Goal: Task Accomplishment & Management: Manage account settings

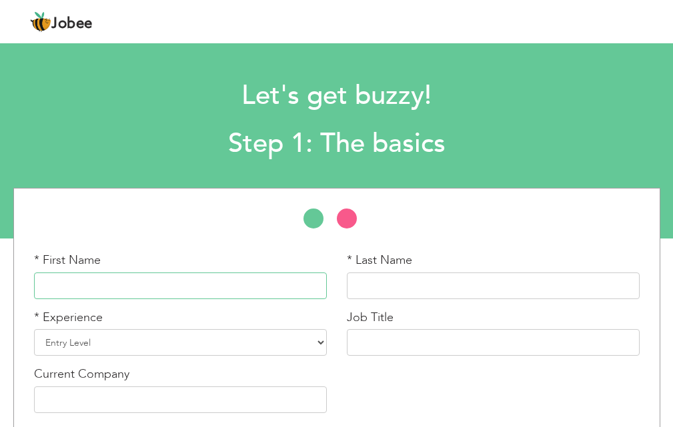
click at [241, 294] on input "text" at bounding box center [180, 286] width 293 height 27
click at [153, 284] on input "text" at bounding box center [180, 286] width 293 height 27
paste input "[PERSON_NAME]"
type input "AHSAN"
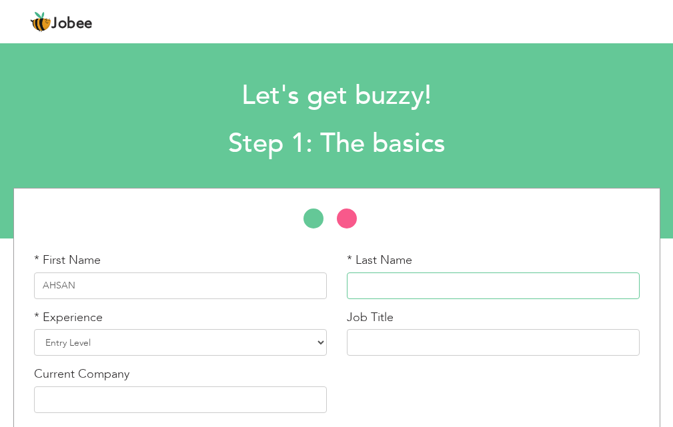
paste input "JAMAL"
type input "JAMAL"
click at [153, 348] on select "Entry Level Less than 1 Year 1 Year 2 Years 3 Years 4 Years 5 Years 6 Years 7 Y…" at bounding box center [180, 342] width 293 height 27
select select "32"
click at [34, 329] on select "Entry Level Less than 1 Year 1 Year 2 Years 3 Years 4 Years 5 Years 6 Years 7 Y…" at bounding box center [180, 342] width 293 height 27
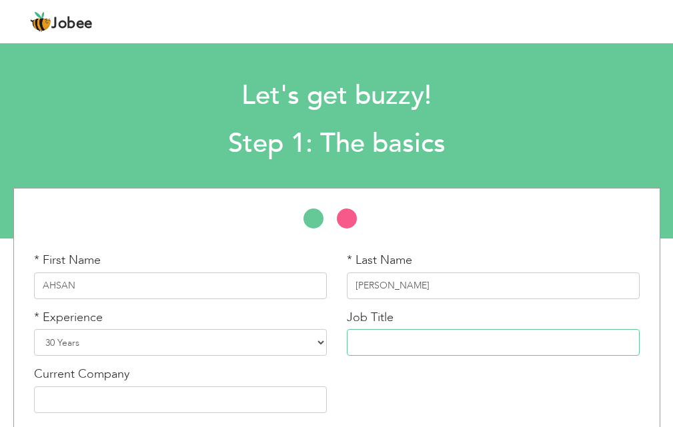
click at [397, 343] on input "text" at bounding box center [493, 342] width 293 height 27
paste input "Director of Administration"
type input "Director of Administration"
click at [213, 395] on input "text" at bounding box center [180, 400] width 293 height 27
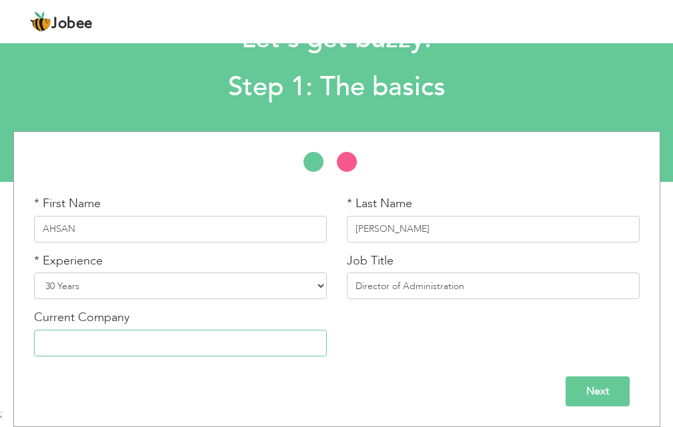
paste input "[GEOGRAPHIC_DATA] Sialkot [GEOGRAPHIC_DATA]"
type input "[GEOGRAPHIC_DATA] Sialkot [GEOGRAPHIC_DATA]"
click at [572, 388] on input "Next" at bounding box center [598, 392] width 64 height 30
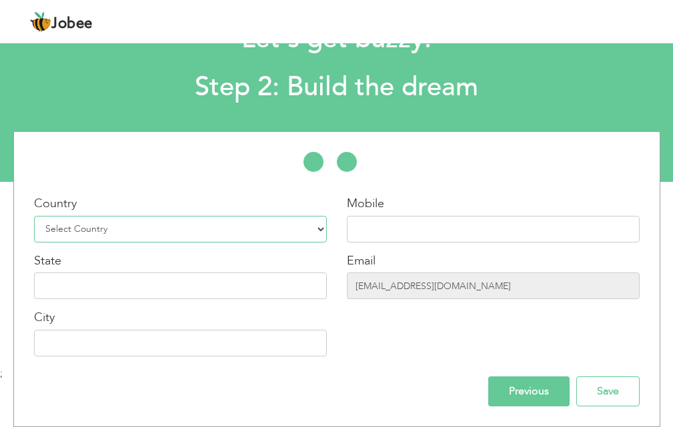
click at [133, 231] on select "Select Country Afghanistan Albania Algeria American Samoa Andorra Angola Anguil…" at bounding box center [180, 229] width 293 height 27
select select "166"
click at [34, 216] on select "Select Country Afghanistan Albania Algeria American Samoa Andorra Angola Anguil…" at bounding box center [180, 229] width 293 height 27
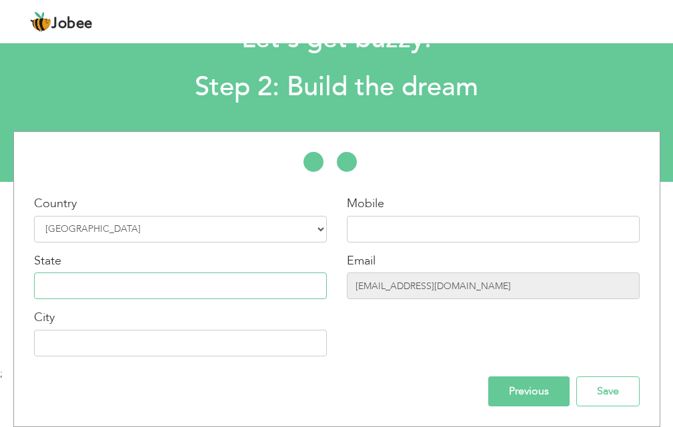
paste input "[GEOGRAPHIC_DATA] Sialkot [GEOGRAPHIC_DATA]"
click at [163, 288] on input "[GEOGRAPHIC_DATA] Sialkot [GEOGRAPHIC_DATA]" at bounding box center [180, 286] width 293 height 27
click at [163, 282] on input "[GEOGRAPHIC_DATA] Sialkot [GEOGRAPHIC_DATA]" at bounding box center [180, 286] width 293 height 27
click at [165, 284] on input "[GEOGRAPHIC_DATA] Sialkot [GEOGRAPHIC_DATA]" at bounding box center [180, 286] width 293 height 27
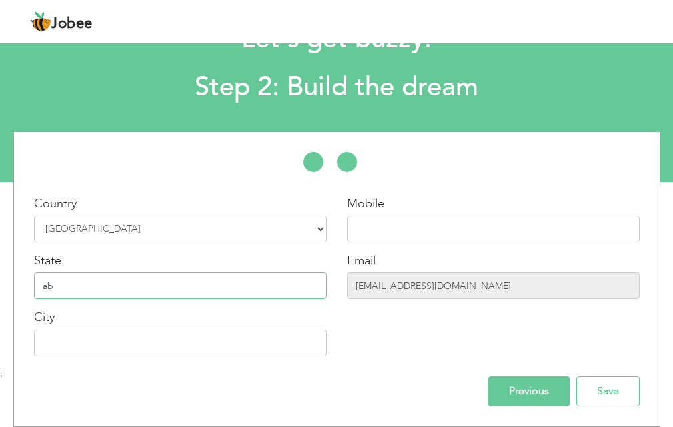
type input "b"
paste input "[GEOGRAPHIC_DATA] Sialkot [GEOGRAPHIC_DATA]"
type input "Punjab"
type input "S"
paste input "[GEOGRAPHIC_DATA] Sialkot [GEOGRAPHIC_DATA]"
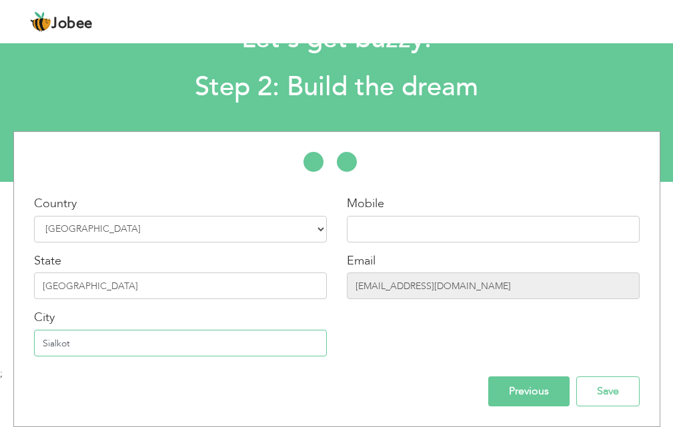
type input "Sialkot"
click at [407, 231] on input "text" at bounding box center [493, 229] width 293 height 27
paste input "0092- 300-242770"
click at [381, 227] on input "0092- 300-242770" at bounding box center [493, 229] width 293 height 27
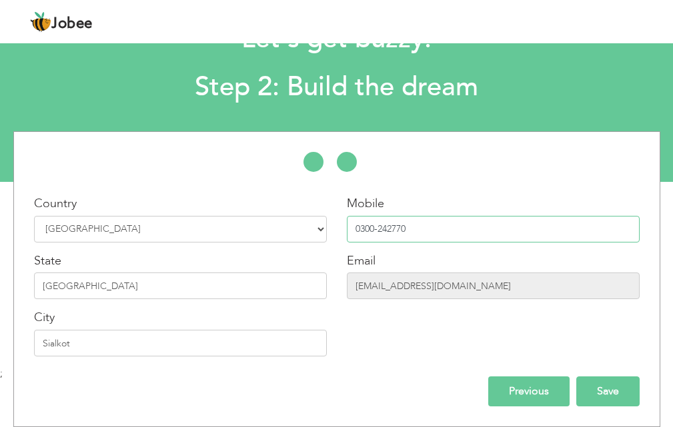
type input "0300-242770"
click at [595, 387] on input "Save" at bounding box center [607, 392] width 63 height 30
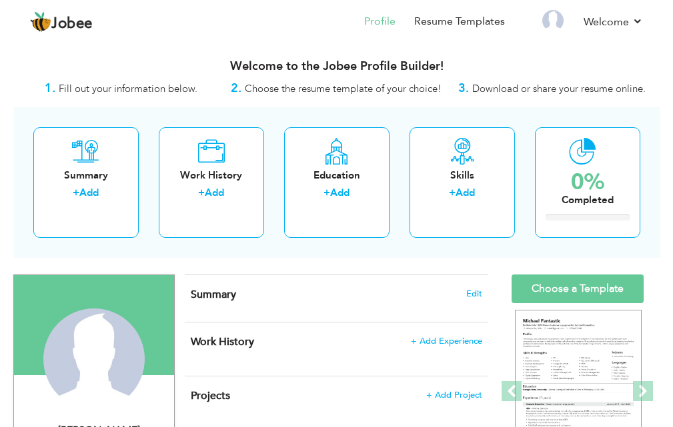
click at [644, 21] on div "Jobee Profile Resume Templates Resume Templates Cover Letters About My Resume W…" at bounding box center [336, 23] width 633 height 36
click at [635, 22] on link "Welcome" at bounding box center [613, 22] width 59 height 16
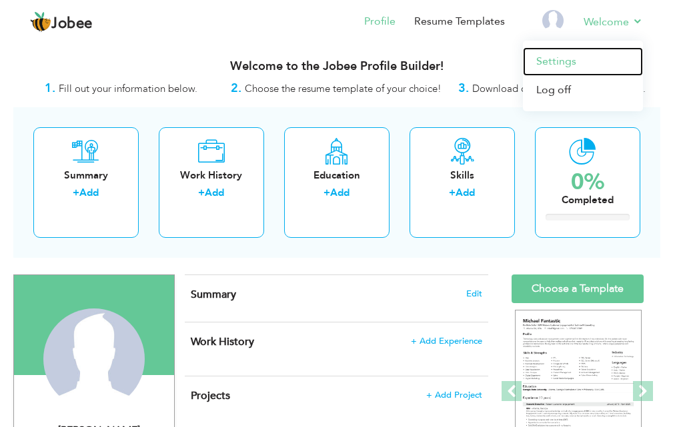
click at [573, 55] on link "Settings" at bounding box center [583, 61] width 120 height 29
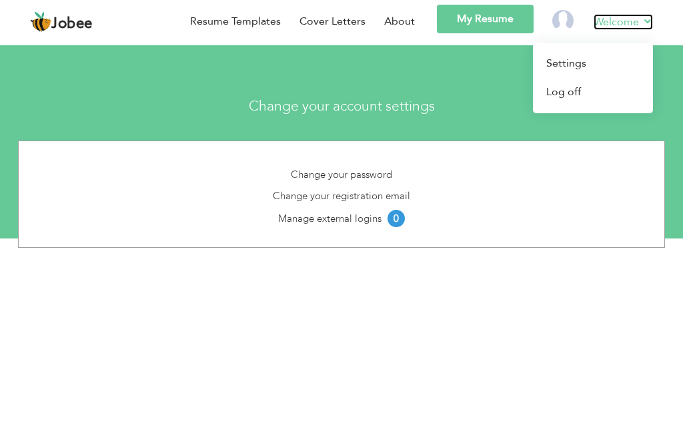
click at [595, 17] on link "Welcome" at bounding box center [623, 22] width 59 height 16
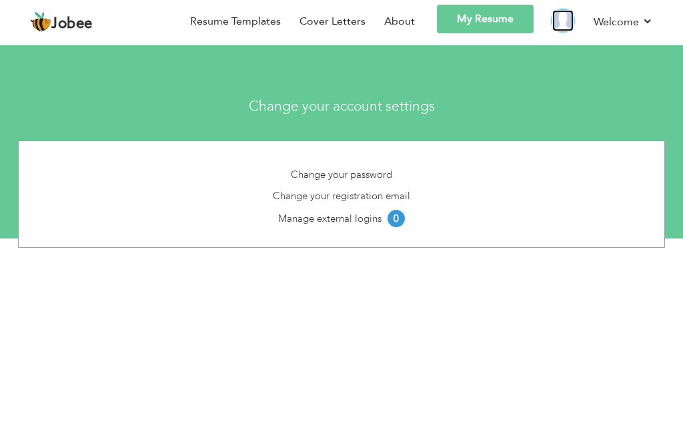
click at [562, 20] on img at bounding box center [562, 20] width 21 height 21
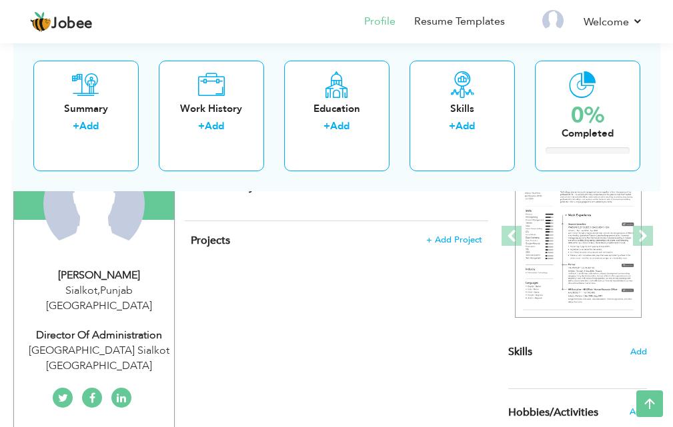
scroll to position [133, 0]
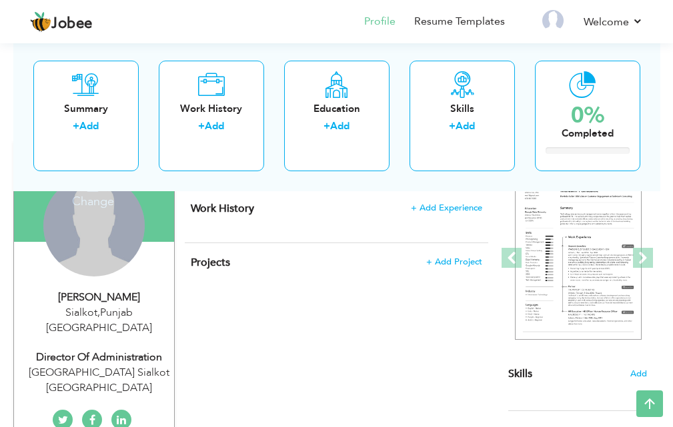
click at [112, 247] on div "Change Remove" at bounding box center [93, 225] width 101 height 101
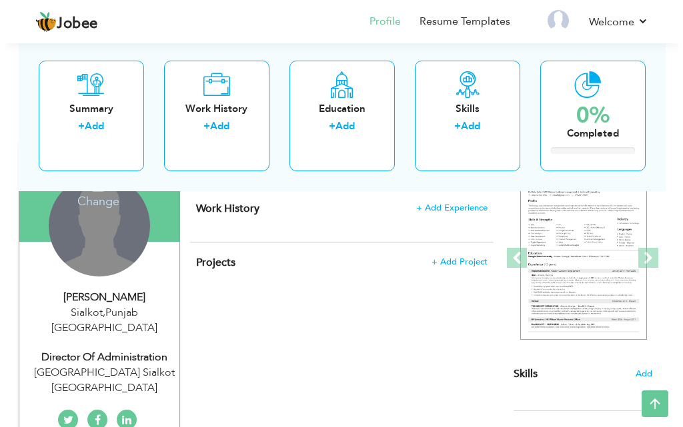
scroll to position [0, 0]
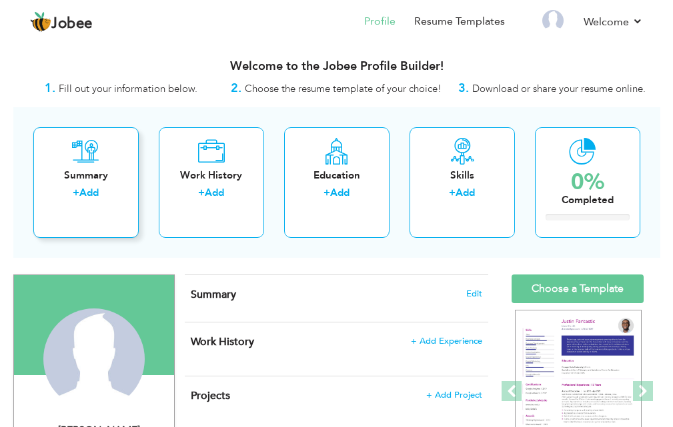
click at [93, 179] on div "Summary" at bounding box center [86, 176] width 84 height 14
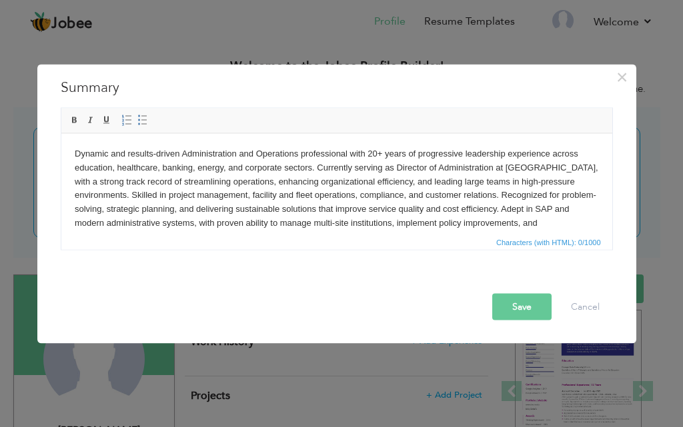
scroll to position [8, 0]
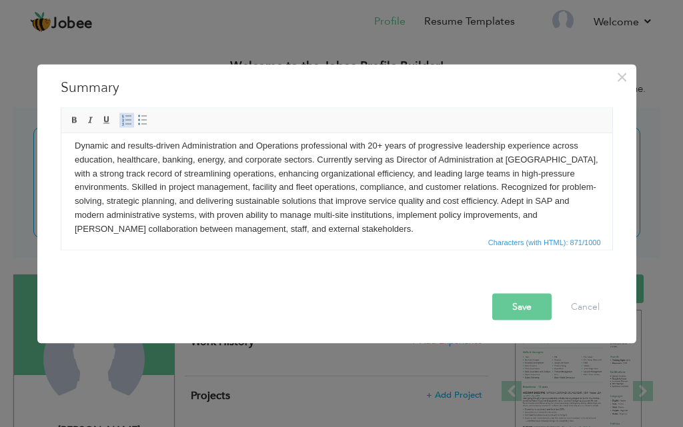
click at [129, 119] on span at bounding box center [126, 120] width 11 height 11
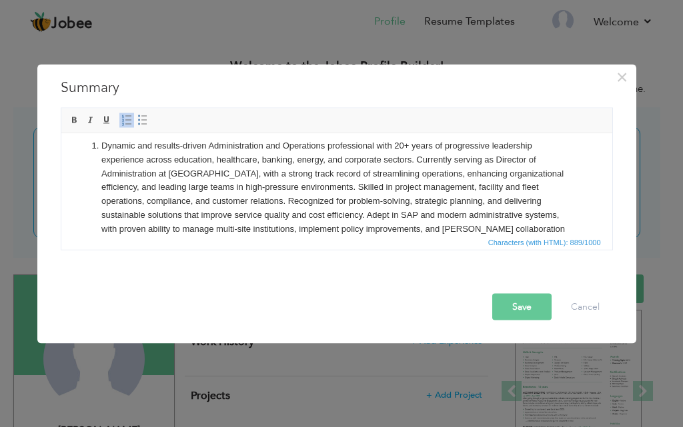
click at [129, 119] on span at bounding box center [126, 120] width 11 height 11
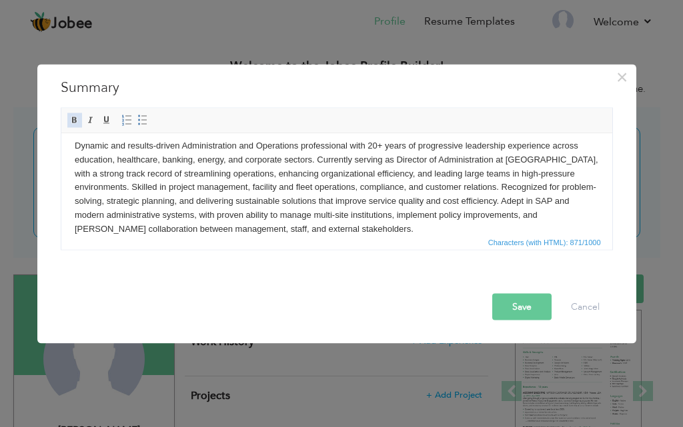
click at [74, 125] on span at bounding box center [74, 120] width 11 height 11
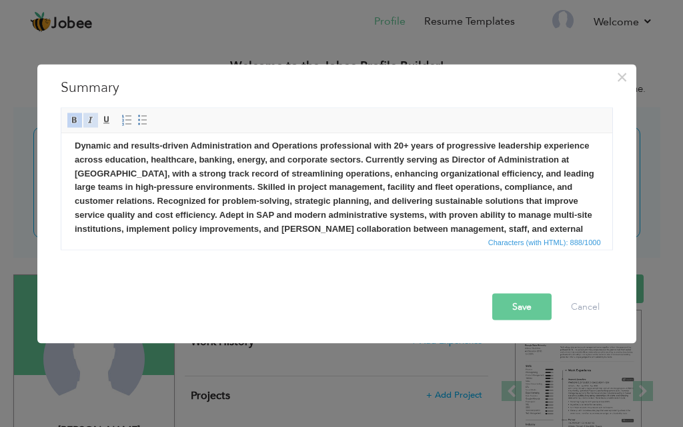
click at [94, 125] on link "Italic" at bounding box center [90, 120] width 15 height 15
click at [547, 309] on button "Save" at bounding box center [521, 306] width 59 height 27
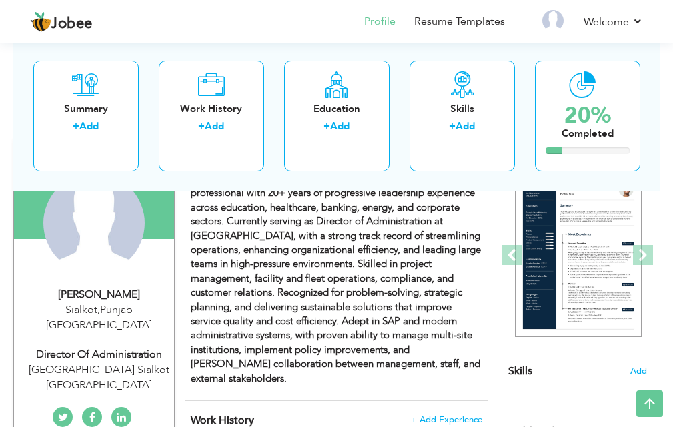
scroll to position [133, 0]
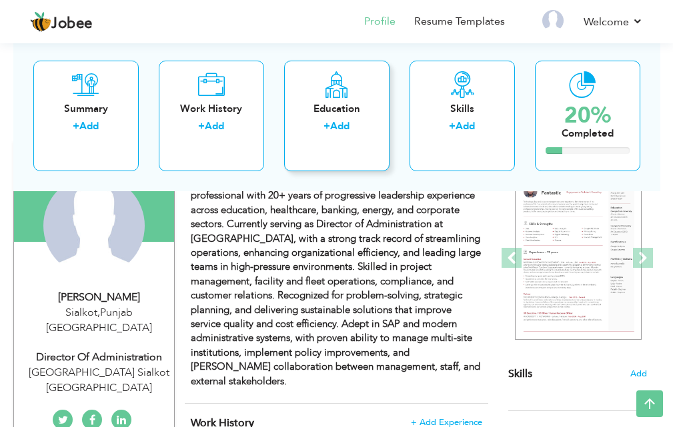
click at [333, 136] on div "+ Add" at bounding box center [337, 127] width 84 height 17
radio input "true"
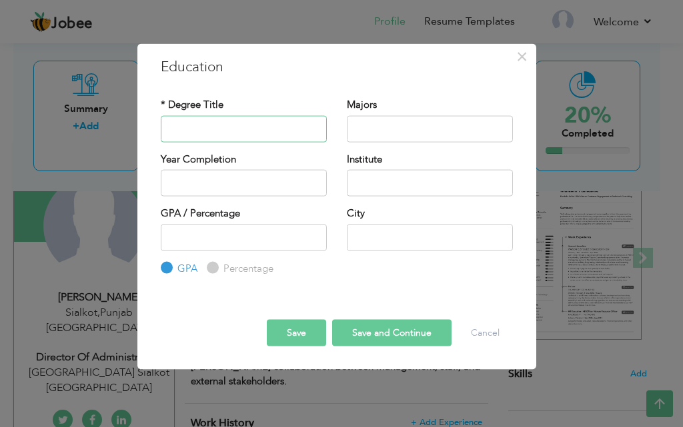
paste input "S.S.C II(General Group )"
type input "S.S.C II(General Group )"
click at [347, 141] on input "text" at bounding box center [430, 128] width 166 height 27
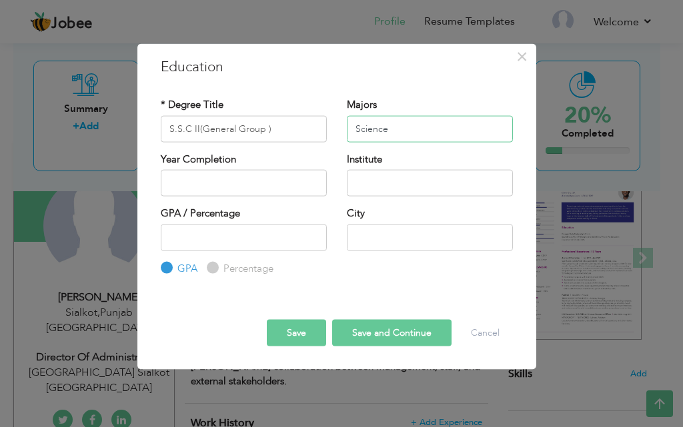
type input "Science"
type input "2025"
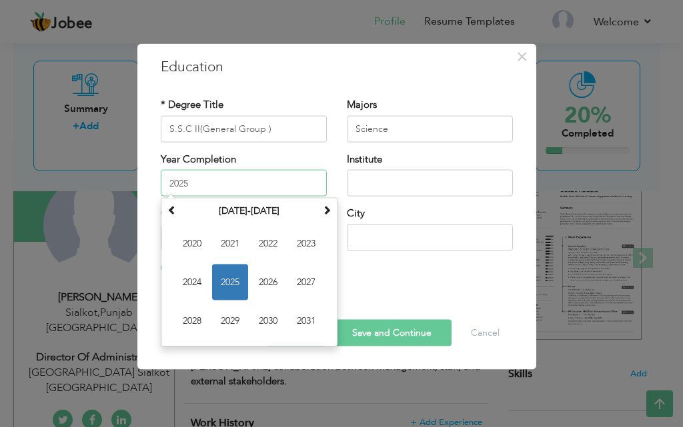
click at [307, 191] on input "2025" at bounding box center [244, 183] width 166 height 27
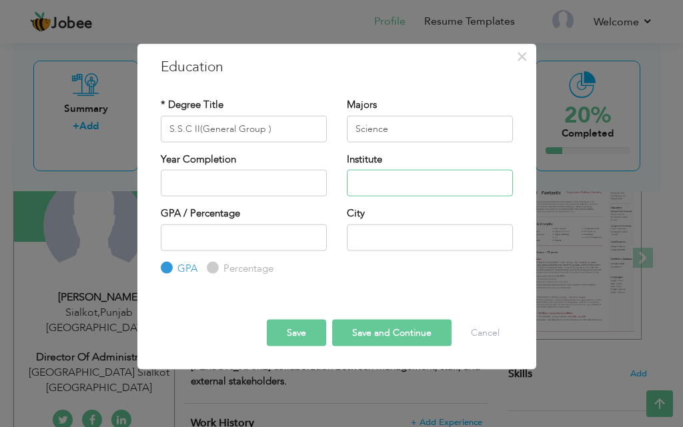
paste input "Karachi Board."
type input "Karachi Board."
click at [351, 231] on input "text" at bounding box center [430, 237] width 166 height 27
paste input "Karachi Board."
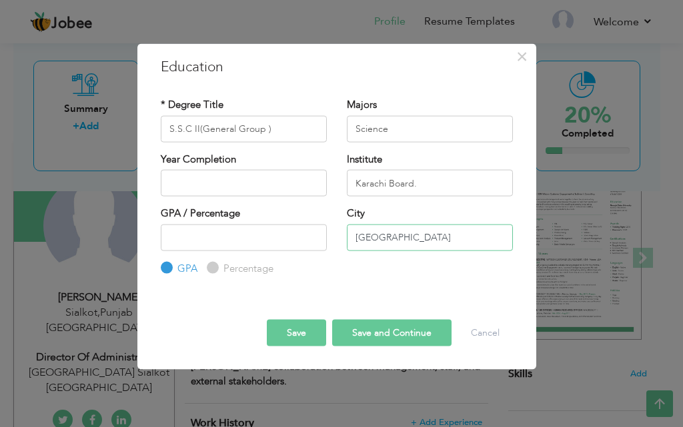
type input "Karachi"
click at [315, 343] on button "Save" at bounding box center [296, 333] width 59 height 27
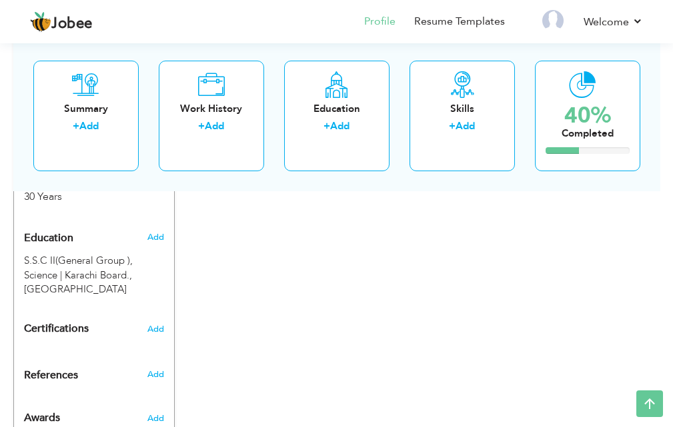
scroll to position [600, 0]
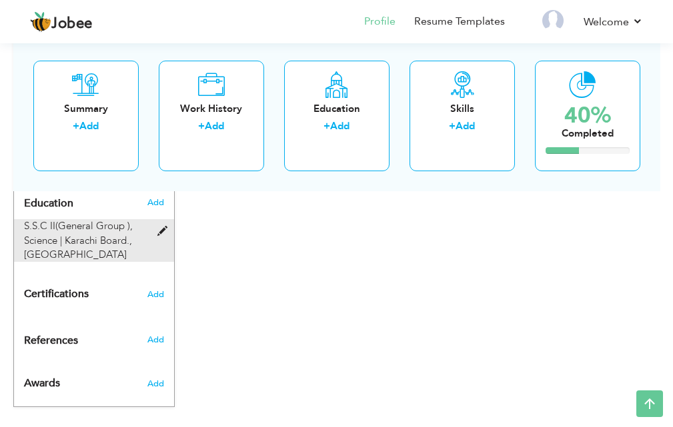
click at [120, 234] on div "S.S.C II(General Group ), Science | Karachi Board., Karachi" at bounding box center [87, 240] width 147 height 43
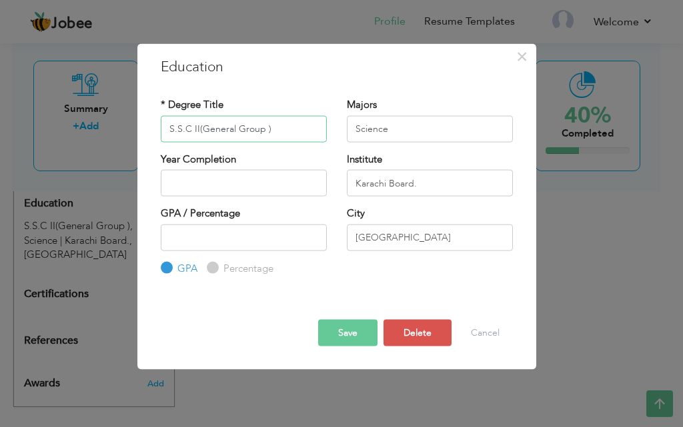
click at [273, 124] on input "S.S.C II(General Group )" at bounding box center [244, 128] width 166 height 27
click at [279, 128] on input "S.S.C II(General Group )" at bounding box center [244, 128] width 166 height 27
type input "S.S.C II"
paste input "(General Group )"
type input "(General Group )"
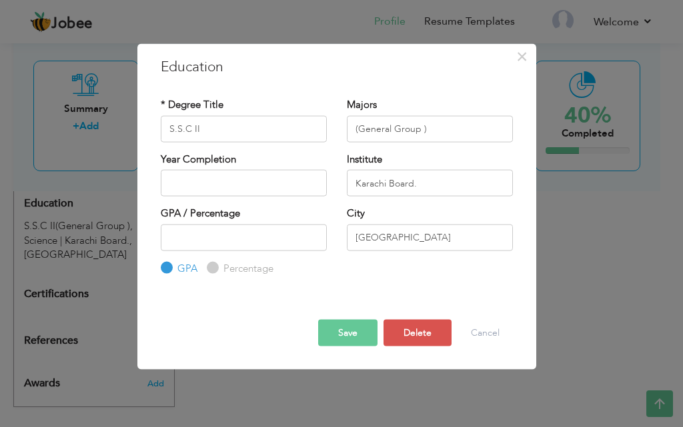
click at [347, 335] on button "Save" at bounding box center [347, 333] width 59 height 27
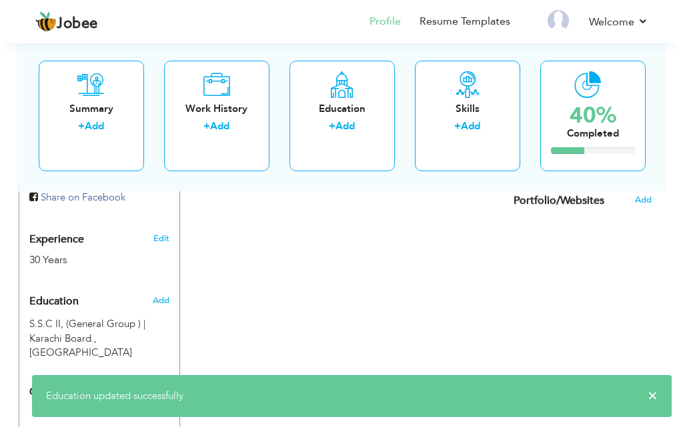
scroll to position [399, 0]
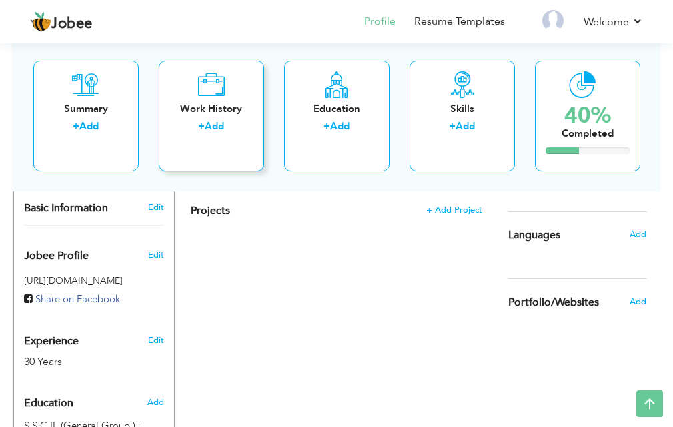
click at [198, 147] on div "Work History + Add" at bounding box center [211, 115] width 105 height 111
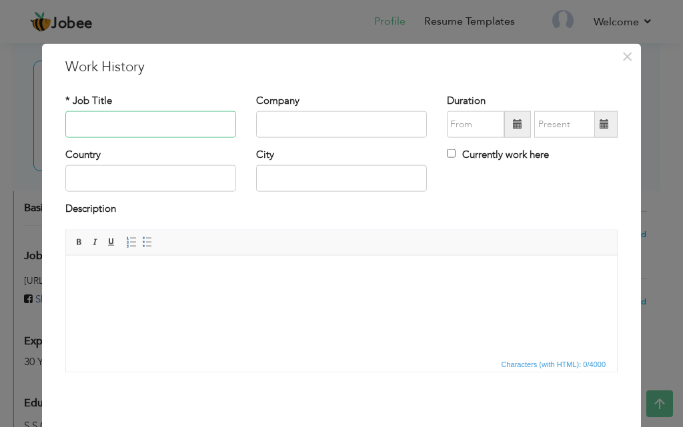
paste input "D.Com (Diploma in Commerce)"
type input "D.Com (Diploma in Commerce)"
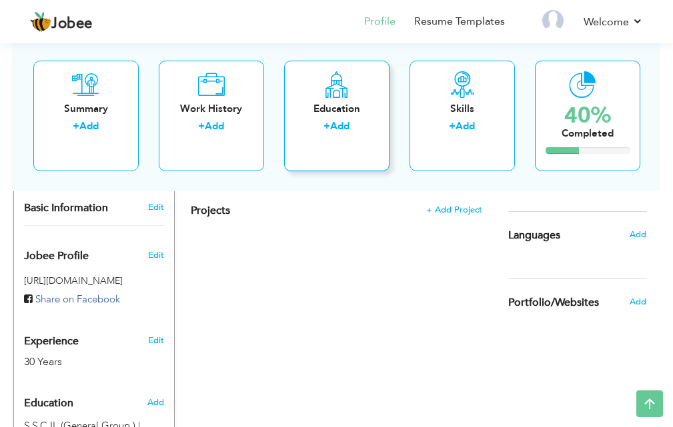
click at [301, 125] on div "+ Add" at bounding box center [337, 127] width 84 height 17
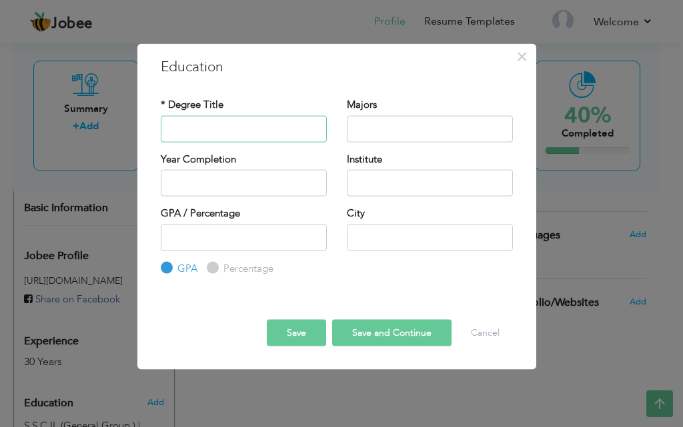
paste input "D.Com (Diploma in Commerce)"
click at [294, 135] on input "D.Com (Diploma in Commerce)" at bounding box center [244, 128] width 166 height 27
type input "D.Com (Diploma in Commerce)"
paste input "Commerce"
type input "Commerce"
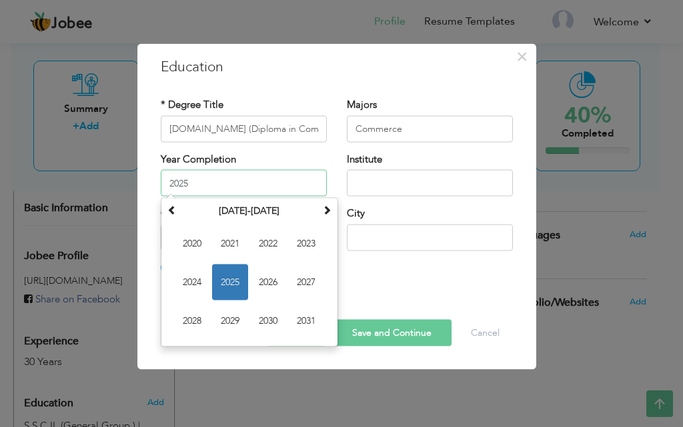
click at [248, 176] on input "2025" at bounding box center [244, 183] width 166 height 27
type input "2"
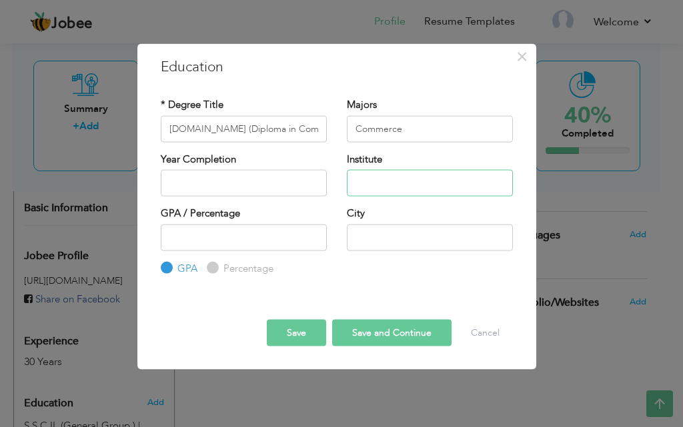
paste input "Sindh Boards of Technical Education Karachi -Pakistan"
type input "Sindh Boards of Technical Education Karachi -Pakistan"
click at [353, 246] on input "text" at bounding box center [430, 237] width 166 height 27
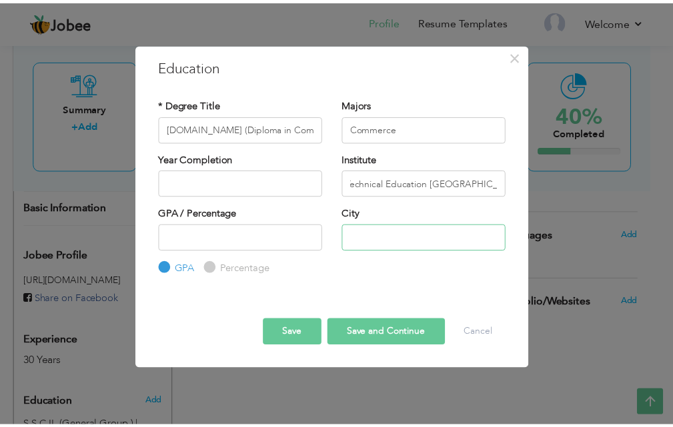
scroll to position [0, 0]
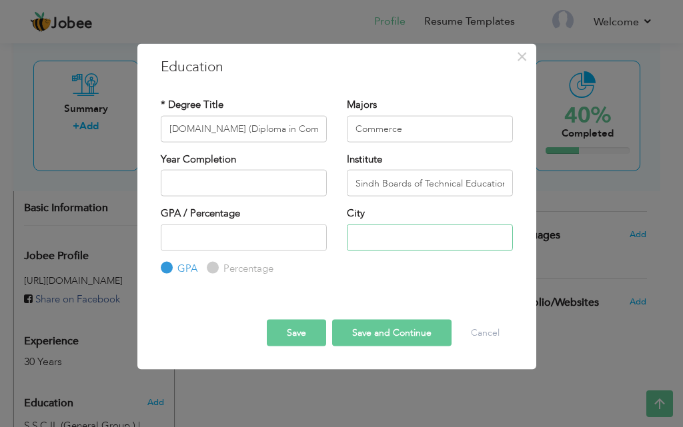
type input "[GEOGRAPHIC_DATA]"
click at [305, 337] on button "Save" at bounding box center [296, 333] width 59 height 27
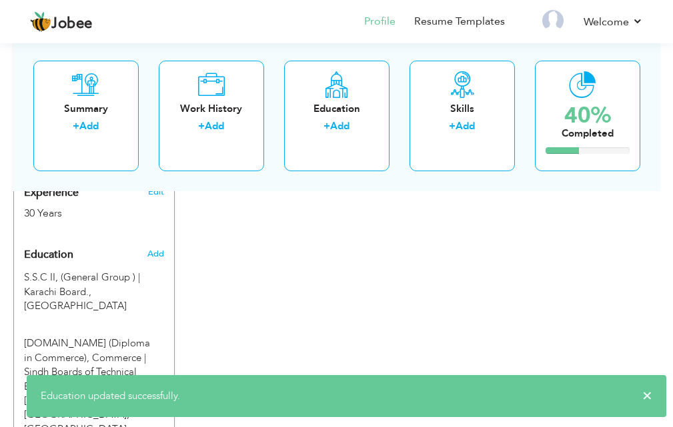
scroll to position [533, 0]
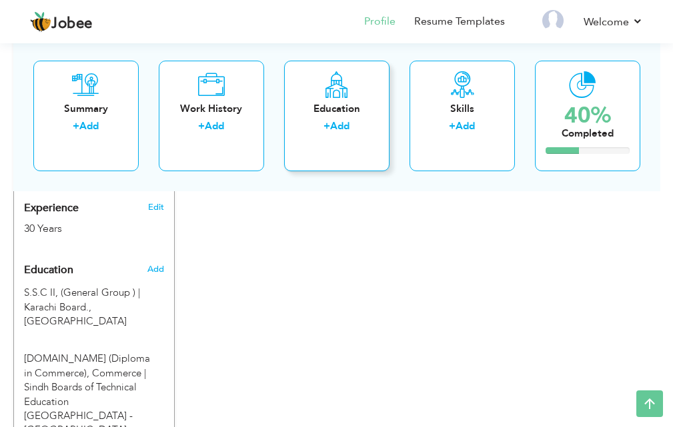
click at [331, 153] on div "Education + Add" at bounding box center [336, 115] width 105 height 111
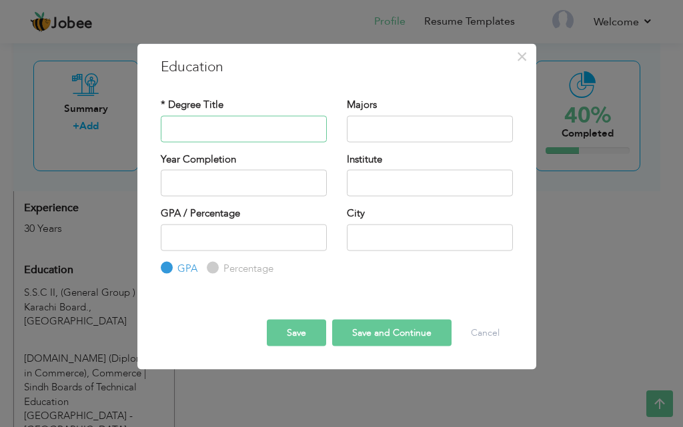
paste input "B.B.A"
type input "B.B.A"
click at [359, 185] on input "text" at bounding box center [430, 183] width 166 height 27
paste input "Preston University, Main Campus"
type input "Preston University, Main Campus"
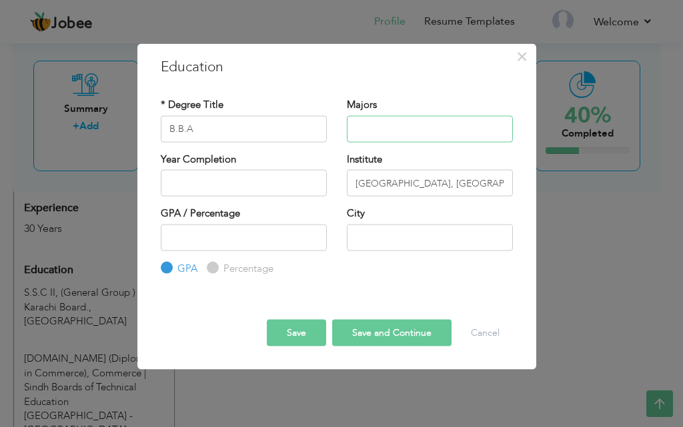
click at [361, 135] on input "text" at bounding box center [430, 128] width 166 height 27
type input "Human Resource | P&C | Training & Development, Bi- Major ( Marketing)"
type input "2025"
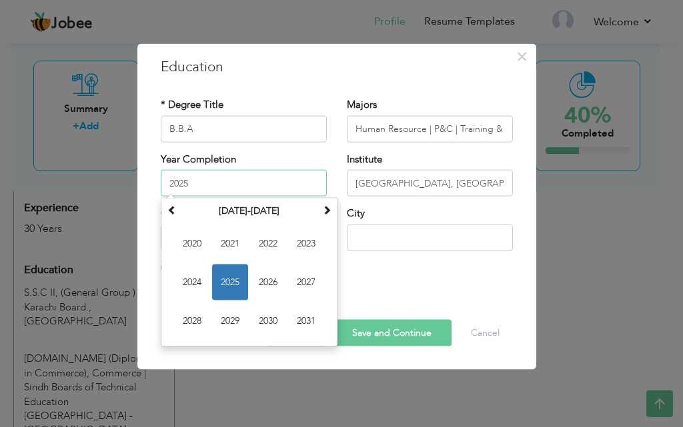
click at [241, 179] on input "2025" at bounding box center [244, 183] width 166 height 27
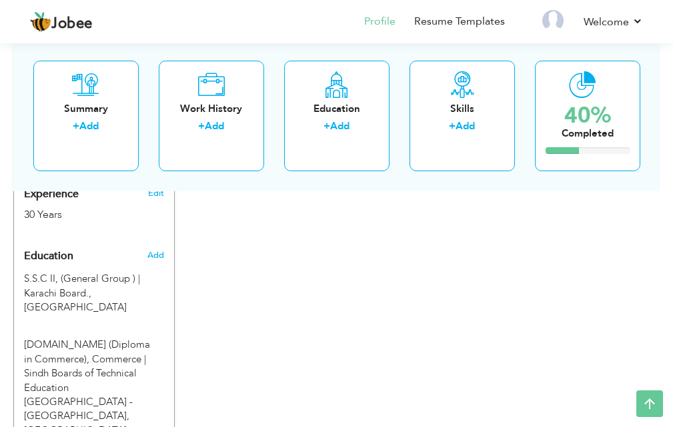
scroll to position [480, 0]
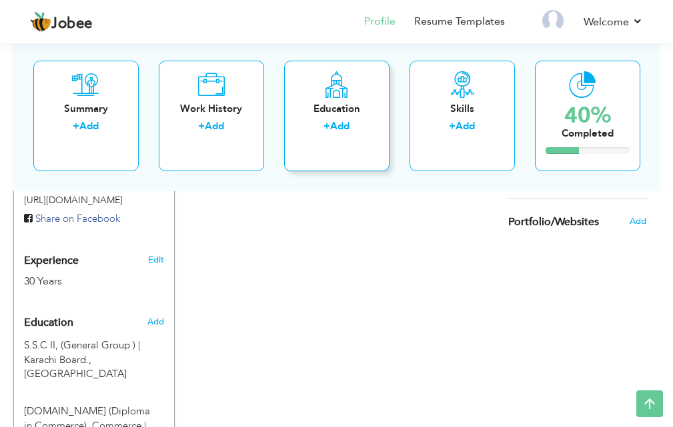
click at [337, 118] on div "Education + Add" at bounding box center [336, 115] width 105 height 111
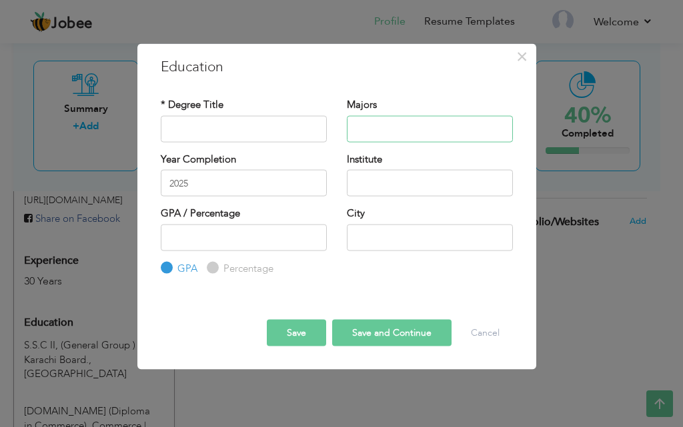
paste input "Preston University, Main Campus"
type input "Preston University, Main Campus"
click at [263, 134] on input "text" at bounding box center [244, 128] width 166 height 27
type input "B.B.A"
click at [249, 185] on input "2025" at bounding box center [244, 183] width 166 height 27
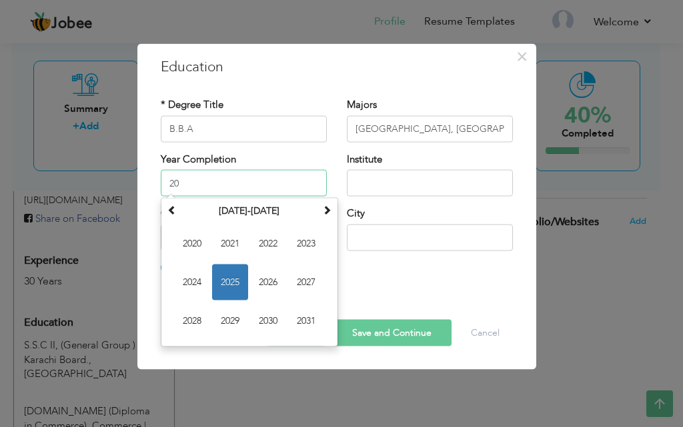
type input "2"
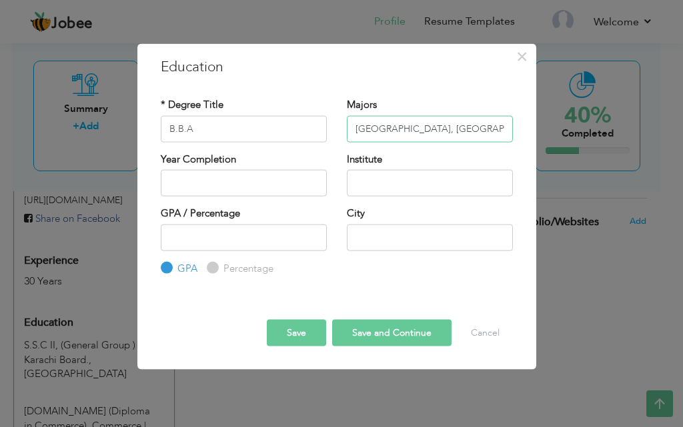
click at [377, 135] on input "Preston University, Main Campus" at bounding box center [430, 128] width 166 height 27
click at [375, 180] on input "text" at bounding box center [430, 183] width 166 height 27
paste input "Preston University, Main Campus"
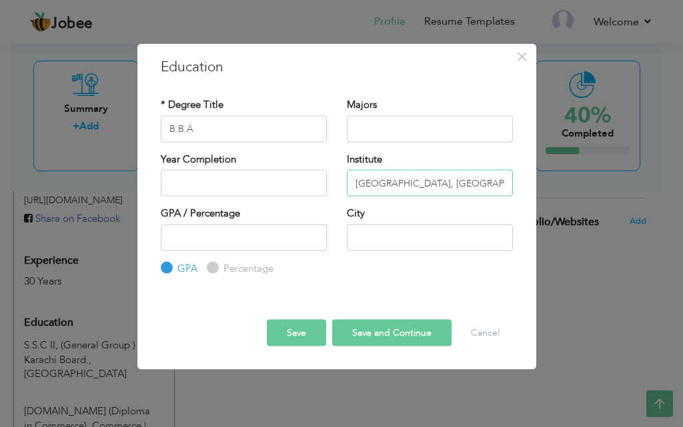
type input "Preston University, Main Campus"
click at [377, 131] on input "text" at bounding box center [430, 128] width 166 height 27
type input "Human Resource | P&C | Training & Development, Bi- Major ( Marketing)"
click at [377, 235] on input "text" at bounding box center [430, 237] width 166 height 27
type input "[GEOGRAPHIC_DATA]"
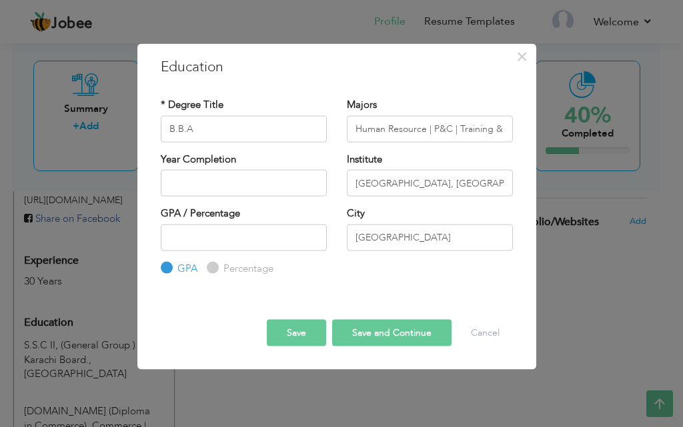
click at [295, 335] on button "Save" at bounding box center [296, 333] width 59 height 27
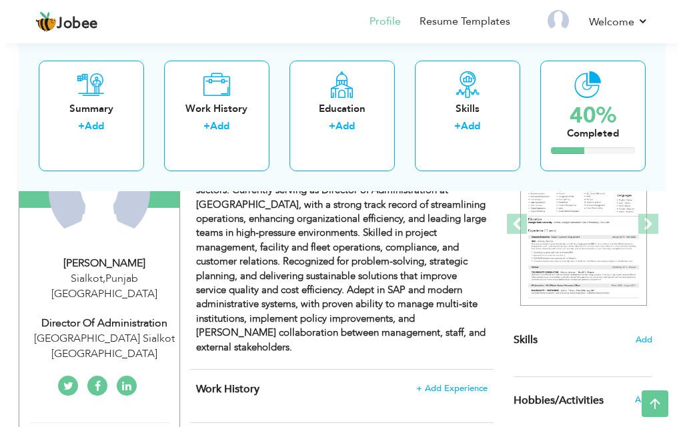
scroll to position [80, 0]
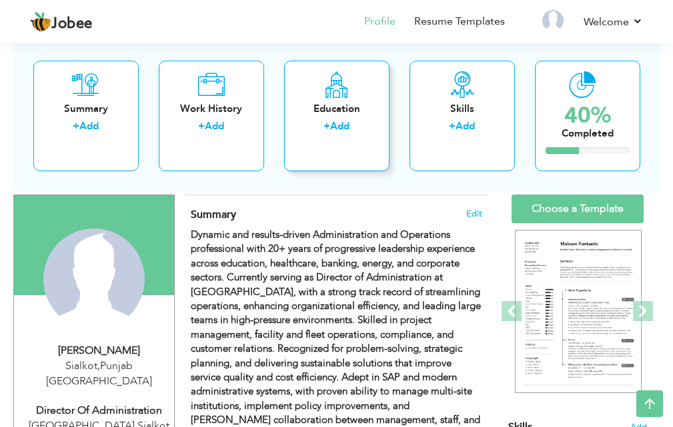
click at [347, 113] on div "Education" at bounding box center [337, 108] width 84 height 14
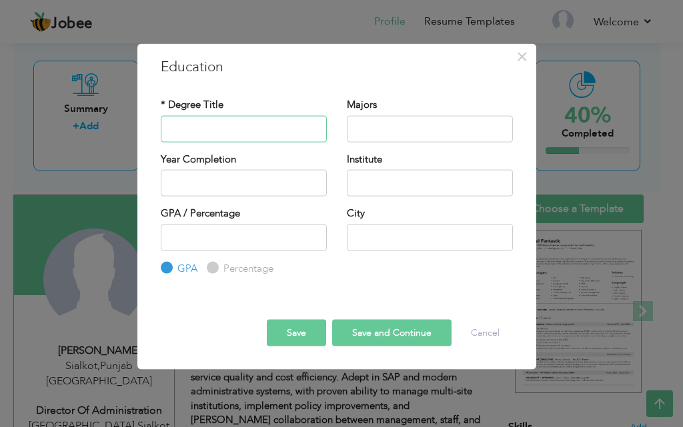
paste input "MASS COMMUNICATION"
type input "MASS COMMUNICATION"
click at [383, 135] on input "text" at bounding box center [430, 128] width 166 height 27
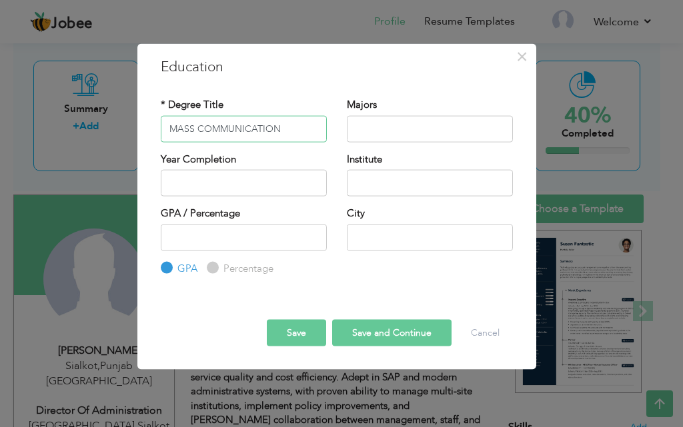
click at [313, 137] on input "MASS COMMUNICATION" at bounding box center [244, 128] width 166 height 27
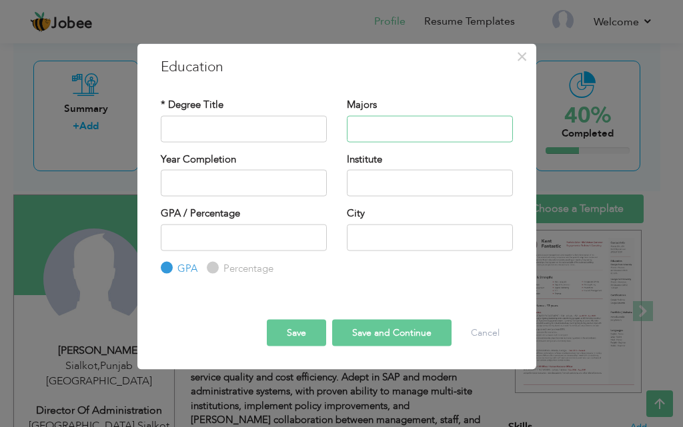
click at [386, 135] on input "text" at bounding box center [430, 128] width 166 height 27
paste input "MASS COMMUNICATION"
type input "MASS COMMUNICATION"
click at [309, 129] on input "text" at bounding box center [244, 128] width 166 height 27
click at [382, 137] on input "MASS COMMUNICATION" at bounding box center [430, 128] width 166 height 27
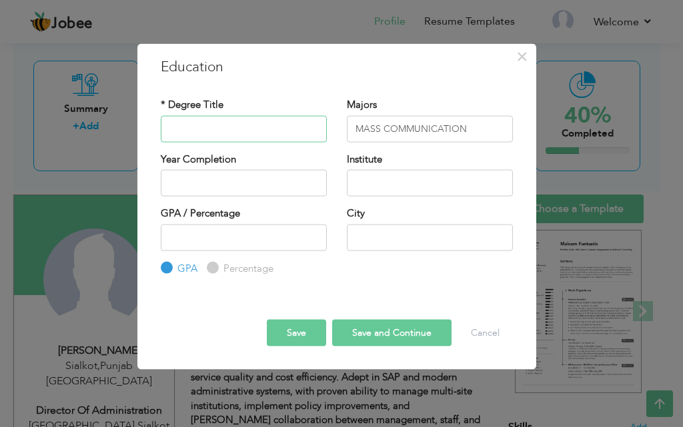
click at [297, 133] on input "text" at bounding box center [244, 128] width 166 height 27
paste input "MASS COMMUNICATION"
type input "Masters"
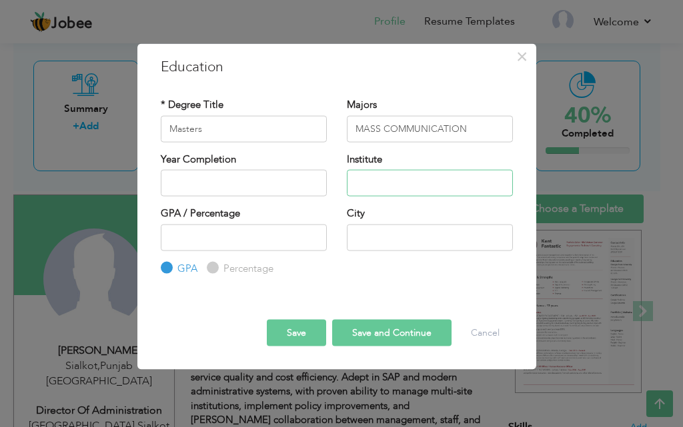
click at [412, 175] on input "text" at bounding box center [430, 183] width 166 height 27
paste input "Federal Urdu University Of Arts, Sciences And Technology Karachi"
type input "Federal Urdu University Of Arts, Sciences And Technology Karachi"
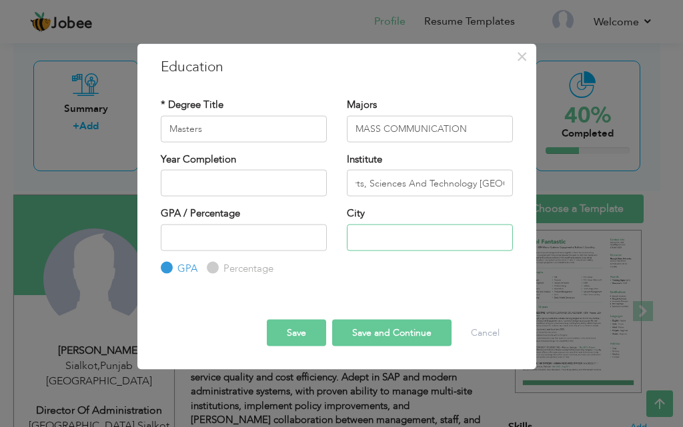
click at [373, 237] on input "text" at bounding box center [430, 237] width 166 height 27
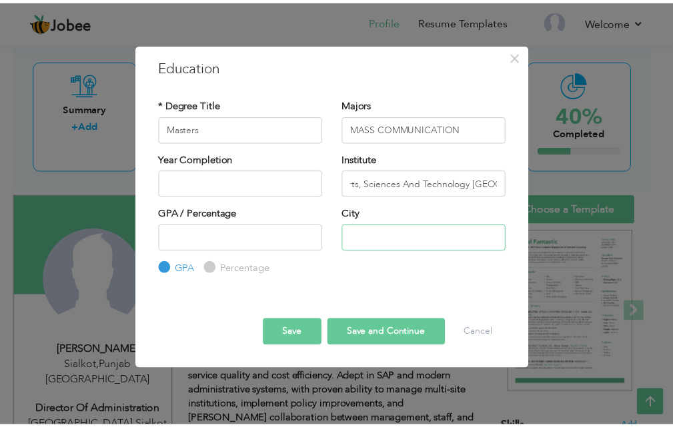
scroll to position [0, 0]
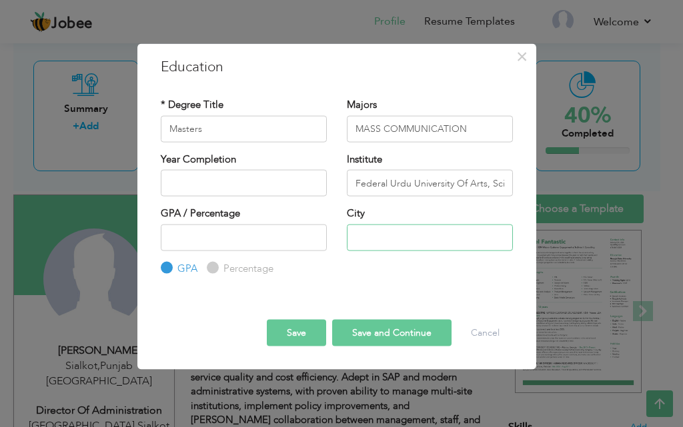
click at [373, 237] on input "text" at bounding box center [430, 237] width 166 height 27
type input "[GEOGRAPHIC_DATA]"
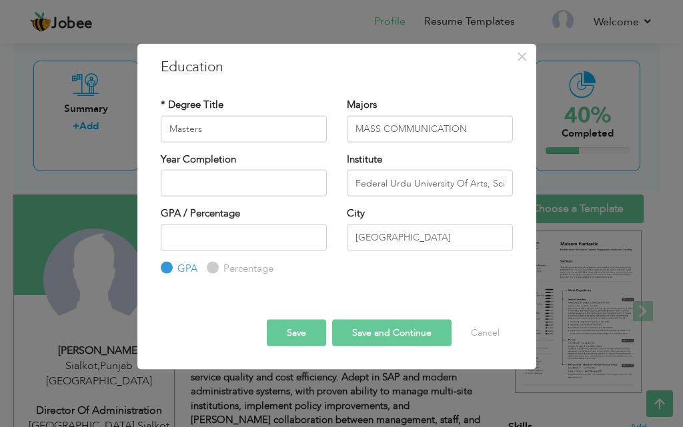
click at [300, 333] on button "Save" at bounding box center [296, 333] width 59 height 27
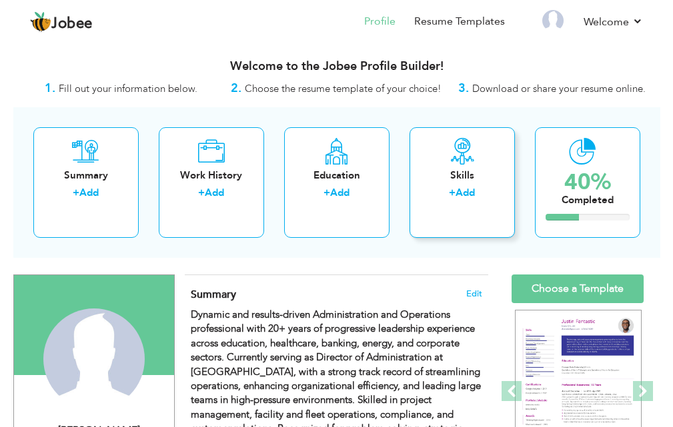
click at [469, 223] on div "Skills + Add" at bounding box center [461, 182] width 105 height 111
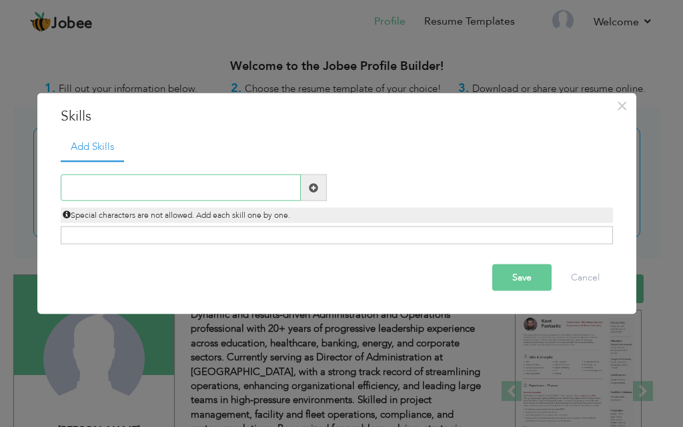
paste input "Professional Communications  Customer Relationshi"
type input "Professional Communications  Customer Relationshi"
paste input "Customer Relationshi"
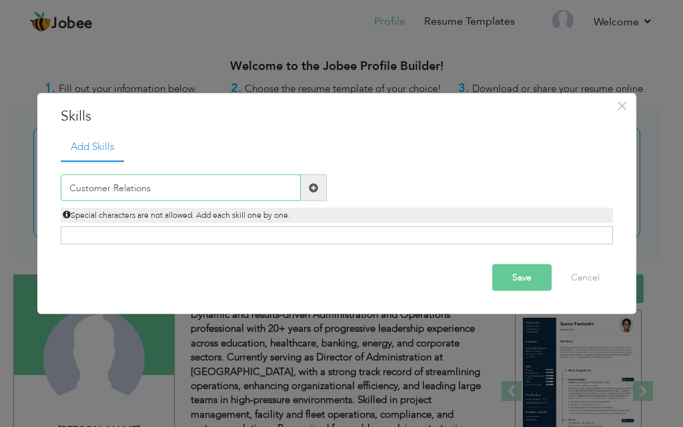
click at [265, 196] on input "Customer Relations" at bounding box center [181, 188] width 240 height 27
type input "Customer Relations"
click at [315, 197] on span at bounding box center [314, 188] width 26 height 27
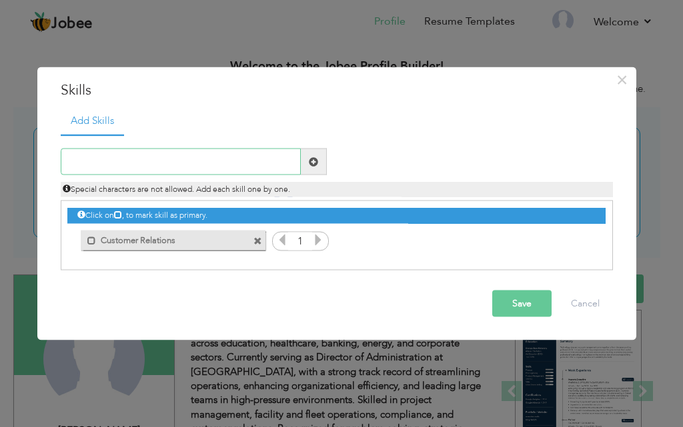
click at [182, 161] on input "text" at bounding box center [181, 162] width 240 height 27
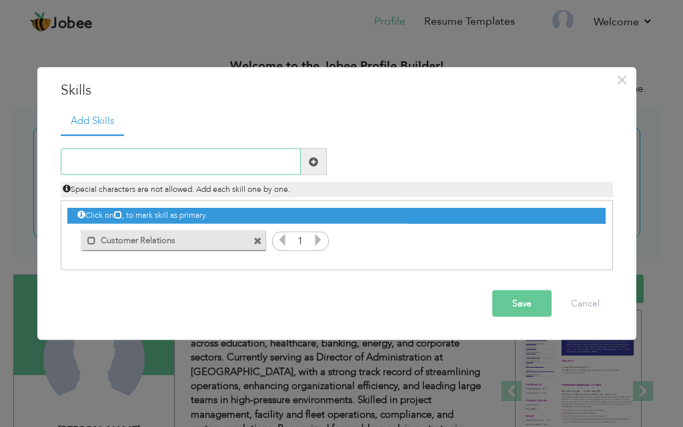
paste input "Communications"
type input "Communications"
click at [309, 165] on span at bounding box center [313, 161] width 9 height 9
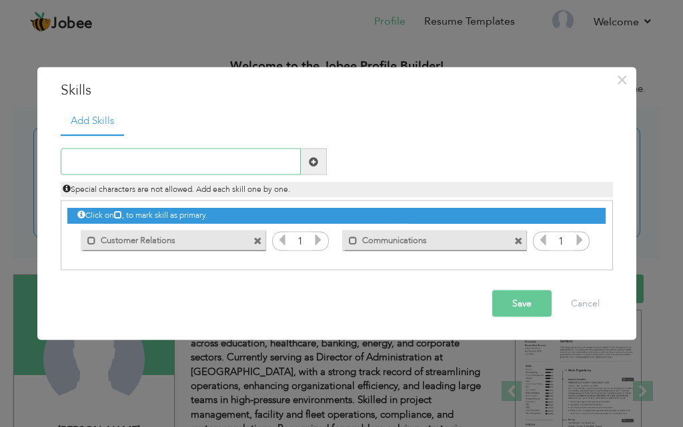
click at [165, 160] on input "text" at bounding box center [181, 162] width 240 height 27
paste input "Professional Communications "
type input "Professional Communications"
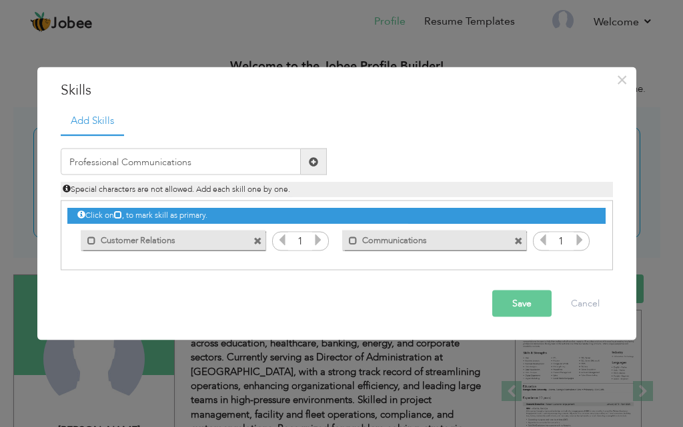
click at [540, 301] on button "Save" at bounding box center [521, 304] width 59 height 27
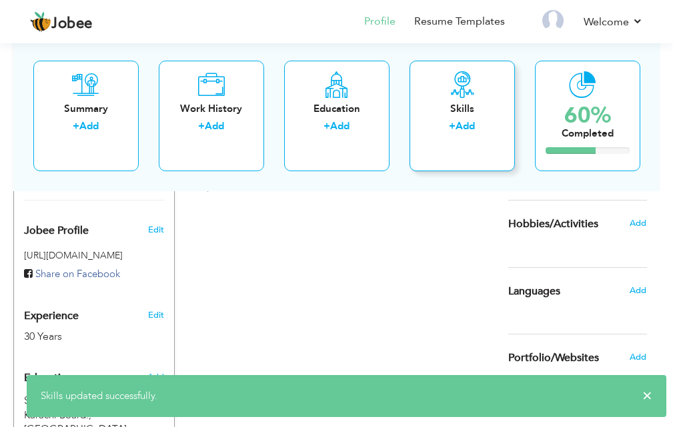
scroll to position [284, 0]
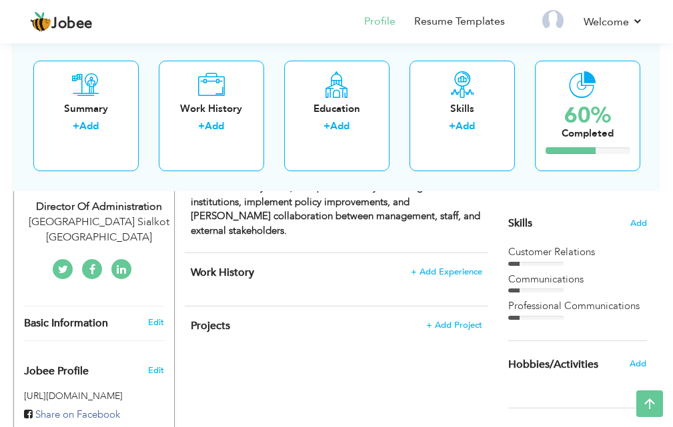
click at [528, 307] on div "Professional Communications" at bounding box center [577, 306] width 139 height 14
click at [522, 229] on span "Skills" at bounding box center [520, 223] width 24 height 15
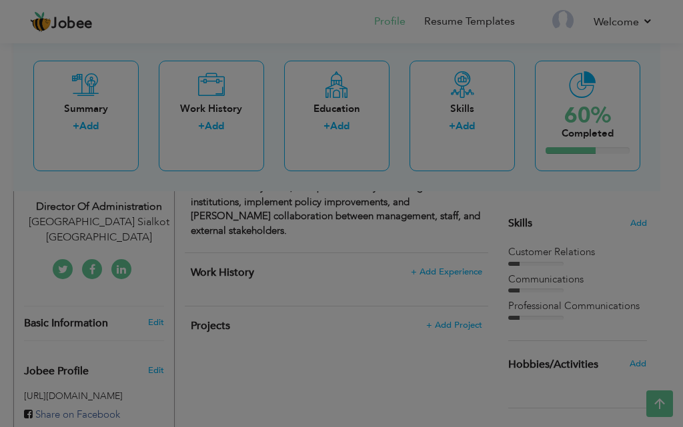
click at [522, 229] on body "Jobee Profile Resume Templates Resume Templates Cover Letters About My Resume W…" at bounding box center [341, 398] width 683 height 1365
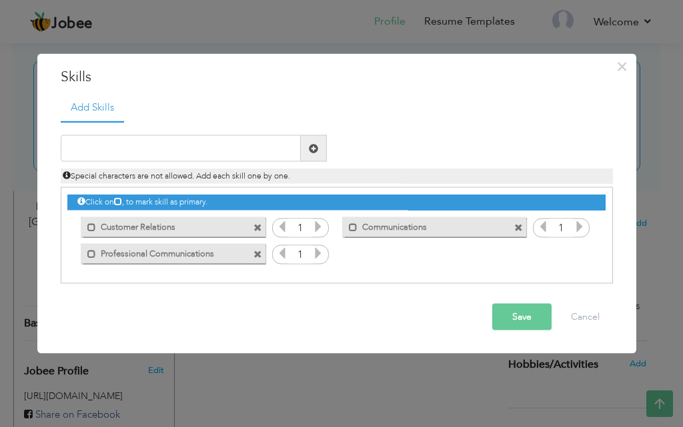
click at [319, 236] on span at bounding box center [318, 228] width 12 height 17
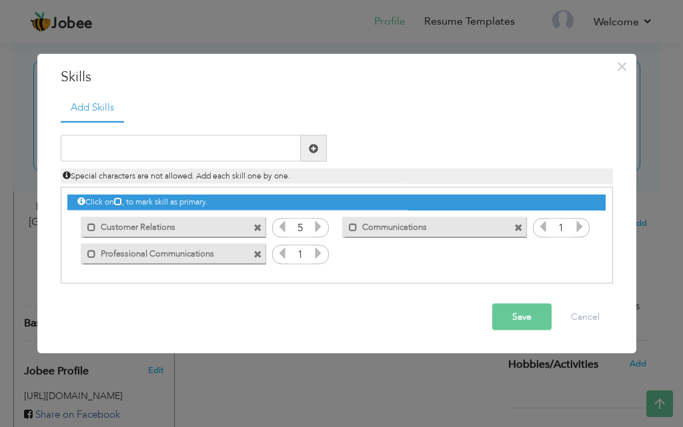
click at [319, 236] on span at bounding box center [318, 228] width 12 height 17
click at [321, 253] on icon at bounding box center [318, 253] width 12 height 12
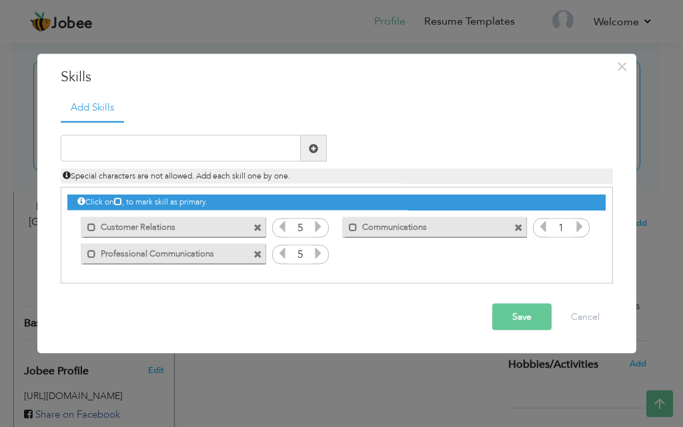
click at [321, 253] on icon at bounding box center [318, 253] width 12 height 12
click at [582, 231] on icon at bounding box center [580, 227] width 12 height 12
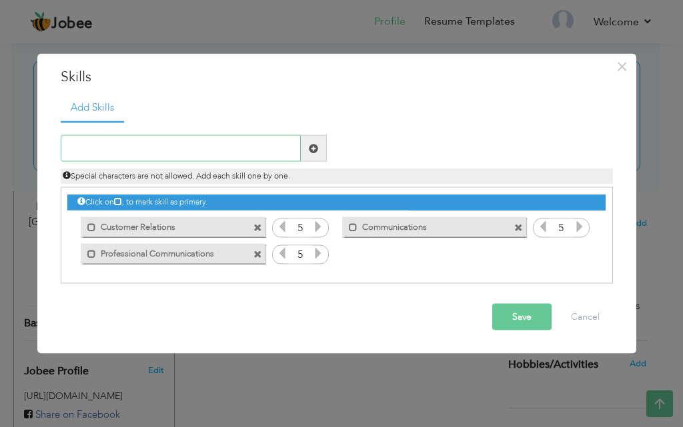
click at [246, 157] on input "text" at bounding box center [181, 148] width 240 height 27
type input "Interpersonal Skills"
click at [301, 149] on span at bounding box center [314, 148] width 26 height 27
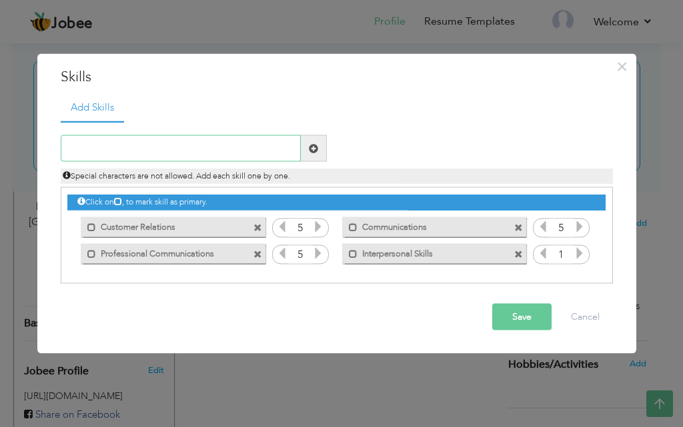
click at [204, 152] on input "text" at bounding box center [181, 148] width 240 height 27
click at [119, 148] on input "Time Managment" at bounding box center [181, 148] width 240 height 27
type input "Time Management"
click at [321, 151] on span at bounding box center [314, 148] width 26 height 27
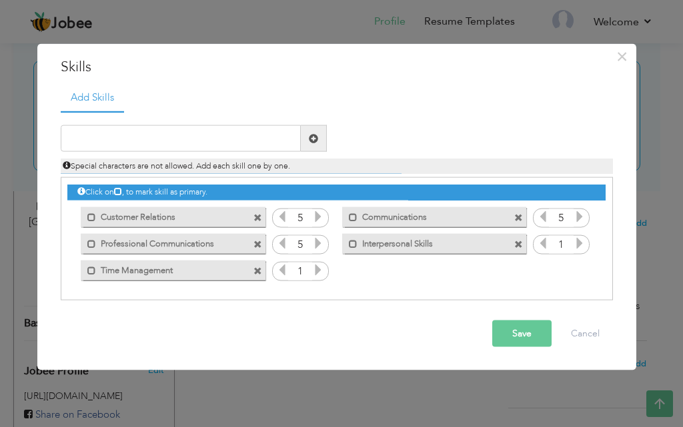
click at [569, 246] on input "1" at bounding box center [561, 244] width 25 height 19
click at [574, 245] on icon at bounding box center [580, 243] width 12 height 12
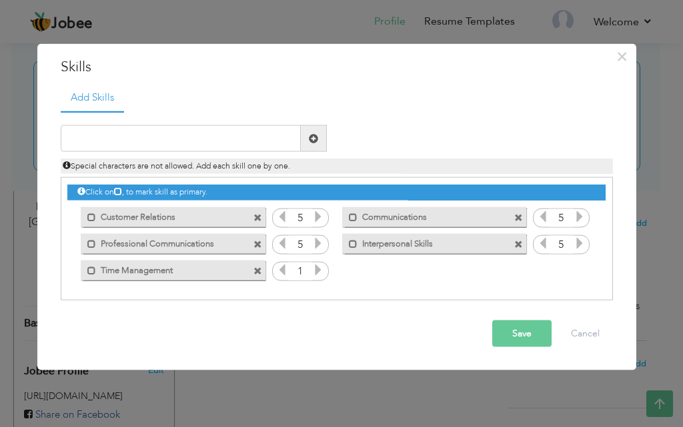
click at [321, 271] on icon at bounding box center [318, 270] width 12 height 12
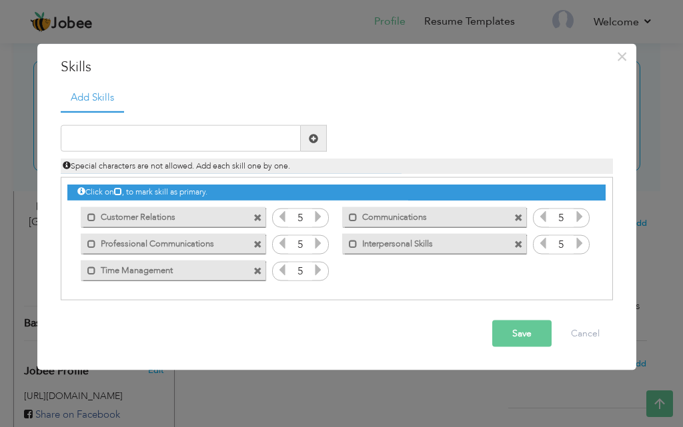
click at [285, 276] on icon at bounding box center [282, 270] width 12 height 12
click at [248, 141] on input "text" at bounding box center [181, 138] width 240 height 27
type input "Team Manement"
type input "5"
click at [134, 143] on input "Team Manement" at bounding box center [181, 138] width 240 height 27
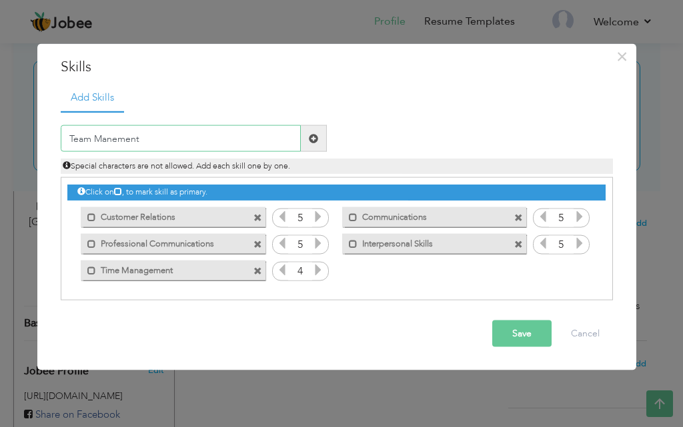
click at [147, 137] on input "Team Manement" at bounding box center [181, 138] width 240 height 27
click at [132, 141] on input "Team Manement" at bounding box center [181, 138] width 240 height 27
type input "Team Management"
click at [313, 138] on span at bounding box center [313, 137] width 9 height 9
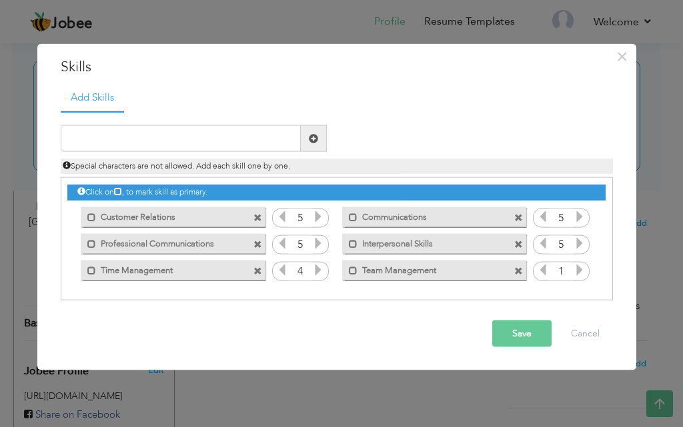
click at [580, 267] on icon at bounding box center [580, 270] width 12 height 12
click at [580, 268] on icon at bounding box center [580, 270] width 12 height 12
click at [221, 141] on input "text" at bounding box center [181, 138] width 240 height 27
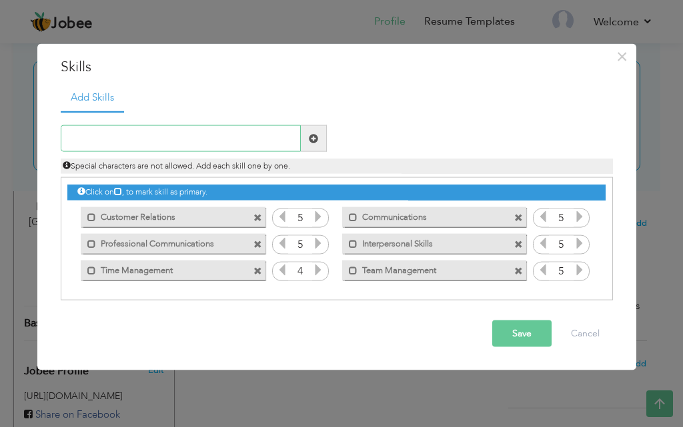
paste input "Administrative Leadership & Office Management"
type input "Administrative Leadership & Office Management"
click at [304, 135] on span at bounding box center [314, 138] width 26 height 27
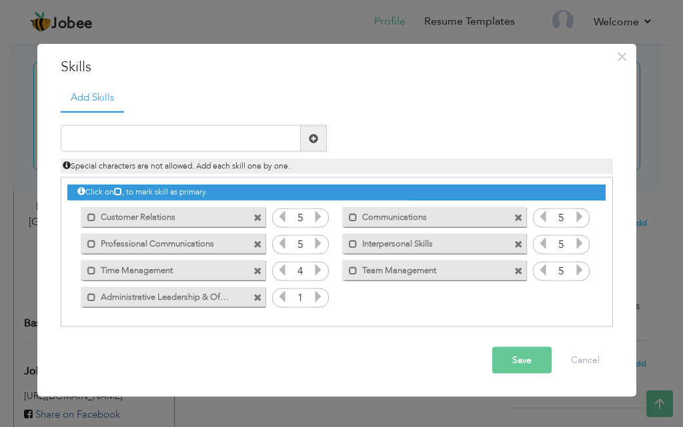
click at [323, 302] on icon at bounding box center [318, 297] width 12 height 12
click at [279, 141] on input "text" at bounding box center [181, 138] width 240 height 27
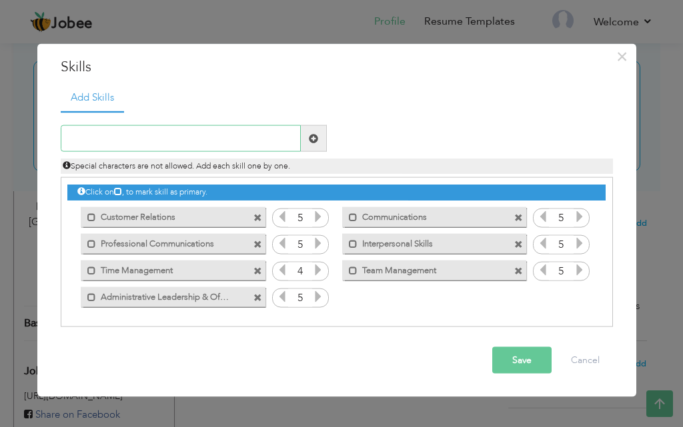
paste input "Fleet & Logistics Operations Management"
type input "Fleet & Logistics Operations Management"
click at [317, 143] on span at bounding box center [313, 137] width 9 height 9
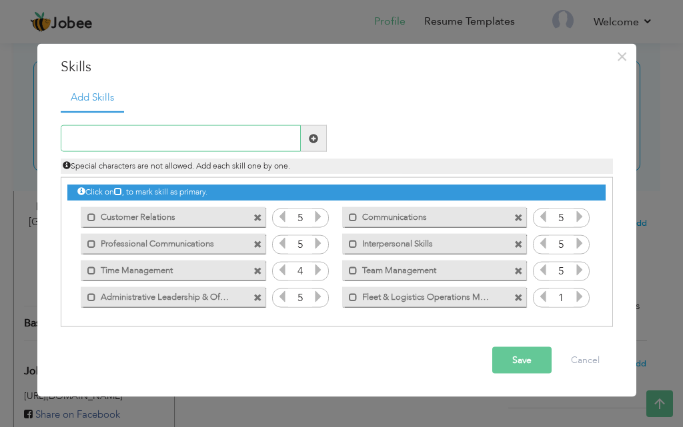
click at [249, 143] on input "text" at bounding box center [181, 138] width 240 height 27
paste input "Project & Resource Management"
type input "Project & Resource Management"
click at [313, 146] on span at bounding box center [314, 138] width 26 height 27
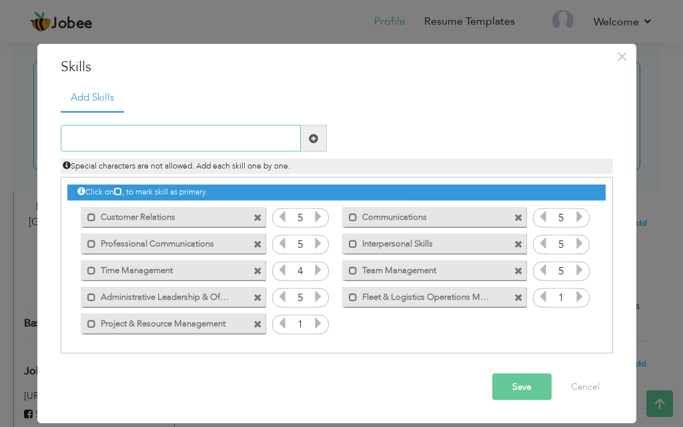
click at [265, 141] on input "text" at bounding box center [181, 138] width 240 height 27
paste input "taff Supervision, Training & Development"
type input "Staff Supervision, Training & Development"
click at [313, 141] on span at bounding box center [313, 137] width 9 height 9
click at [263, 137] on input "text" at bounding box center [181, 138] width 240 height 27
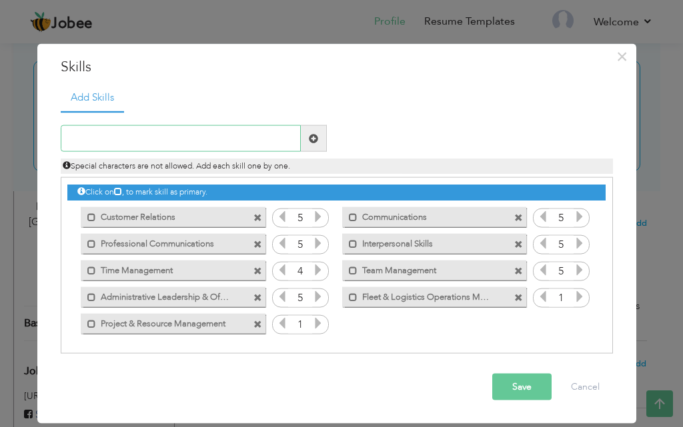
paste input "taff Supervision, Training & Development"
click at [65, 141] on input "taff Supervision, Training & Development" at bounding box center [181, 138] width 240 height 27
click at [150, 139] on input "Staff Supervision, Training & Development" at bounding box center [181, 138] width 240 height 27
click at [145, 146] on input "Staff Supervision, Training & Development" at bounding box center [181, 138] width 240 height 27
type input "Staff Supervision,Training & Development"
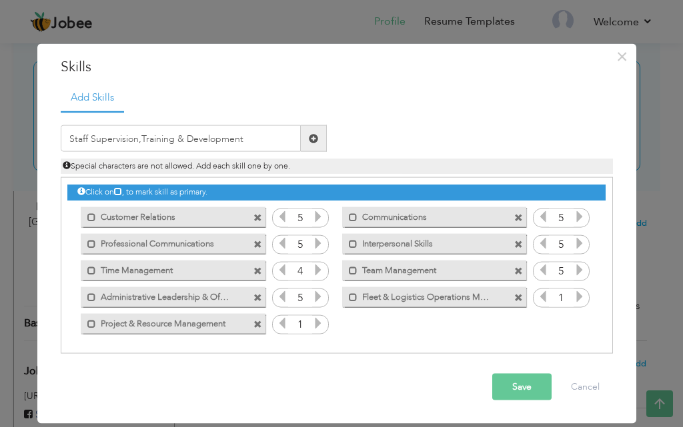
click at [319, 141] on span at bounding box center [314, 138] width 26 height 27
click at [255, 141] on input "text" at bounding box center [181, 138] width 240 height 27
paste input "taff Supervision, Training & Development"
click at [68, 136] on input "taff Supervision, Training & Development" at bounding box center [181, 138] width 240 height 27
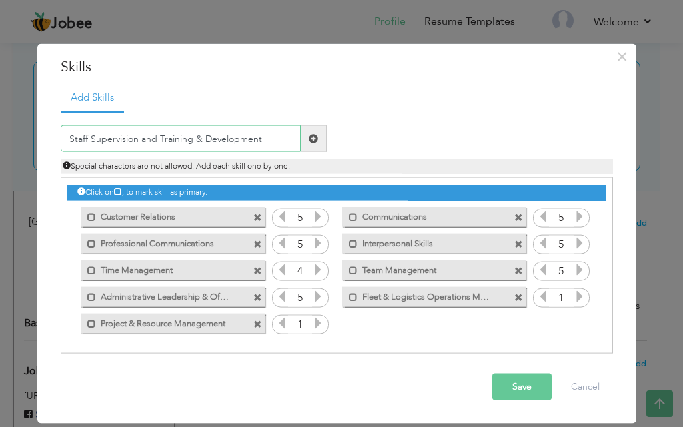
click at [199, 140] on input "Staff Supervision and Training & Development" at bounding box center [181, 138] width 240 height 27
click at [157, 137] on input "Staff Supervision and Training & Development" at bounding box center [181, 138] width 240 height 27
type input "Staff Supervision Training and Development"
click at [305, 137] on span at bounding box center [314, 138] width 26 height 27
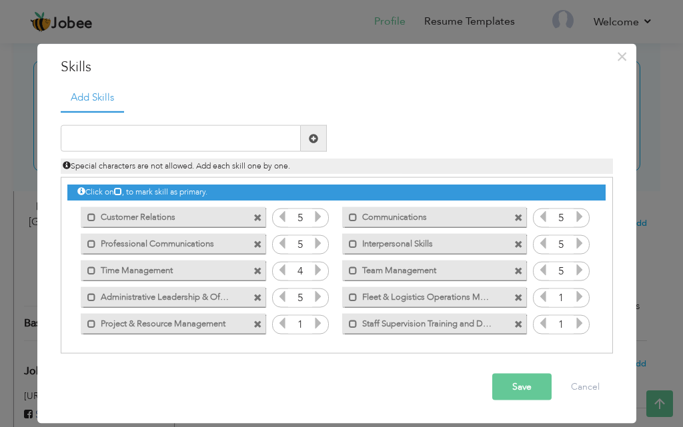
click at [320, 327] on icon at bounding box center [318, 323] width 12 height 12
click at [578, 301] on icon at bounding box center [580, 297] width 12 height 12
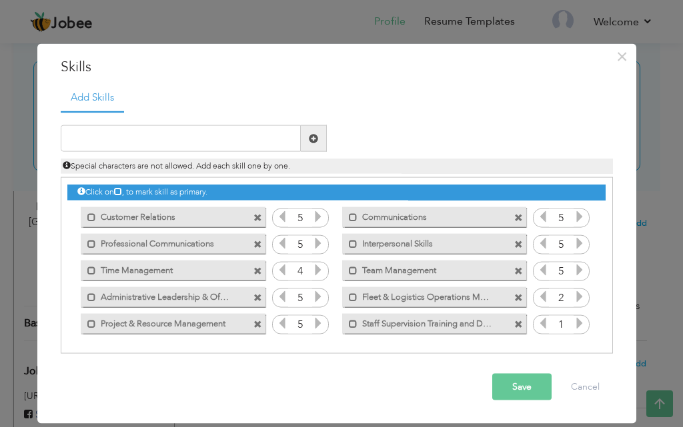
click at [578, 301] on icon at bounding box center [580, 297] width 12 height 12
click at [583, 327] on icon at bounding box center [580, 323] width 12 height 12
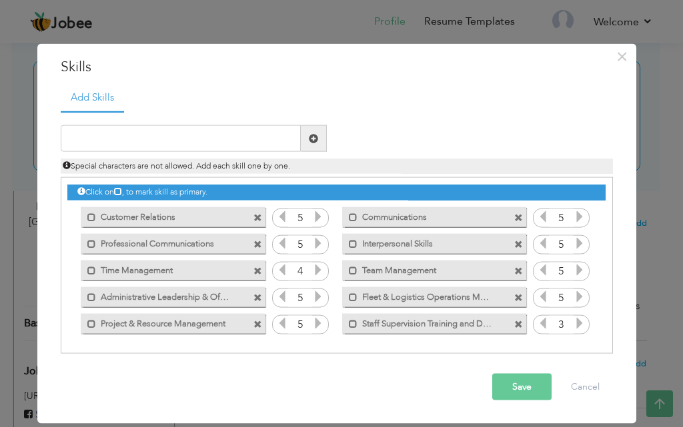
click at [583, 327] on icon at bounding box center [580, 323] width 12 height 12
click at [229, 141] on input "text" at bounding box center [181, 138] width 240 height 27
paste input "Process Improvement & Operational Excellence"
type input "Process Improvement & Operational Excellence"
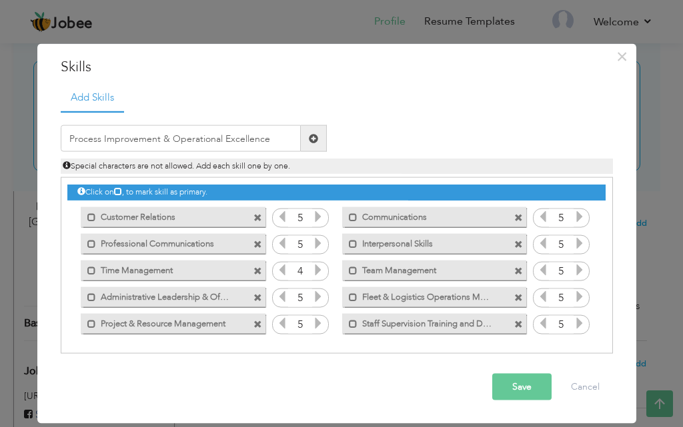
click at [311, 137] on span at bounding box center [313, 137] width 9 height 9
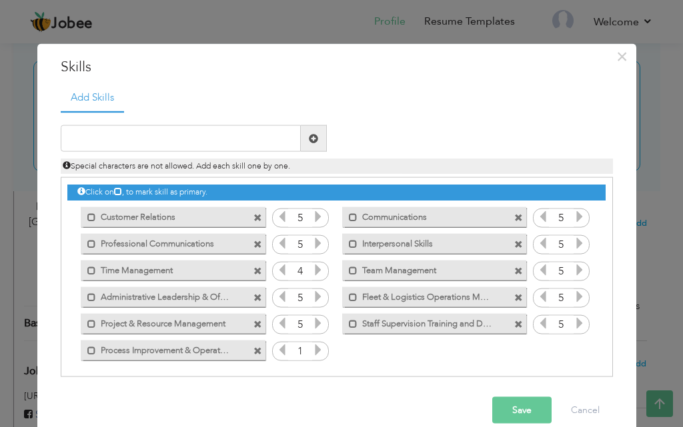
click at [312, 351] on icon at bounding box center [318, 350] width 12 height 12
click at [534, 411] on button "Save" at bounding box center [521, 410] width 59 height 27
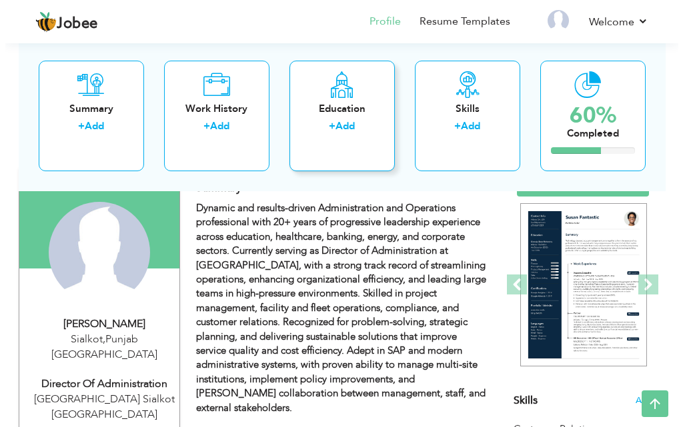
scroll to position [84, 0]
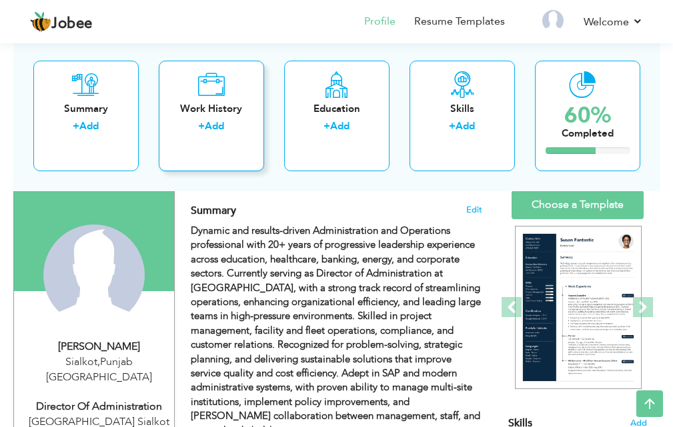
click at [217, 126] on link "Add" at bounding box center [214, 125] width 19 height 13
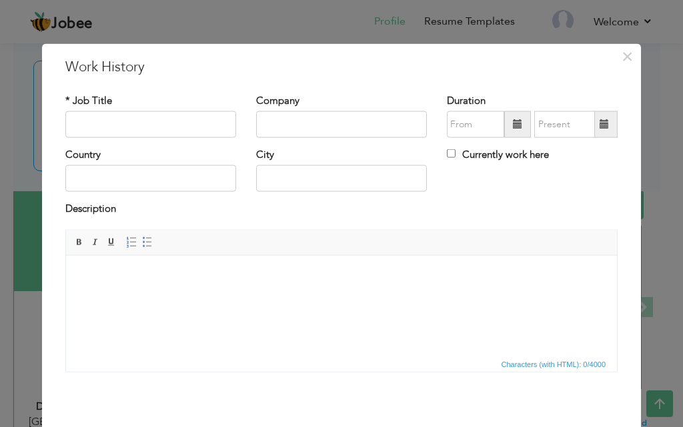
click at [282, 296] on html at bounding box center [341, 275] width 551 height 41
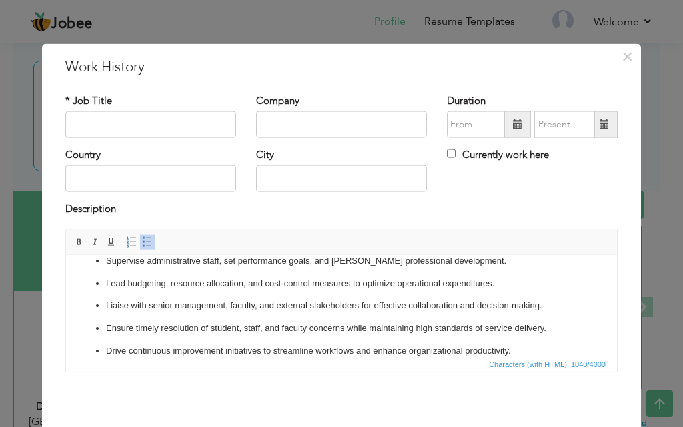
scroll to position [0, 0]
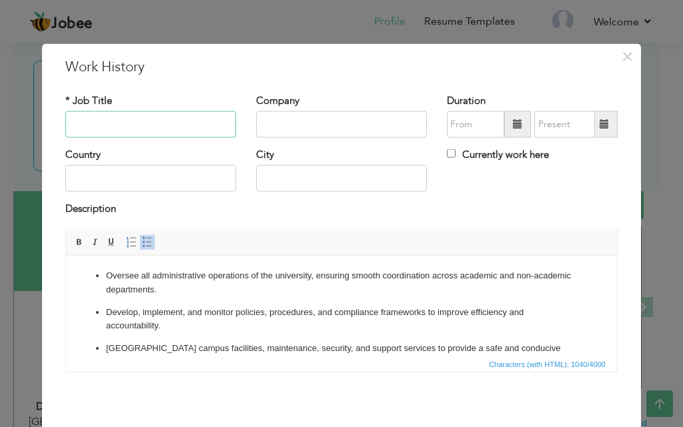
click at [192, 129] on input "text" at bounding box center [150, 124] width 171 height 27
click at [195, 134] on input "text" at bounding box center [150, 124] width 171 height 27
paste input "Director of Administration Grand Asian University Sialkot Punjab From October 2…"
type input "Director of Administration"
paste input "Director of Administration Grand Asian University Sialkot Punjab From October 2…"
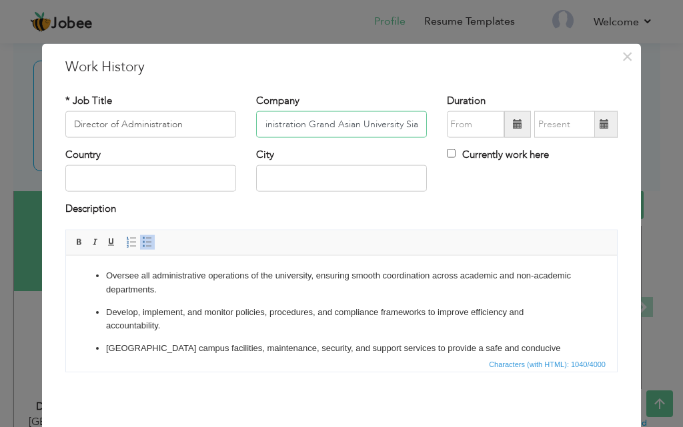
scroll to position [0, 65]
type input "Director of Administration Grand Asian University Sialkot Punjab From October 2…"
paste input "Director of Administration Grand Asian University Sialkot Punjab From October 2…"
type input "[GEOGRAPHIC_DATA]"
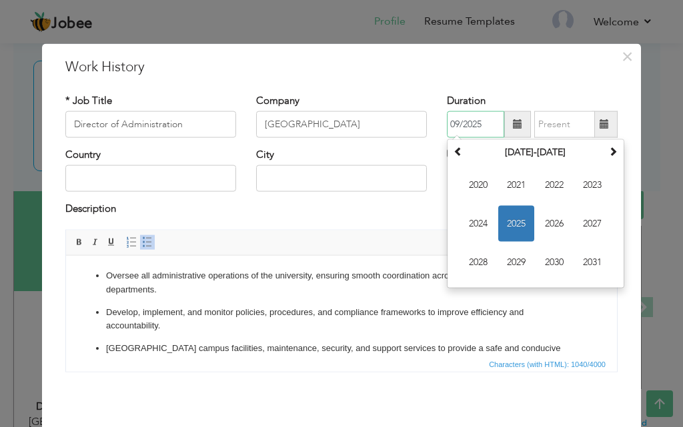
click at [482, 128] on input "09/2025" at bounding box center [475, 124] width 57 height 27
click at [509, 223] on span "2025" at bounding box center [516, 224] width 36 height 36
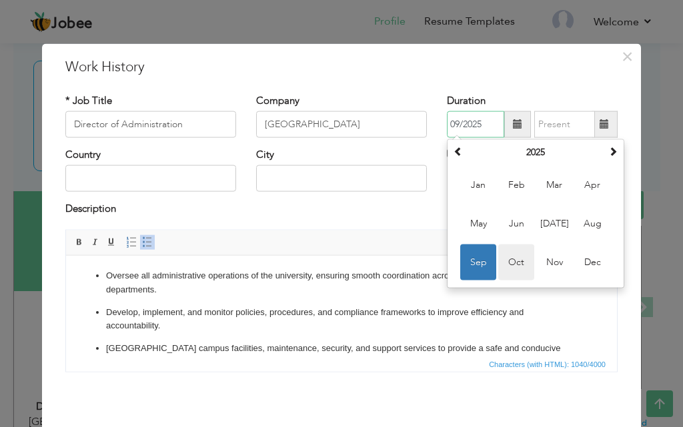
click at [527, 267] on span "Oct" at bounding box center [516, 263] width 36 height 36
type input "10/2025"
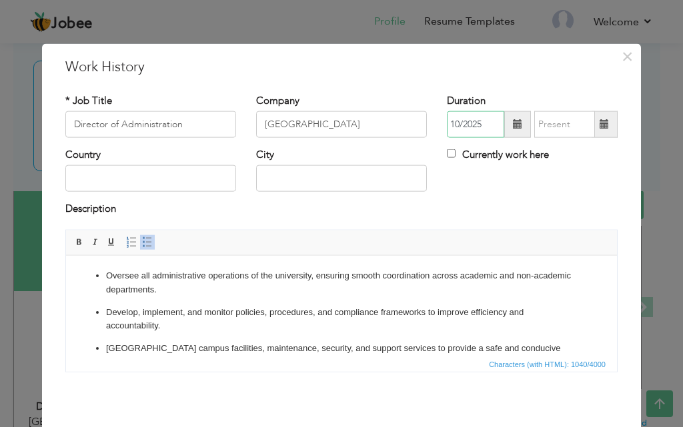
click at [447, 132] on input "10/2025" at bounding box center [475, 124] width 57 height 27
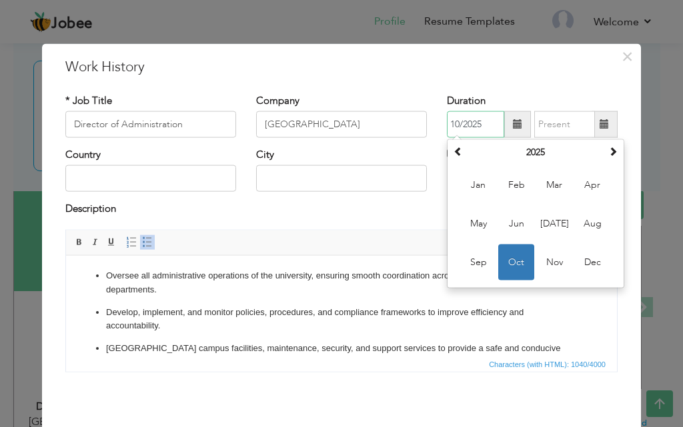
click at [510, 253] on span "Oct" at bounding box center [516, 263] width 36 height 36
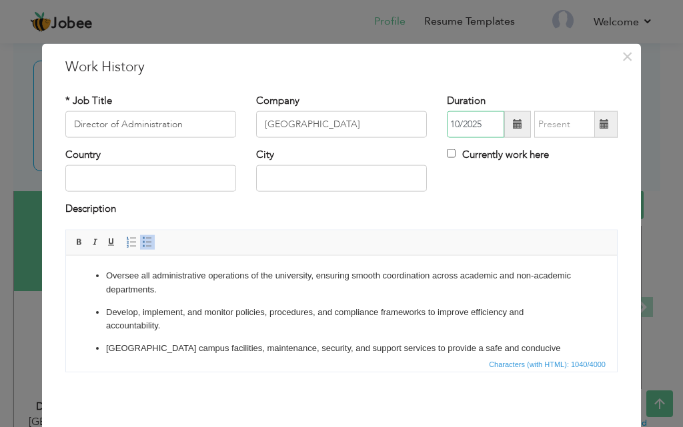
click at [447, 124] on input "10/2025" at bounding box center [475, 124] width 57 height 27
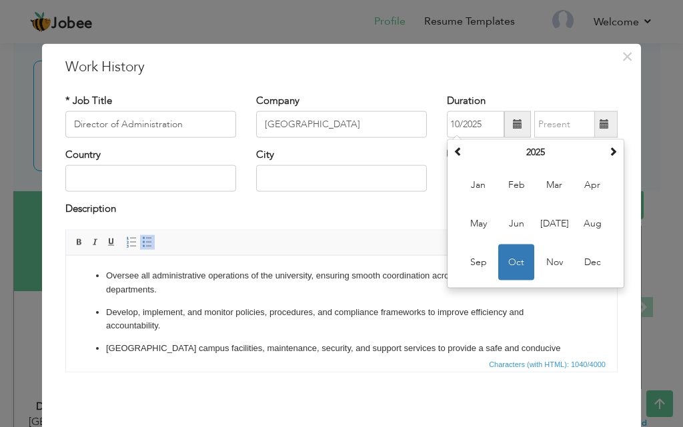
click at [397, 207] on div "Description" at bounding box center [341, 210] width 552 height 17
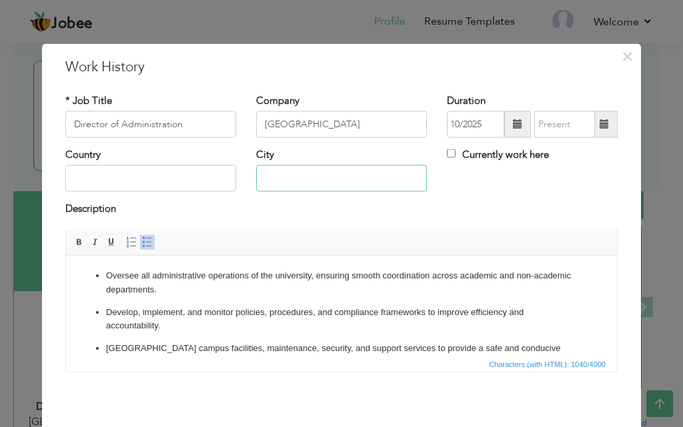
click at [352, 181] on input "text" at bounding box center [341, 178] width 171 height 27
paste input "Director of Administration Grand Asian University Sialkot Punjab From October 2…"
type input "Sialkot Punjab"
click at [169, 177] on input "text" at bounding box center [150, 178] width 171 height 27
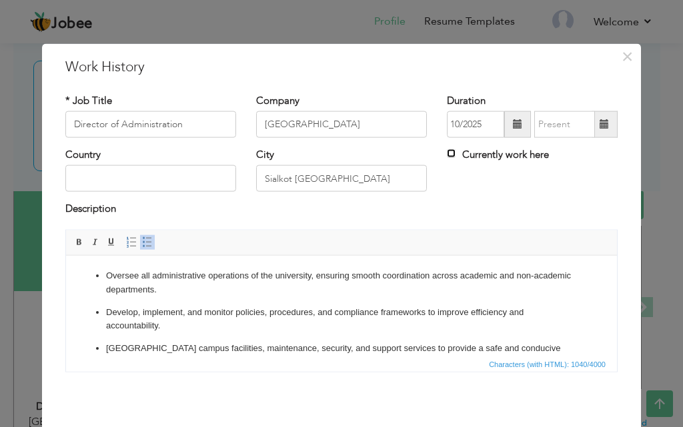
click at [447, 153] on input "Currently work here" at bounding box center [451, 153] width 9 height 9
checkbox input "true"
click at [173, 167] on input "text" at bounding box center [150, 178] width 171 height 27
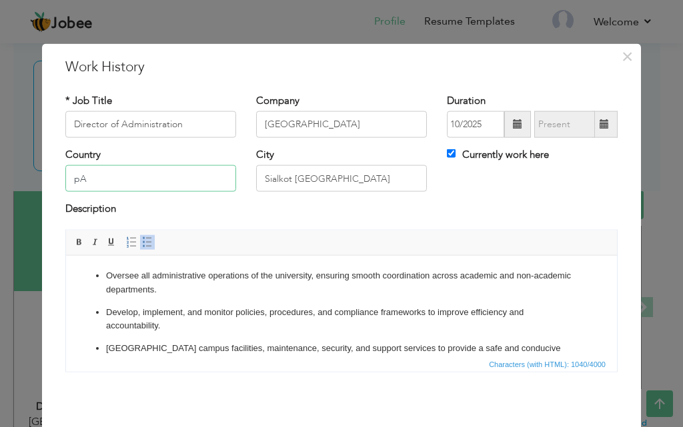
type input "p"
type input "[GEOGRAPHIC_DATA]"
click at [178, 339] on ul "Oversee all administrative operations of the university, ensuring smooth coordi…" at bounding box center [341, 375] width 524 height 213
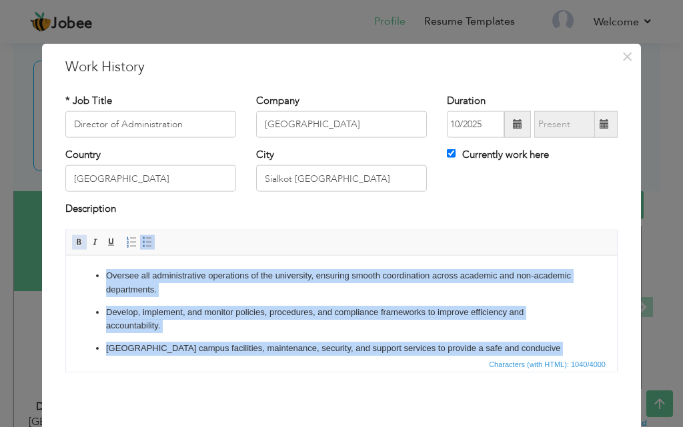
click at [74, 240] on span at bounding box center [79, 242] width 11 height 11
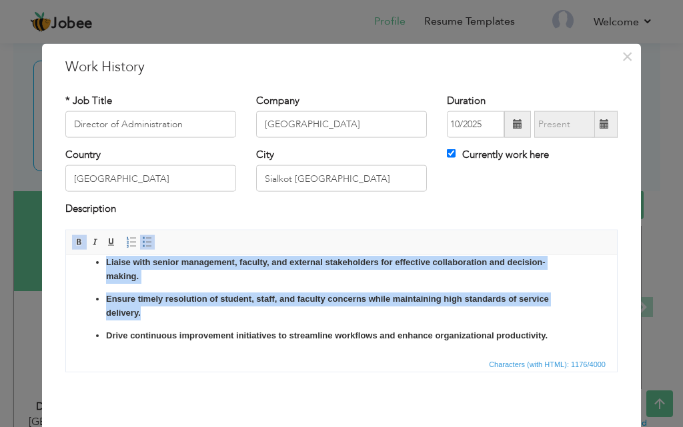
scroll to position [53, 0]
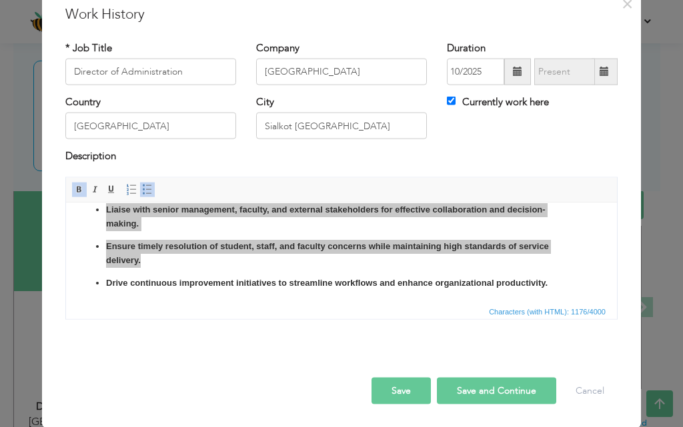
click at [411, 383] on button "Save" at bounding box center [400, 390] width 59 height 27
click at [476, 71] on input "10/2025" at bounding box center [475, 72] width 57 height 27
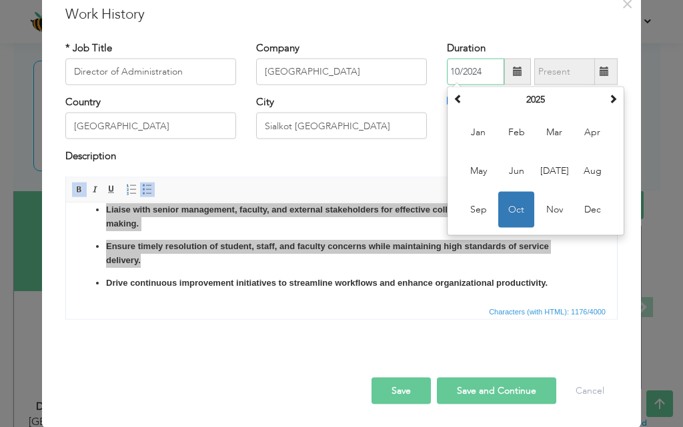
type input "10/2024"
click at [272, 359] on div at bounding box center [341, 363] width 572 height 28
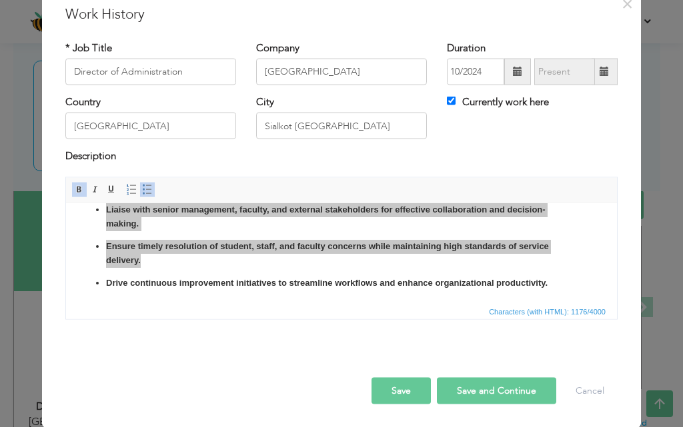
click at [391, 397] on button "Save" at bounding box center [400, 390] width 59 height 27
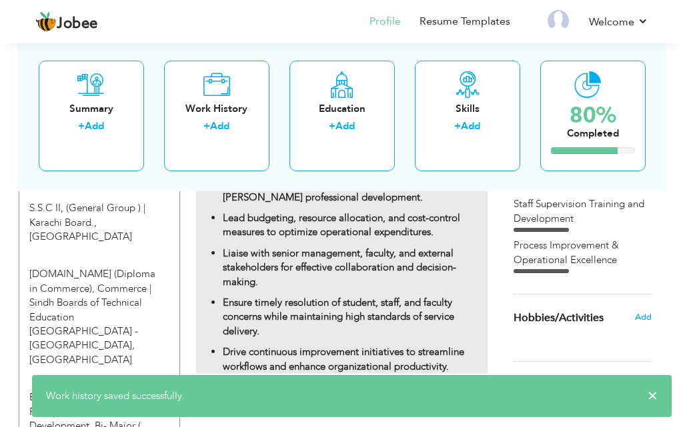
scroll to position [351, 0]
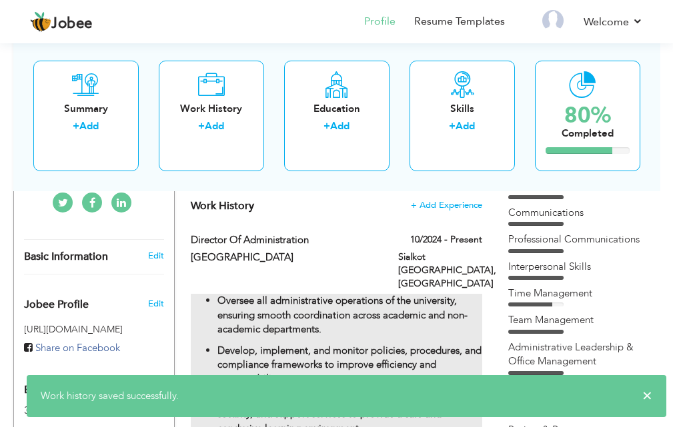
click at [379, 323] on p "Oversee all administrative operations of the university, ensuring smooth coordi…" at bounding box center [349, 315] width 265 height 43
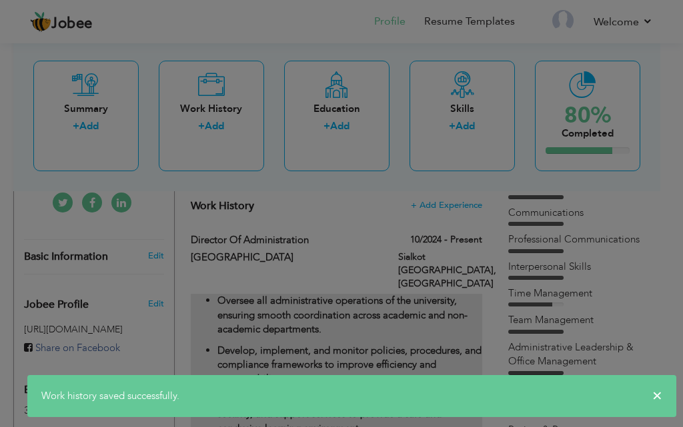
click at [379, 323] on div at bounding box center [341, 213] width 683 height 427
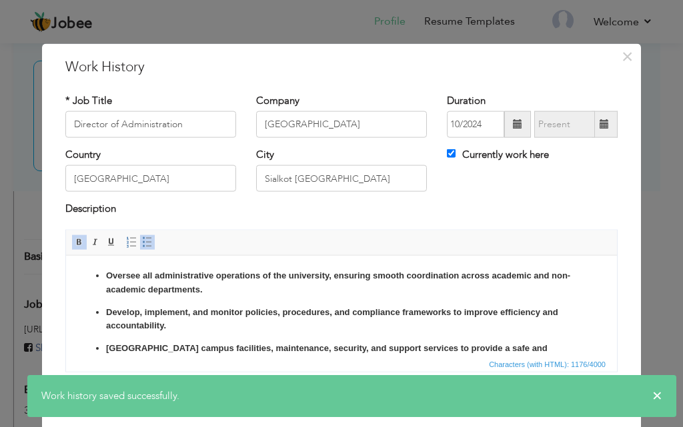
click at [368, 295] on p "Oversee all administrative operations of the university, ensuring smooth coordi…" at bounding box center [341, 283] width 471 height 28
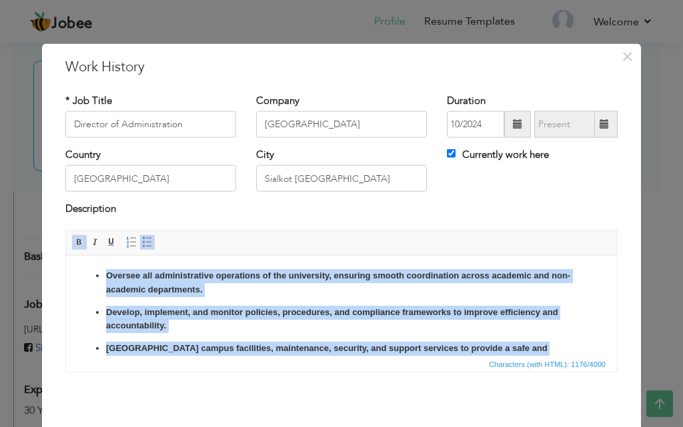
click at [74, 245] on span at bounding box center [79, 242] width 11 height 11
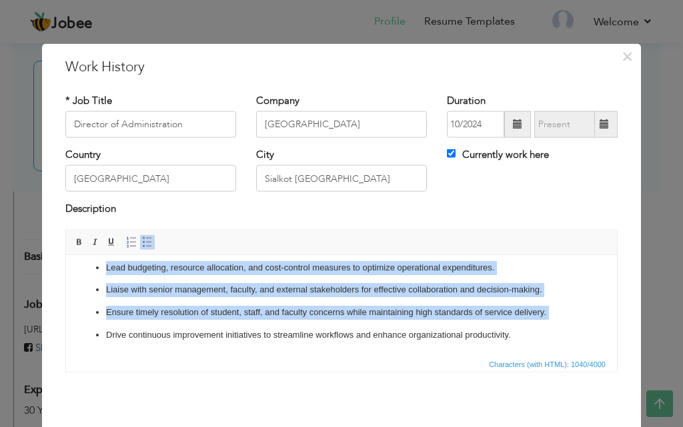
scroll to position [53, 0]
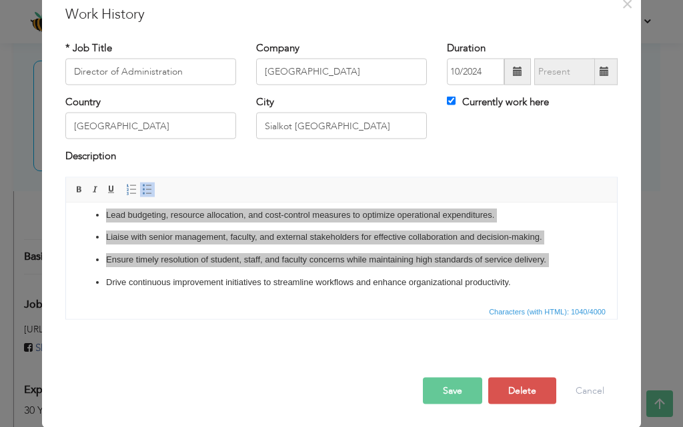
click at [448, 391] on button "Save" at bounding box center [452, 390] width 59 height 27
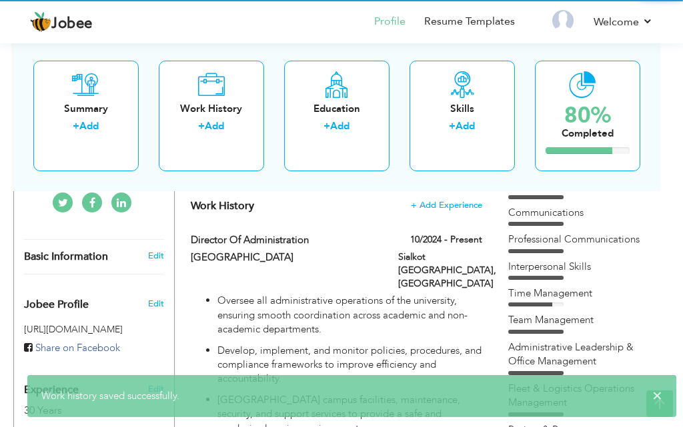
scroll to position [0, 0]
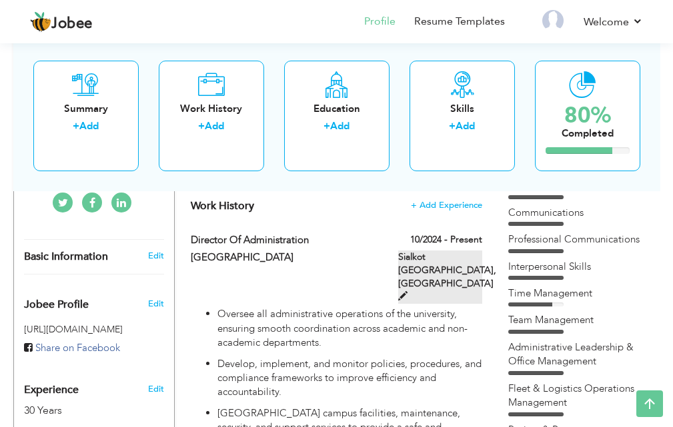
click at [407, 291] on span at bounding box center [402, 295] width 9 height 9
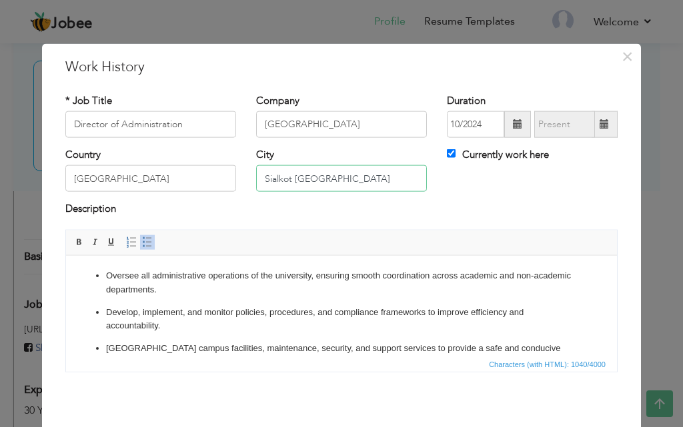
drag, startPoint x: 292, startPoint y: 175, endPoint x: 315, endPoint y: 175, distance: 23.3
click at [301, 175] on input "Sialkot Punjab" at bounding box center [341, 178] width 171 height 27
click at [307, 175] on input "Sialkot Punjab" at bounding box center [341, 178] width 171 height 27
drag, startPoint x: 315, startPoint y: 175, endPoint x: 347, endPoint y: 177, distance: 31.5
click at [347, 177] on input "Sialkot Punjab" at bounding box center [341, 178] width 171 height 27
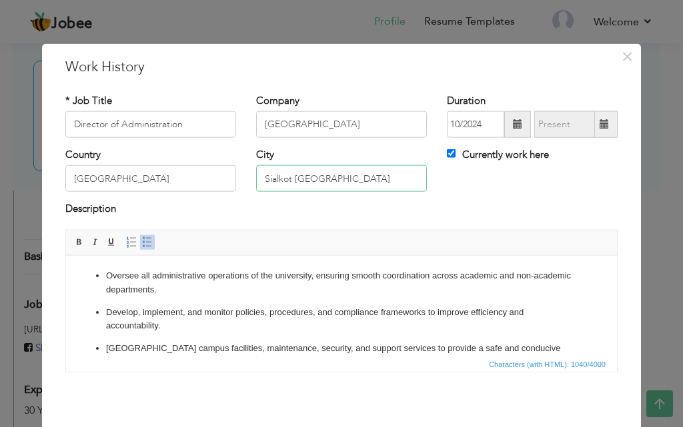
click at [349, 177] on input "Sialkot Punjab" at bounding box center [341, 178] width 171 height 27
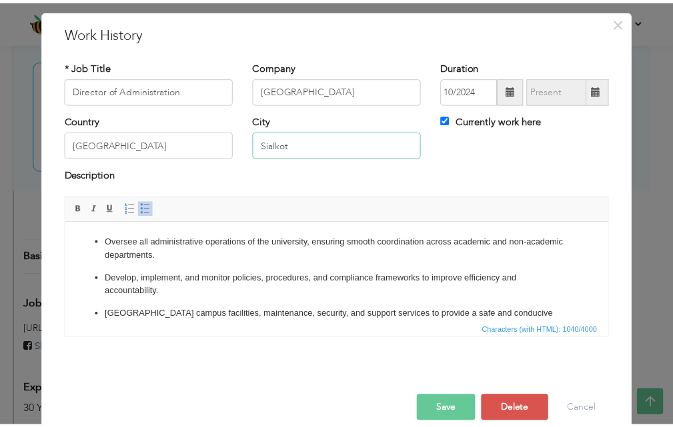
scroll to position [53, 0]
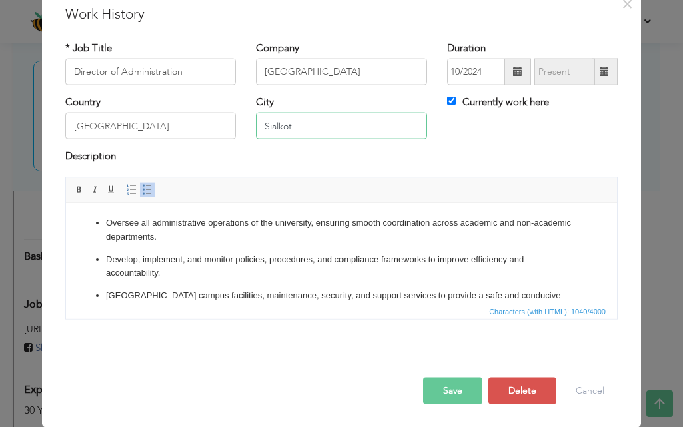
type input "Sialkot"
click at [447, 391] on button "Save" at bounding box center [452, 390] width 59 height 27
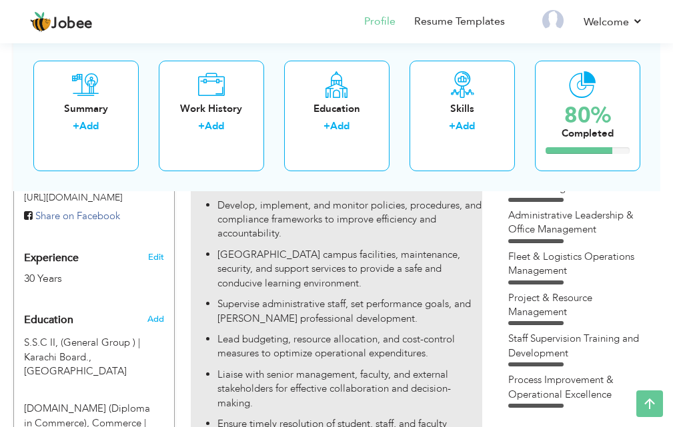
scroll to position [484, 0]
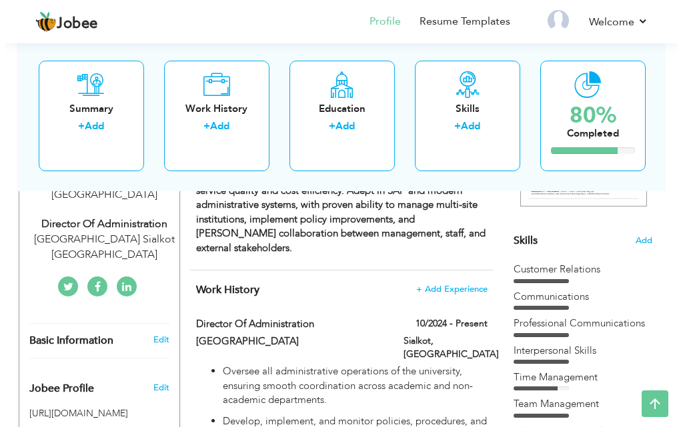
scroll to position [67, 0]
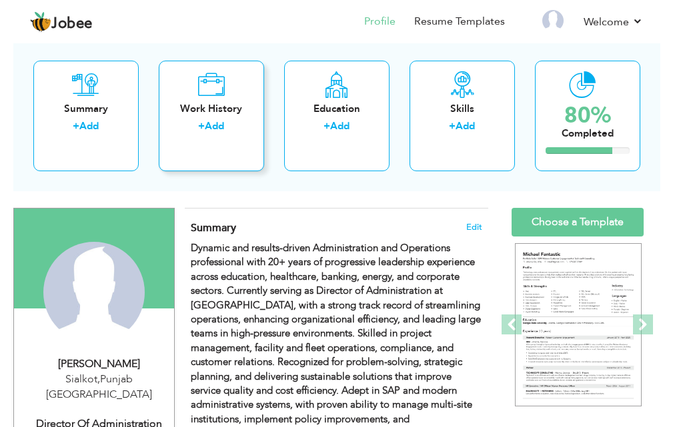
click at [231, 141] on div "Work History + Add" at bounding box center [211, 116] width 105 height 111
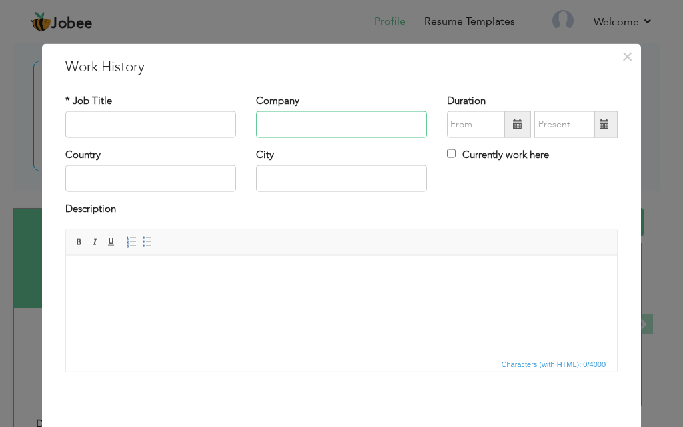
click at [309, 124] on input "text" at bounding box center [341, 124] width 171 height 27
paste input "Digital Apparels (Pvt) Ltd"
type input "Digital Apparels (Pvt) Ltd"
click at [176, 131] on input "text" at bounding box center [150, 124] width 171 height 27
paste input "Admin and Facility Manager"
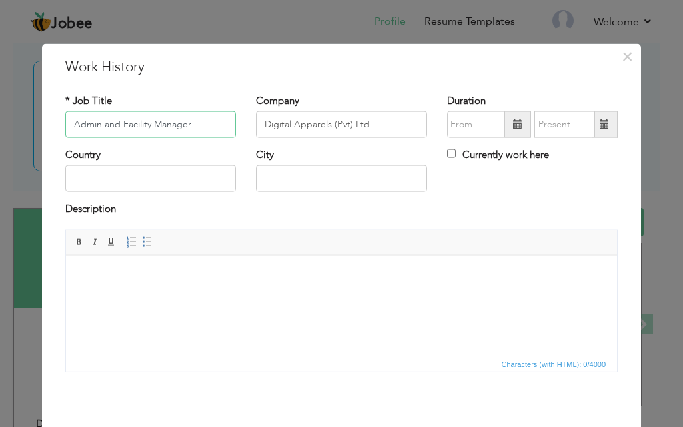
type input "Admin and Facility Manager"
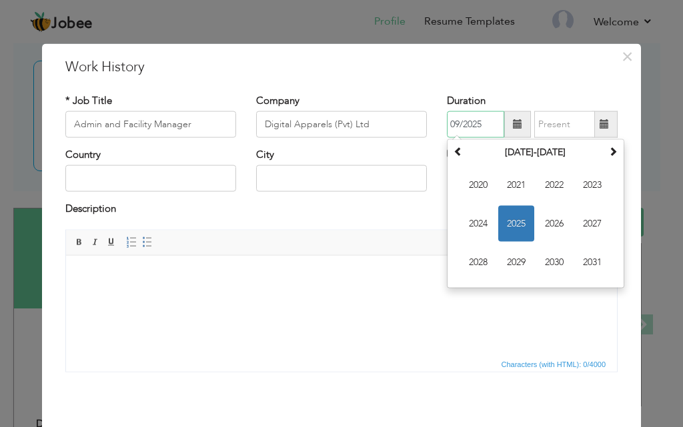
click at [469, 131] on input "09/2025" at bounding box center [475, 124] width 57 height 27
click at [578, 185] on span "2023" at bounding box center [592, 185] width 36 height 36
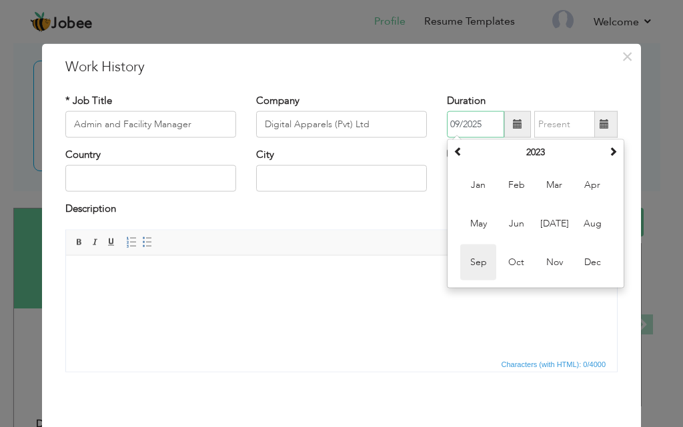
click at [476, 269] on span "Sep" at bounding box center [478, 263] width 36 height 36
type input "09/2023"
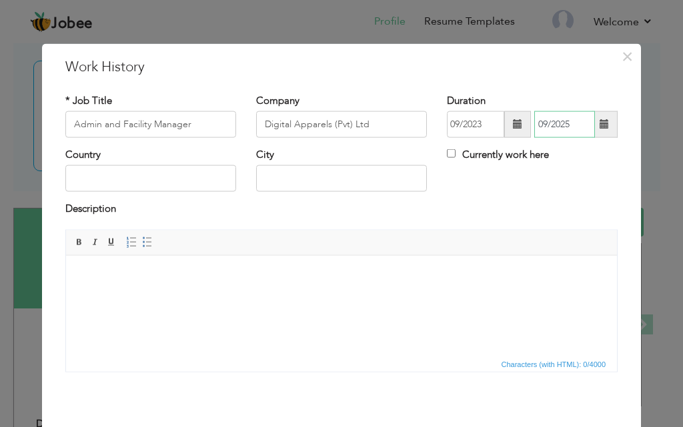
click at [562, 131] on input "09/2025" at bounding box center [564, 124] width 61 height 27
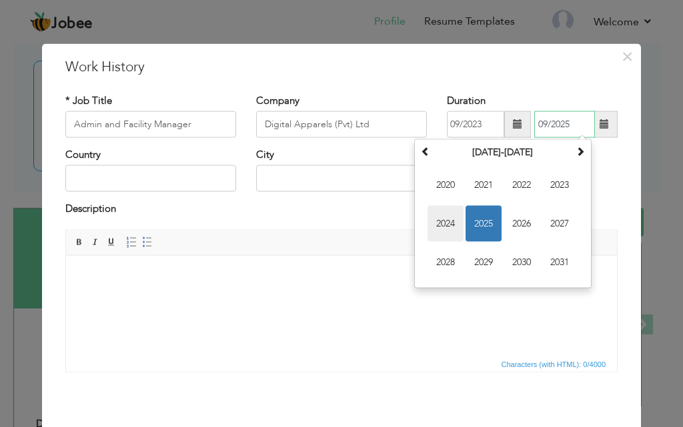
click at [439, 217] on span "2024" at bounding box center [445, 224] width 36 height 36
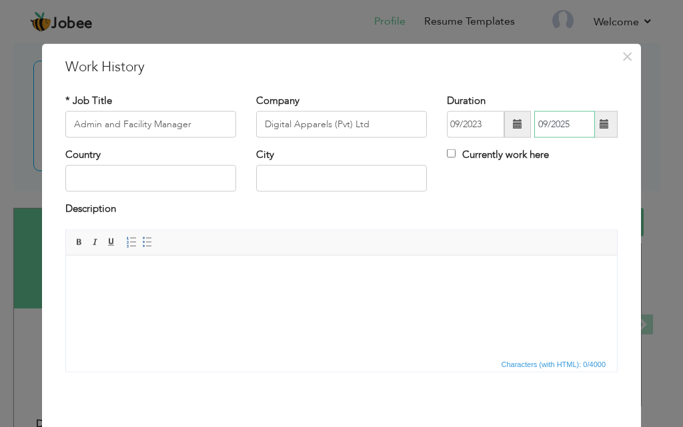
click at [559, 130] on input "09/2025" at bounding box center [564, 124] width 61 height 27
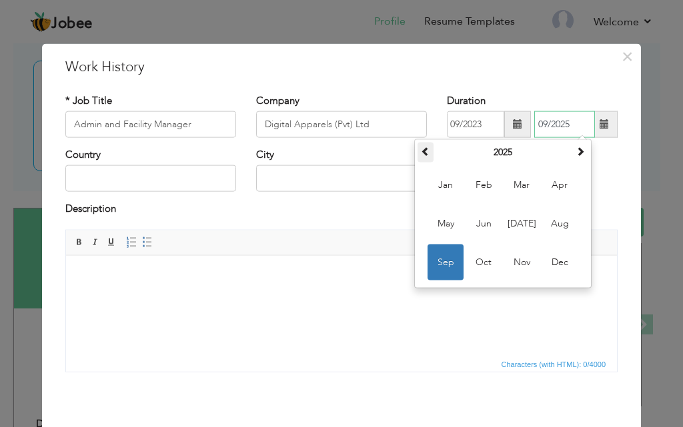
click at [421, 155] on span at bounding box center [425, 151] width 9 height 9
click at [435, 259] on span "Sep" at bounding box center [445, 263] width 36 height 36
type input "09/2024"
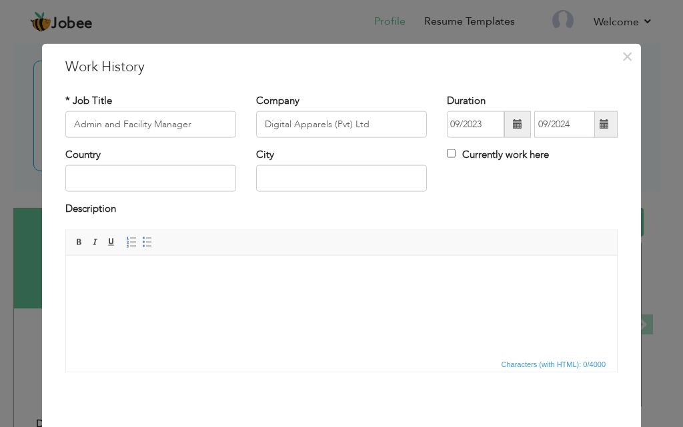
click at [439, 258] on html at bounding box center [341, 275] width 551 height 41
click at [161, 186] on input "text" at bounding box center [150, 178] width 171 height 27
type input "[GEOGRAPHIC_DATA]"
click at [155, 287] on html at bounding box center [341, 275] width 551 height 41
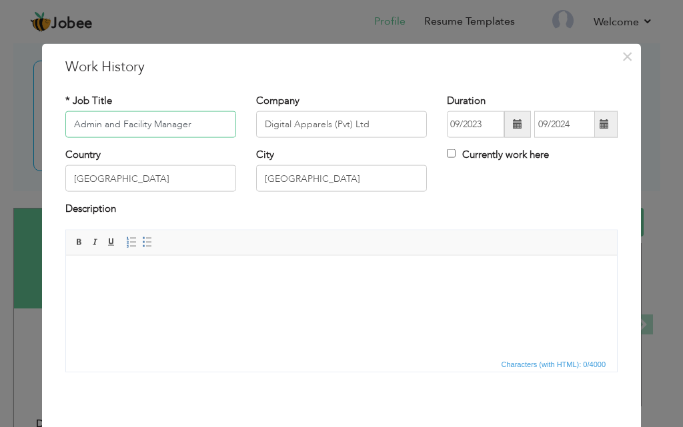
click at [172, 123] on input "Admin and Facility Manager" at bounding box center [150, 124] width 171 height 27
click at [185, 296] on html at bounding box center [341, 275] width 551 height 41
click at [319, 296] on html at bounding box center [341, 275] width 551 height 41
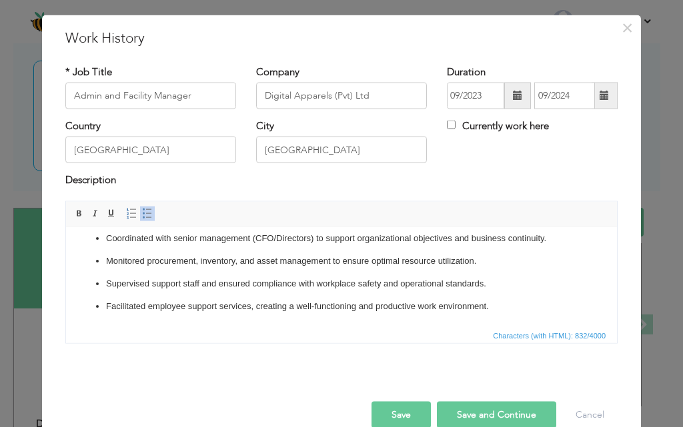
scroll to position [53, 0]
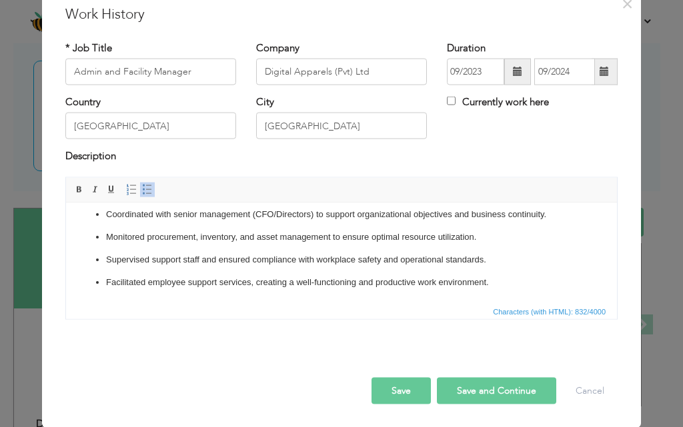
click at [413, 399] on button "Save" at bounding box center [400, 390] width 59 height 27
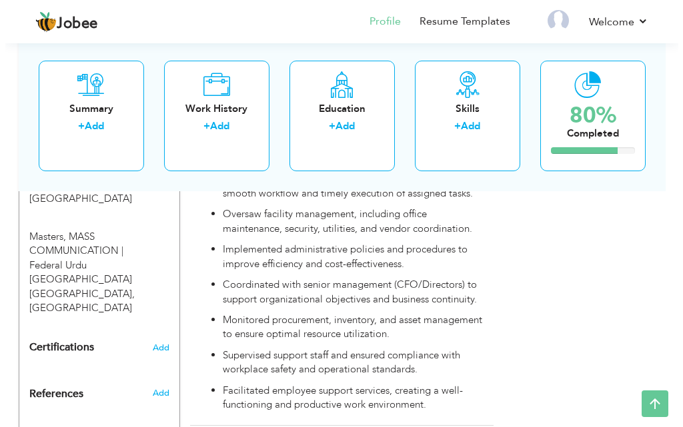
scroll to position [965, 0]
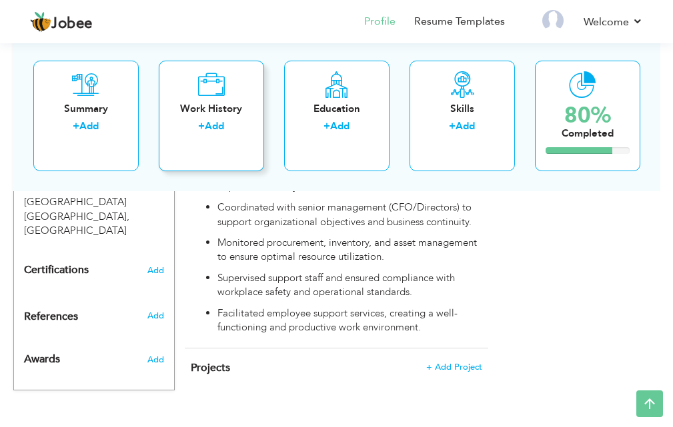
click at [238, 157] on div "Work History + Add" at bounding box center [211, 115] width 105 height 111
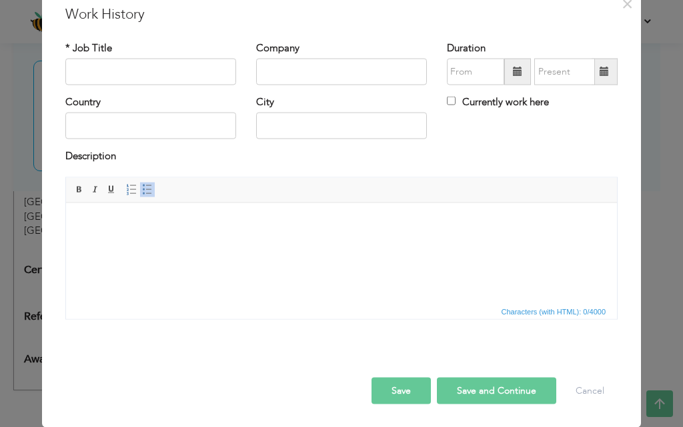
scroll to position [0, 0]
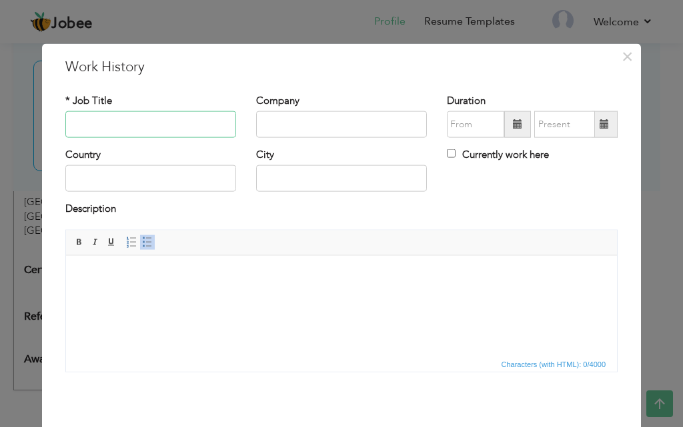
paste input "Manager Administration(Bldg.Maint & Repair)"
type input "Manager Administration(Bldg.Maint & Repair)"
click at [327, 127] on input "text" at bounding box center [341, 124] width 171 height 27
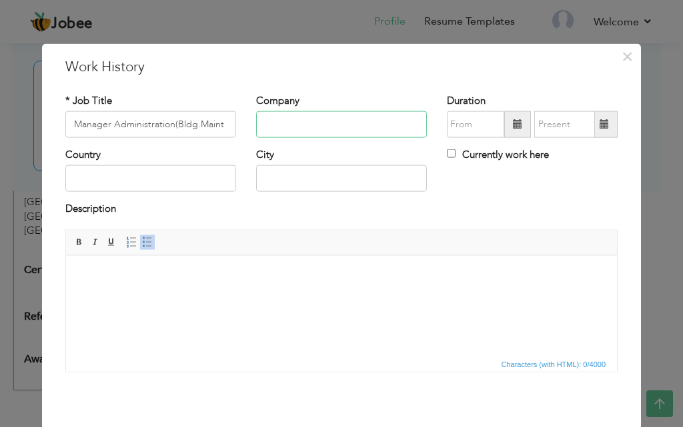
paste input "Happy Home School"
type input "Happy Home School"
click at [504, 125] on span at bounding box center [517, 124] width 27 height 27
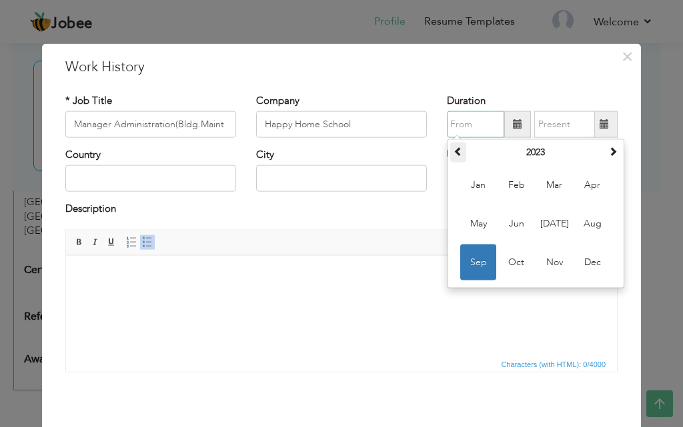
click at [459, 159] on th at bounding box center [458, 153] width 16 height 20
click at [610, 153] on span at bounding box center [612, 151] width 9 height 9
click at [482, 186] on span "Jan" at bounding box center [478, 185] width 36 height 36
type input "01/2022"
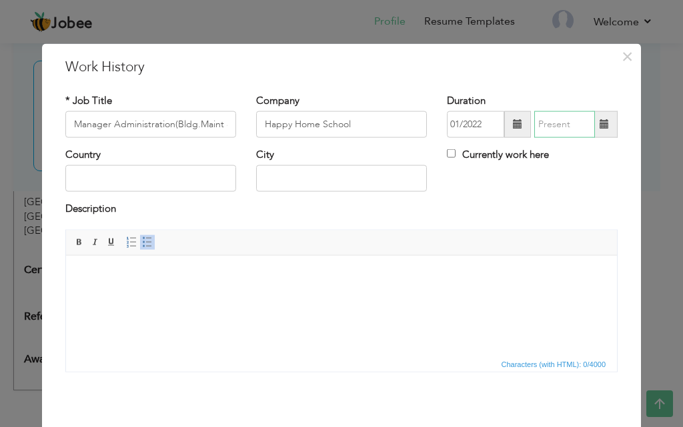
click at [550, 131] on input "text" at bounding box center [564, 124] width 61 height 27
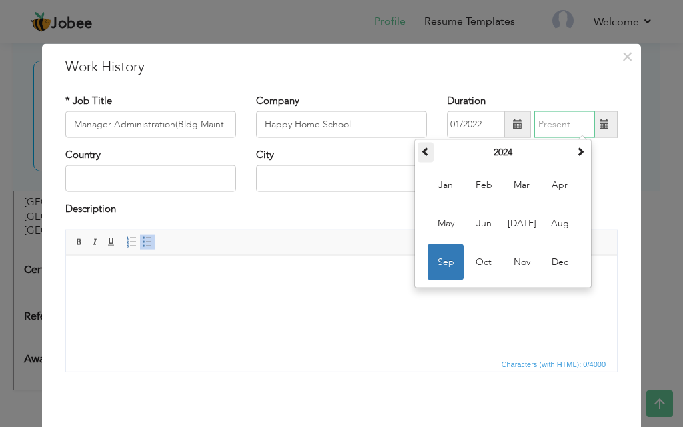
click at [422, 159] on th at bounding box center [425, 153] width 16 height 20
click at [556, 264] on span "Dec" at bounding box center [560, 263] width 36 height 36
type input "12/2023"
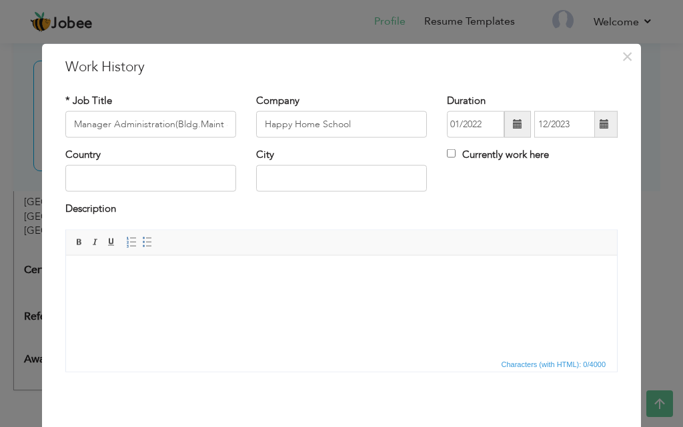
click at [235, 296] on html at bounding box center [341, 275] width 551 height 41
click at [152, 170] on input "text" at bounding box center [150, 178] width 171 height 27
type input "[GEOGRAPHIC_DATA]"
type input "Karachi"
click at [184, 289] on html at bounding box center [341, 275] width 551 height 41
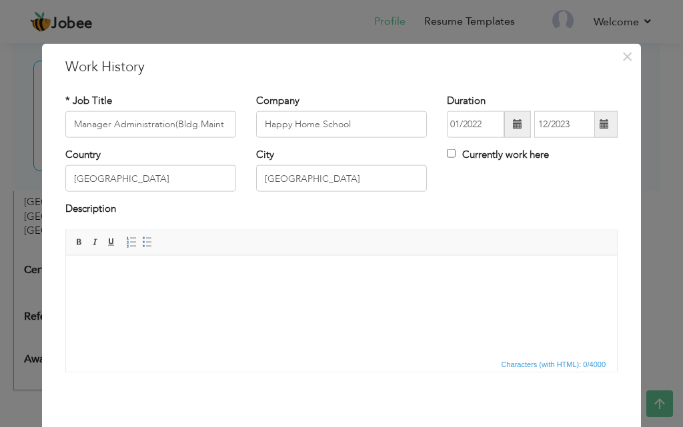
click at [184, 289] on html at bounding box center [341, 275] width 551 height 41
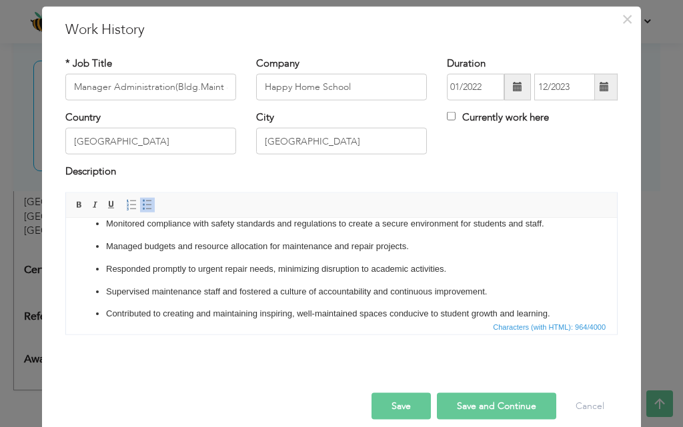
scroll to position [53, 0]
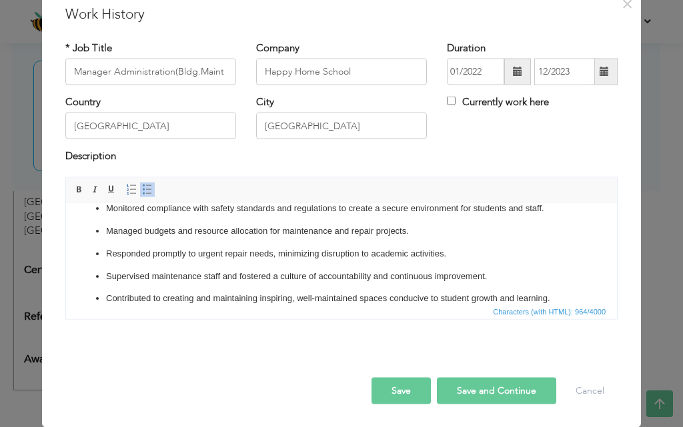
click at [393, 393] on button "Save" at bounding box center [400, 390] width 59 height 27
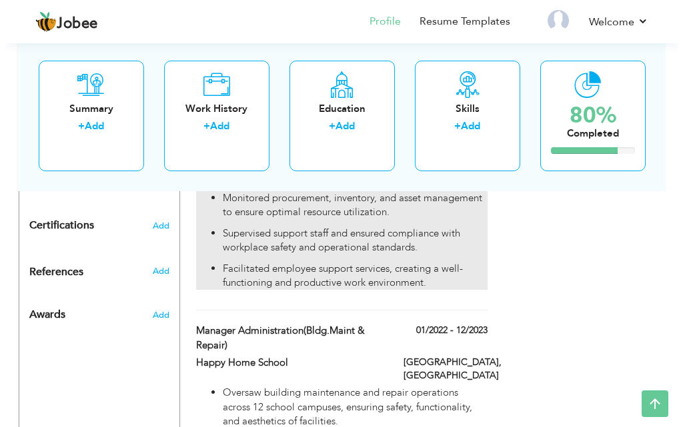
scroll to position [1034, 0]
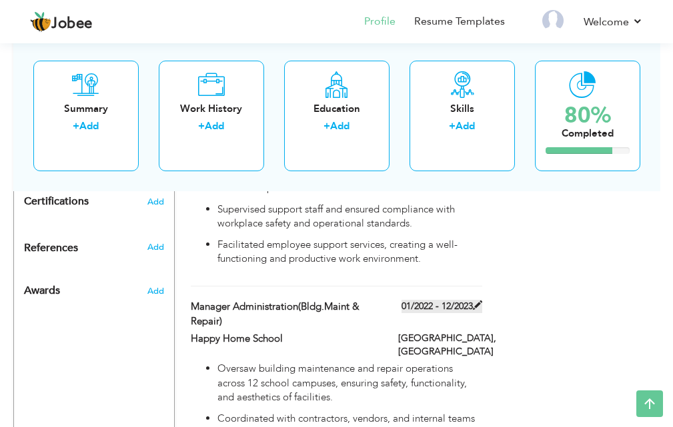
click at [449, 300] on label "01/2022 - 12/2023" at bounding box center [441, 306] width 81 height 13
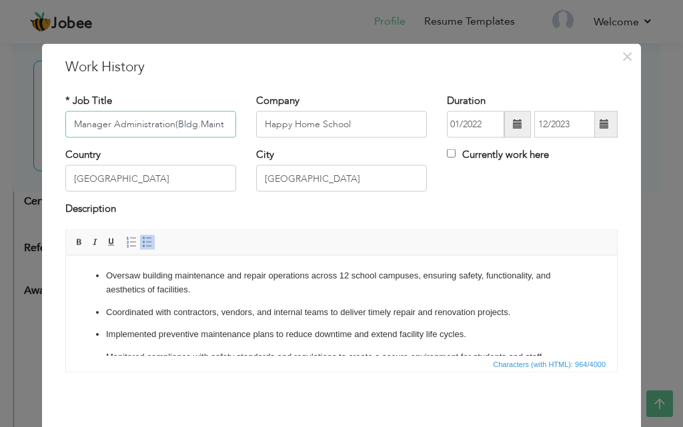
scroll to position [0, 35]
click at [455, 129] on input "01/2022" at bounding box center [475, 124] width 57 height 27
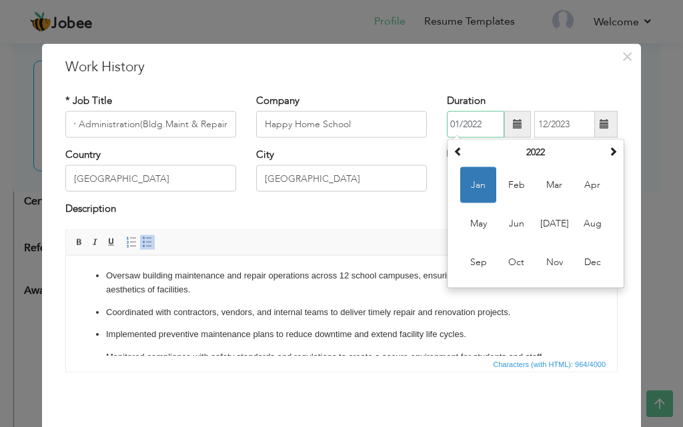
scroll to position [0, 0]
click at [593, 223] on span "Aug" at bounding box center [592, 224] width 36 height 36
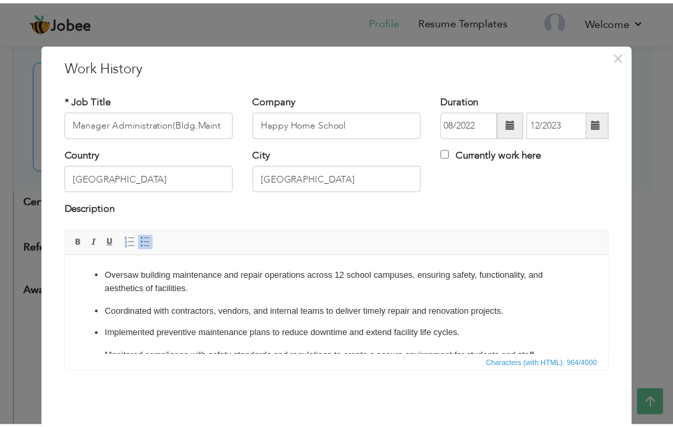
scroll to position [53, 0]
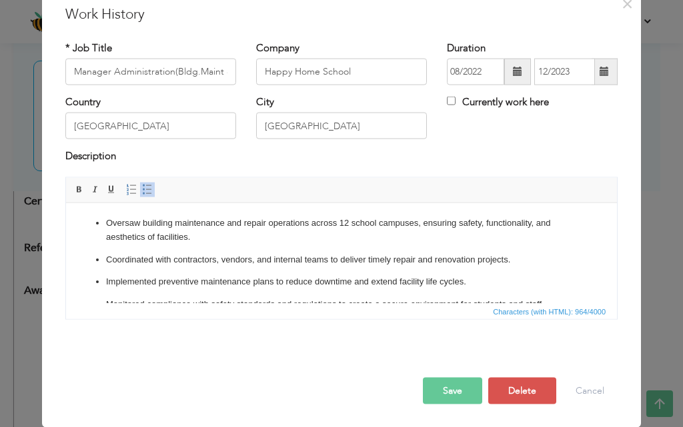
click at [452, 393] on button "Save" at bounding box center [452, 390] width 59 height 27
click at [0, 0] on span "button" at bounding box center [0, 0] width 0 height 0
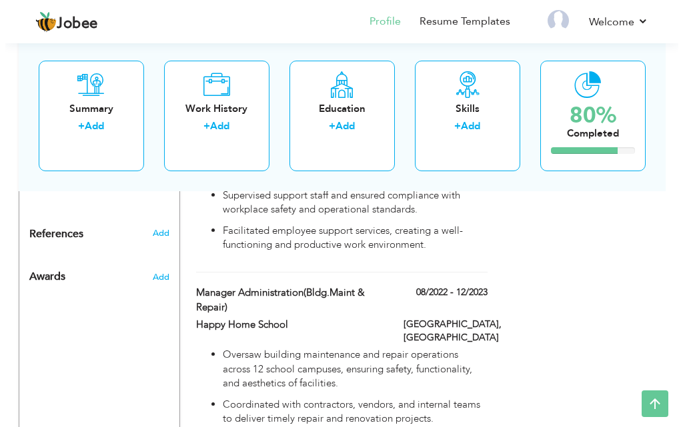
scroll to position [1034, 0]
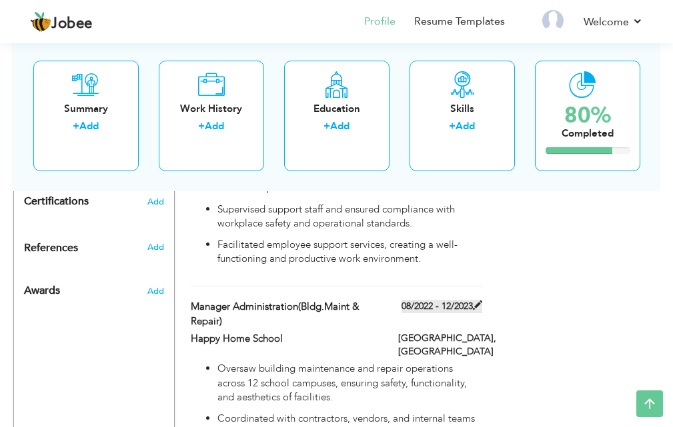
click at [419, 300] on label "08/2022 - 12/2023" at bounding box center [441, 306] width 81 height 13
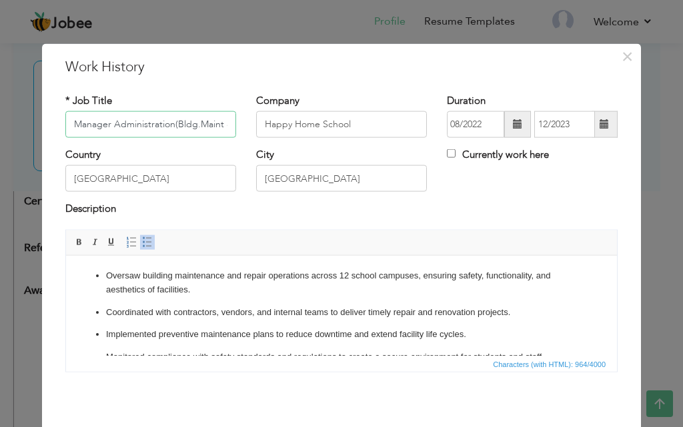
scroll to position [0, 35]
click at [504, 123] on span at bounding box center [517, 124] width 27 height 27
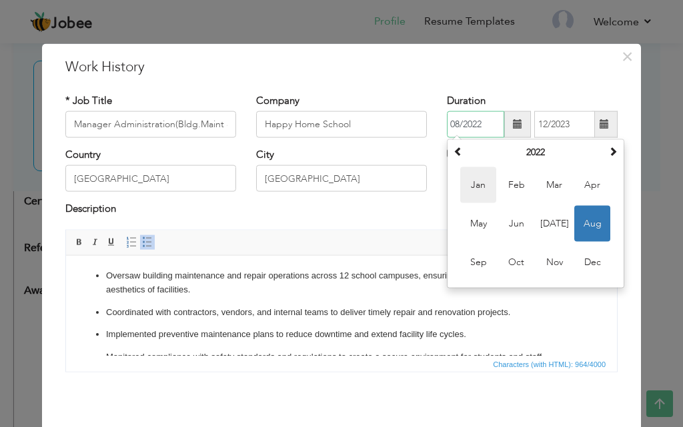
click at [467, 183] on span "Jan" at bounding box center [478, 185] width 36 height 36
type input "01/2022"
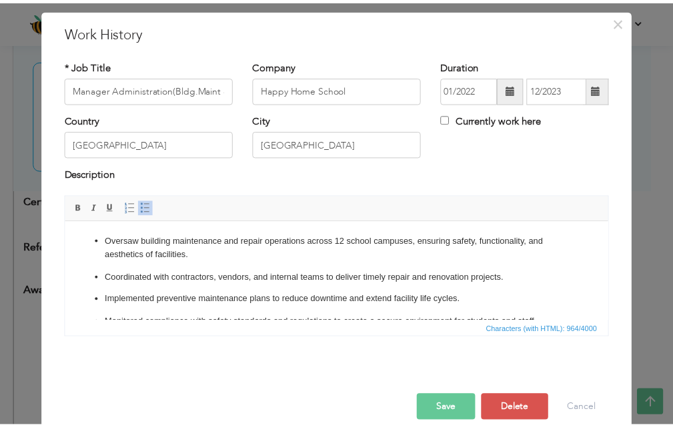
scroll to position [53, 0]
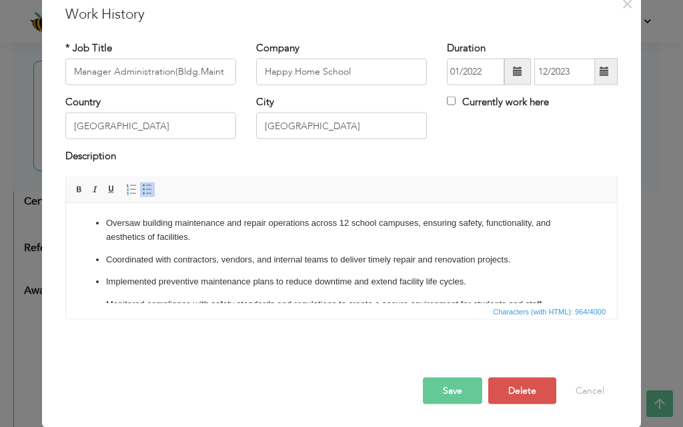
click at [445, 384] on button "Save" at bounding box center [452, 390] width 59 height 27
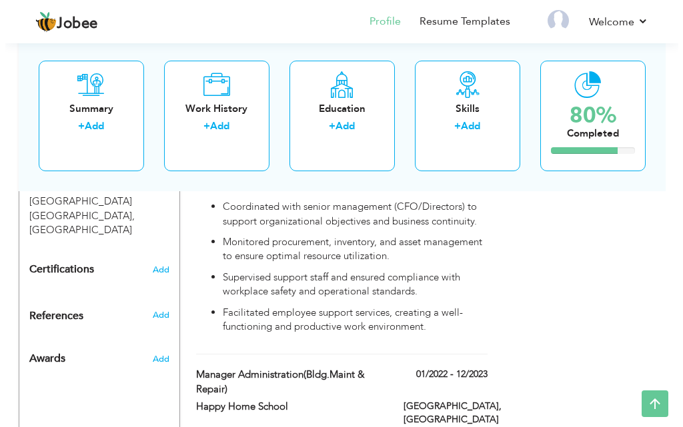
scroll to position [967, 0]
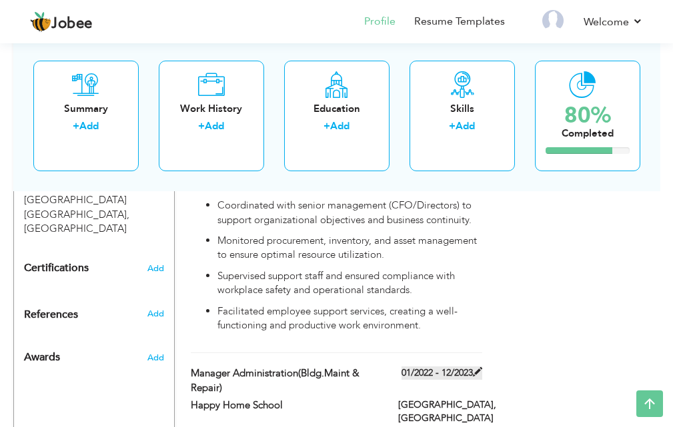
click at [457, 367] on label "01/2022 - 12/2023" at bounding box center [441, 373] width 81 height 13
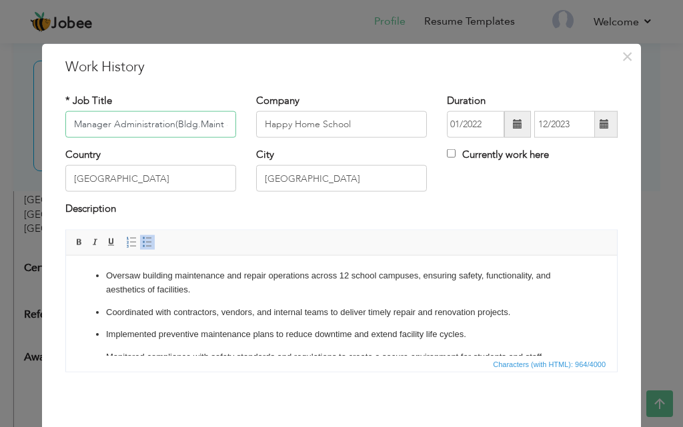
scroll to position [0, 35]
click at [540, 128] on input "12/2023" at bounding box center [564, 124] width 61 height 27
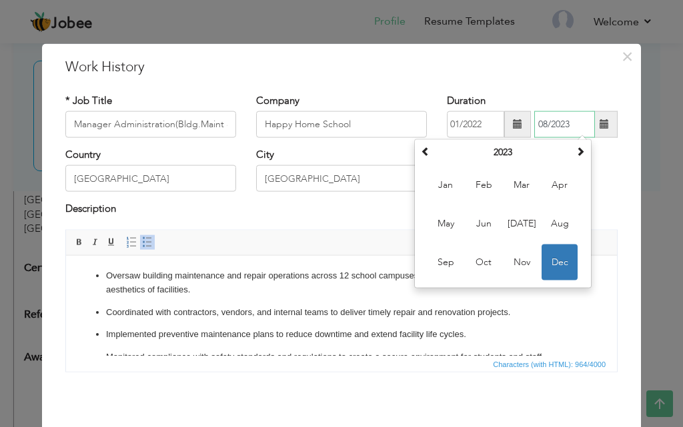
type input "08/2023"
click at [560, 213] on span "Aug" at bounding box center [560, 224] width 36 height 36
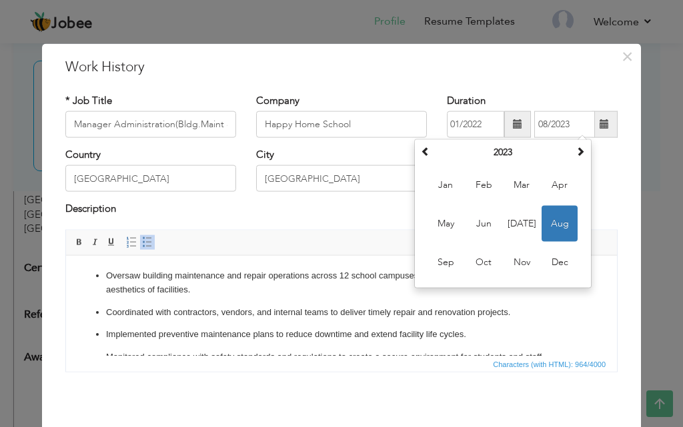
click at [560, 213] on div "Description" at bounding box center [341, 210] width 552 height 17
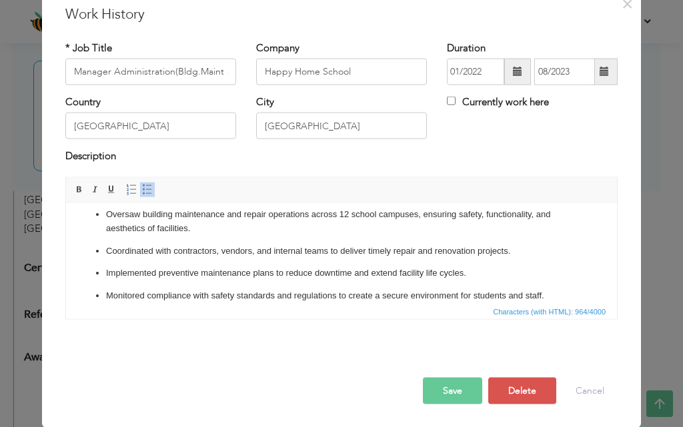
scroll to position [67, 0]
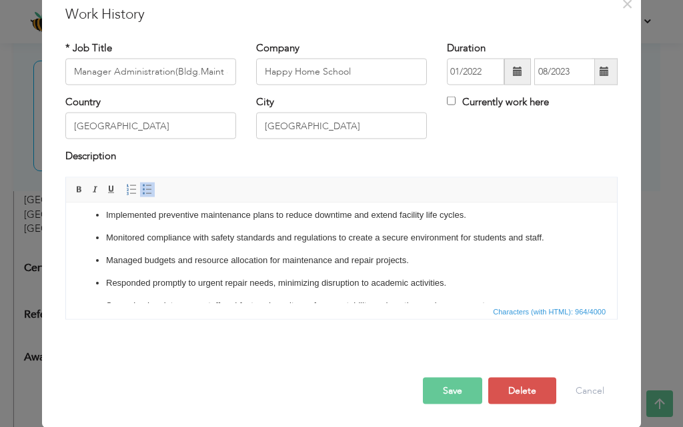
click at [451, 382] on button "Save" at bounding box center [452, 390] width 59 height 27
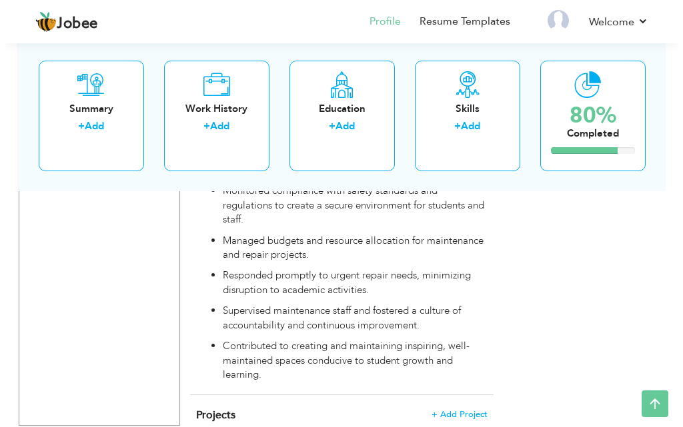
scroll to position [1367, 0]
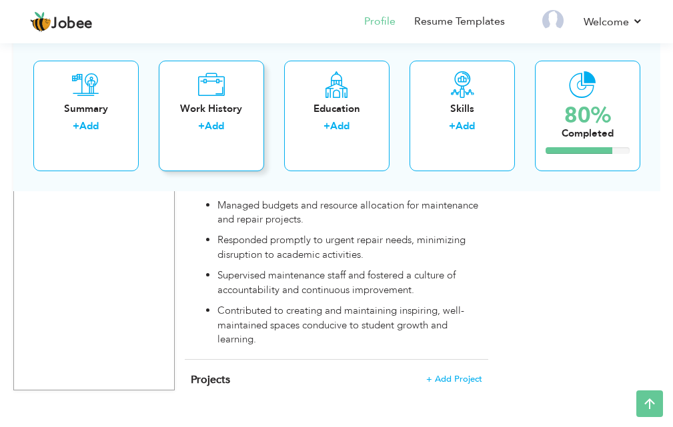
click at [241, 123] on div "+ Add" at bounding box center [211, 127] width 84 height 17
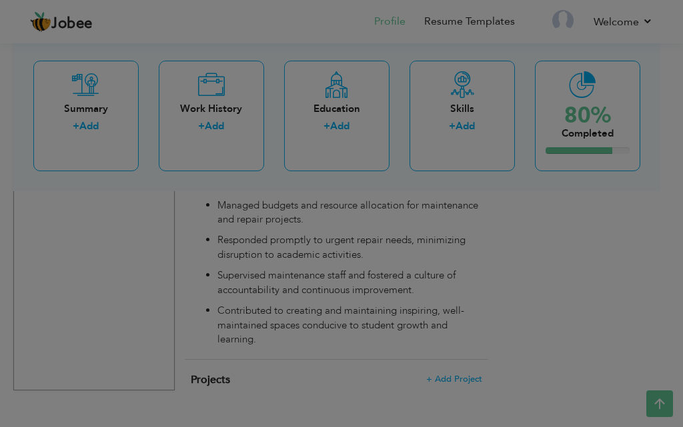
scroll to position [0, 0]
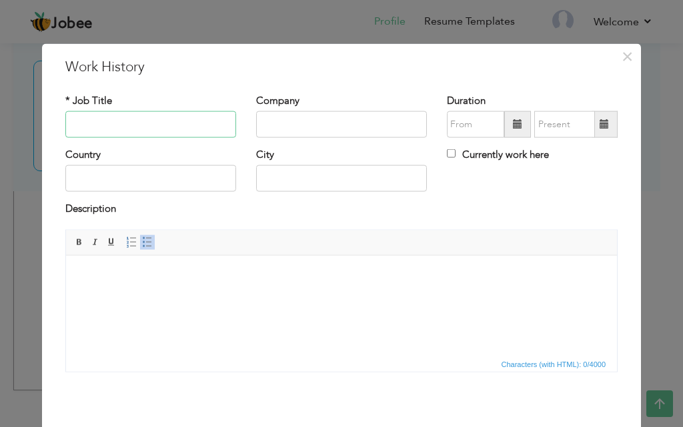
click at [185, 131] on input "text" at bounding box center [150, 124] width 171 height 27
click at [266, 123] on input "text" at bounding box center [341, 124] width 171 height 27
paste input "Re-Join Iqra University Balochistan."
type input "Re-Join Iqra University Balochistan."
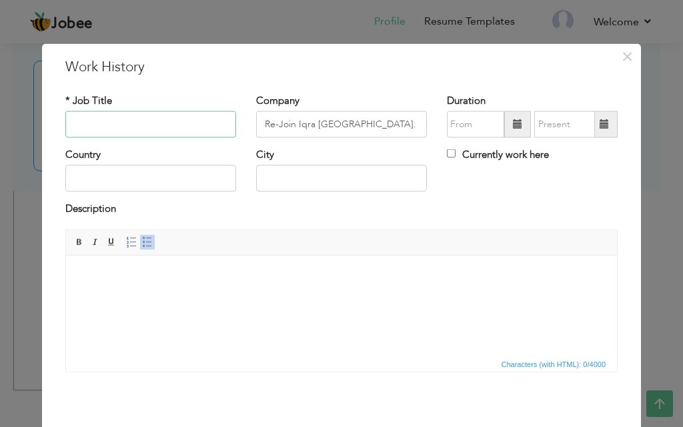
click at [220, 131] on input "text" at bounding box center [150, 124] width 171 height 27
paste input "Team Manager","
type input "Team Manager"
click at [220, 175] on input "text" at bounding box center [150, 178] width 171 height 27
type input "[GEOGRAPHIC_DATA]"
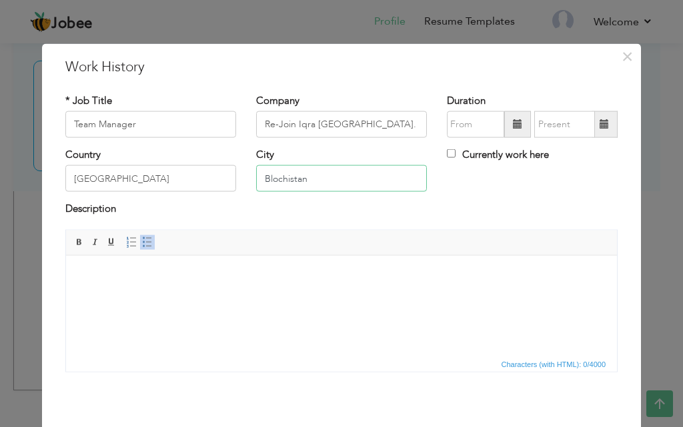
type input "Blochistan"
click at [352, 124] on input "Re-Join Iqra University Balochistan." at bounding box center [341, 124] width 171 height 27
drag, startPoint x: 352, startPoint y: 124, endPoint x: 417, endPoint y: 123, distance: 65.4
click at [417, 123] on input "Re-Join Iqra University Balochistan." at bounding box center [341, 124] width 171 height 27
click at [410, 124] on input "Re-Join Iqra University Balochistan." at bounding box center [341, 124] width 171 height 27
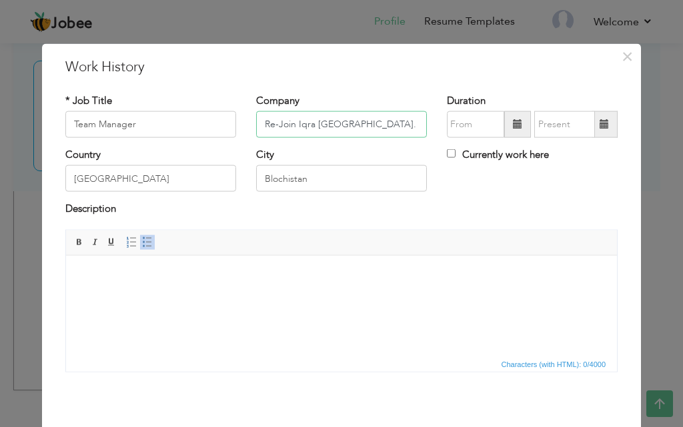
click at [410, 124] on input "Re-Join Iqra University Balochistan." at bounding box center [341, 124] width 171 height 27
paste input "Gwadar campus Quetta"
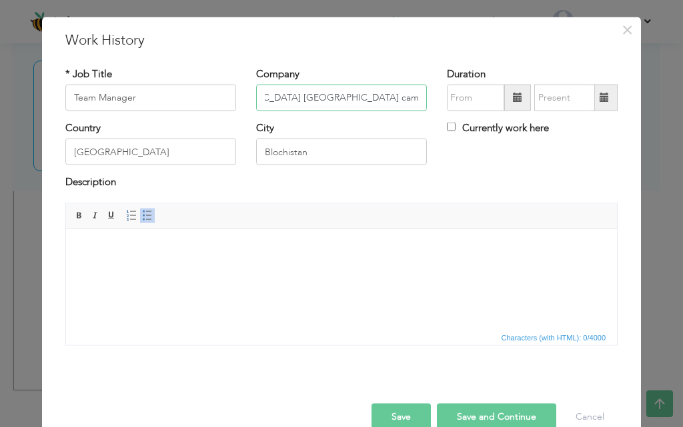
scroll to position [53, 0]
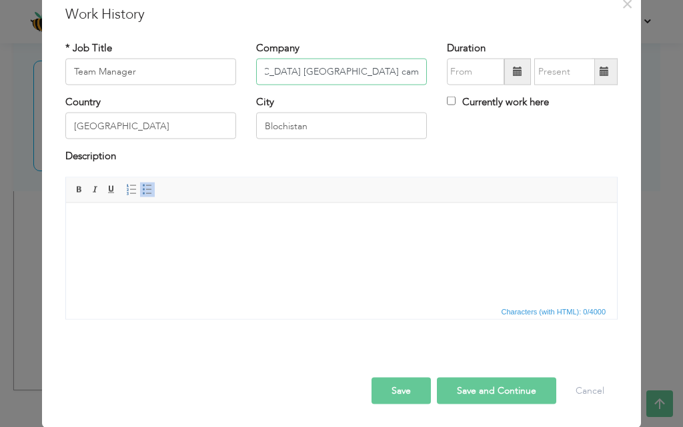
type input "Re-Join [GEOGRAPHIC_DATA] [GEOGRAPHIC_DATA] campus [GEOGRAPHIC_DATA].."
click at [354, 243] on html at bounding box center [341, 223] width 551 height 41
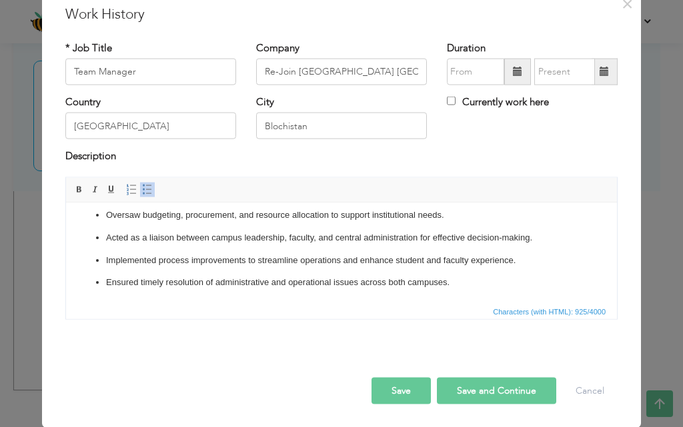
scroll to position [0, 0]
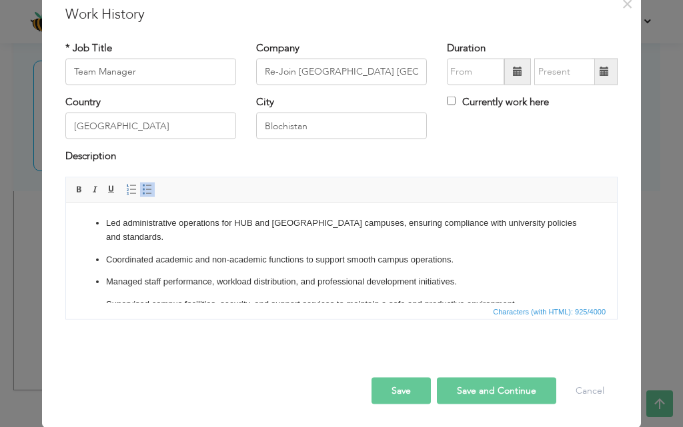
click at [399, 395] on button "Save" at bounding box center [400, 390] width 59 height 27
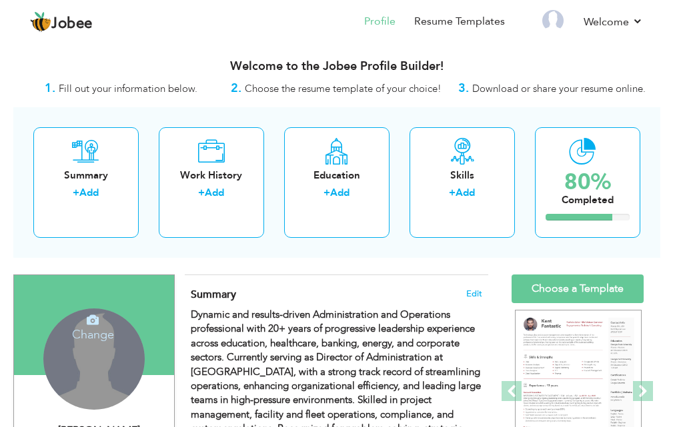
click at [112, 363] on div "Change Remove" at bounding box center [93, 359] width 101 height 101
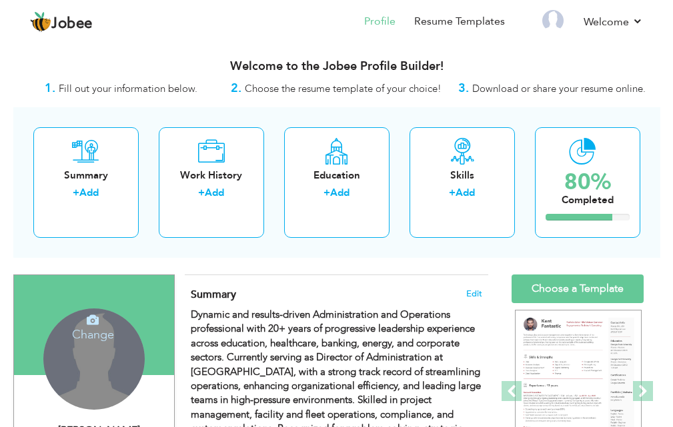
click at [105, 338] on h4 "Change" at bounding box center [92, 326] width 95 height 32
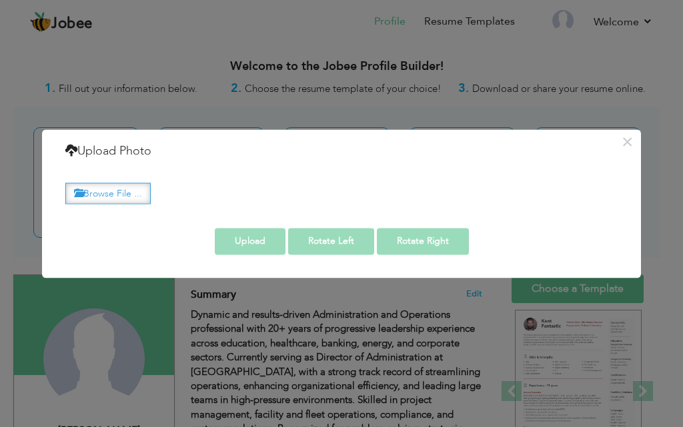
click at [139, 203] on label "Browse File ..." at bounding box center [107, 193] width 85 height 21
click at [0, 0] on input "Browse File ..." at bounding box center [0, 0] width 0 height 0
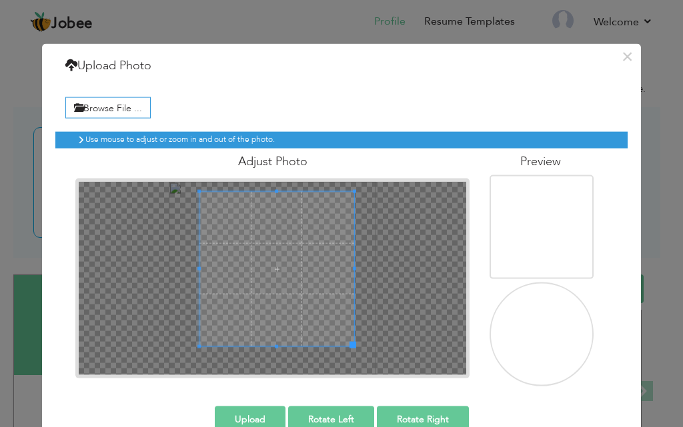
click at [291, 285] on span at bounding box center [276, 268] width 155 height 155
click at [291, 284] on span at bounding box center [276, 268] width 155 height 155
click at [290, 281] on span at bounding box center [276, 265] width 155 height 155
click at [290, 281] on span at bounding box center [276, 264] width 155 height 155
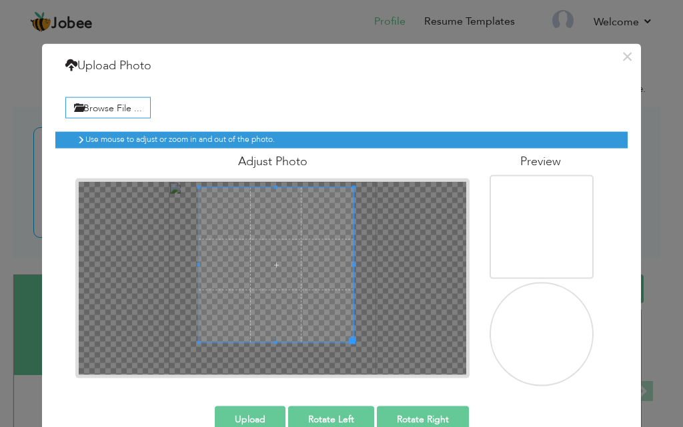
scroll to position [29, 0]
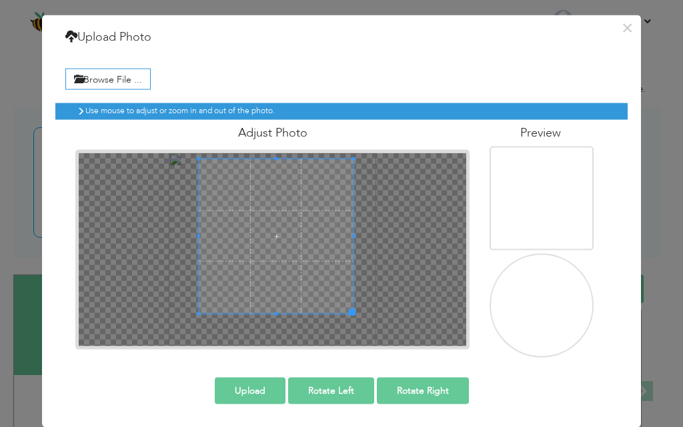
click at [269, 398] on button "Upload" at bounding box center [250, 390] width 71 height 27
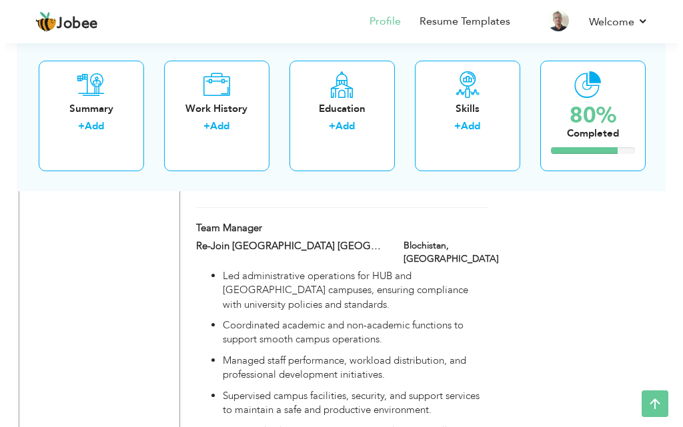
scroll to position [1526, 0]
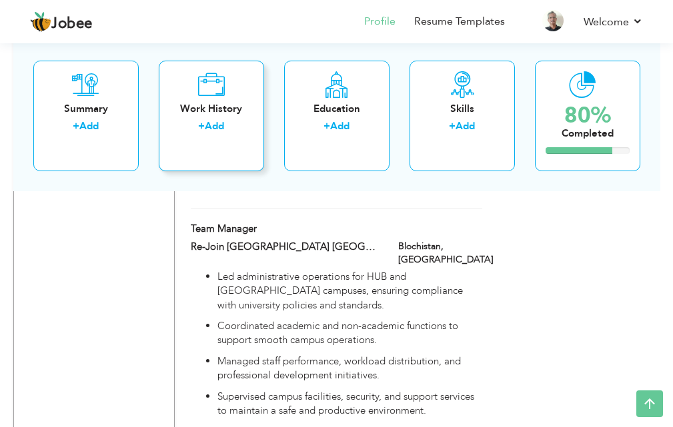
click at [241, 113] on div "Work History" at bounding box center [211, 108] width 84 height 14
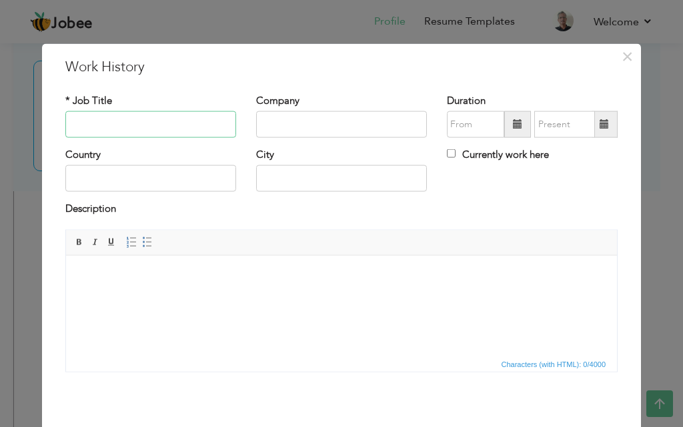
click at [200, 129] on input "text" at bounding box center [150, 124] width 171 height 27
paste input "Commercial OManager"
click at [124, 124] on input "Commercial OManager" at bounding box center [150, 124] width 171 height 27
type input "Commercial Fleet Manager"
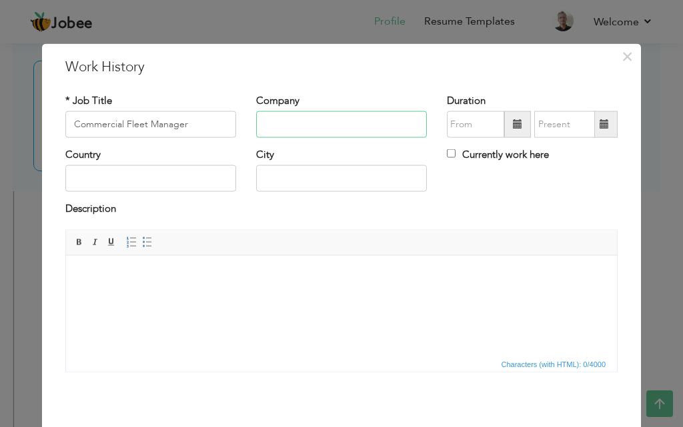
click at [304, 134] on input "text" at bounding box center [341, 124] width 171 height 27
click at [266, 123] on input "text" at bounding box center [341, 124] width 171 height 27
type input "K-Electric"
click at [188, 177] on input "text" at bounding box center [150, 178] width 171 height 27
type input "[GEOGRAPHIC_DATA]"
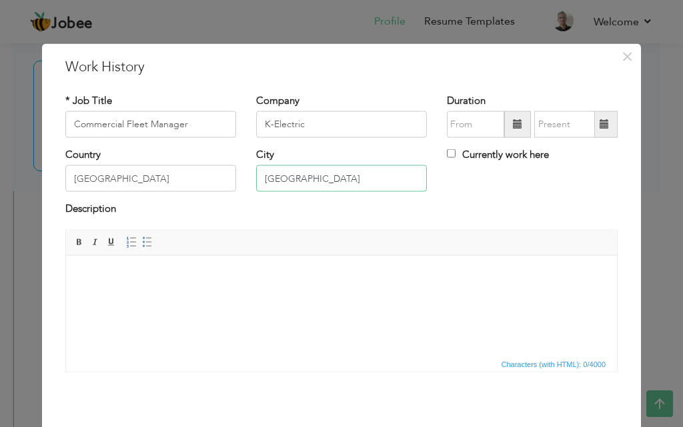
type input "[GEOGRAPHIC_DATA]"
click at [512, 131] on span at bounding box center [517, 124] width 27 height 27
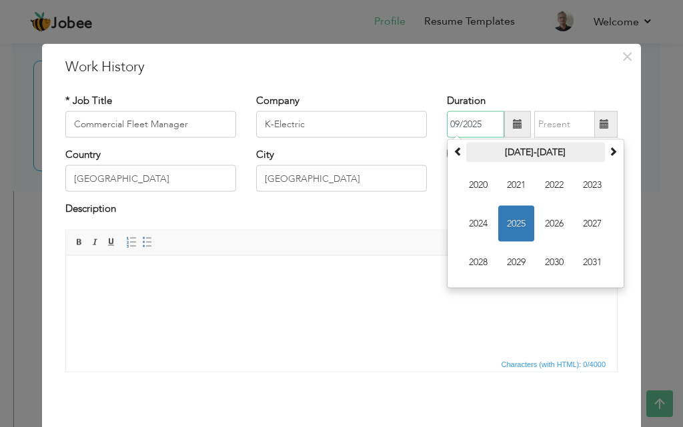
click at [494, 147] on th "[DATE]-[DATE]" at bounding box center [535, 153] width 139 height 20
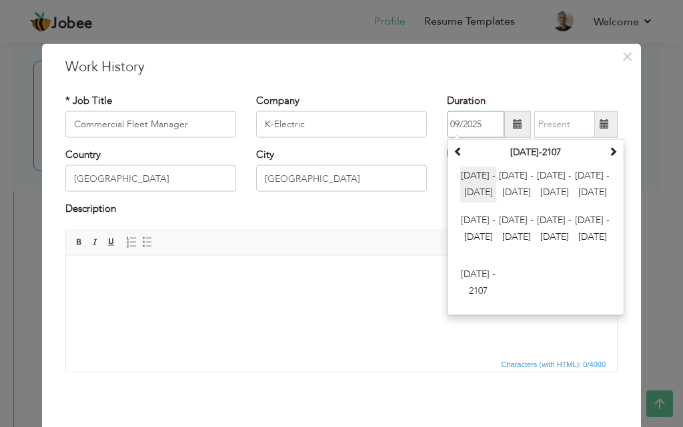
click at [482, 191] on span "[DATE] - [DATE]" at bounding box center [478, 185] width 36 height 36
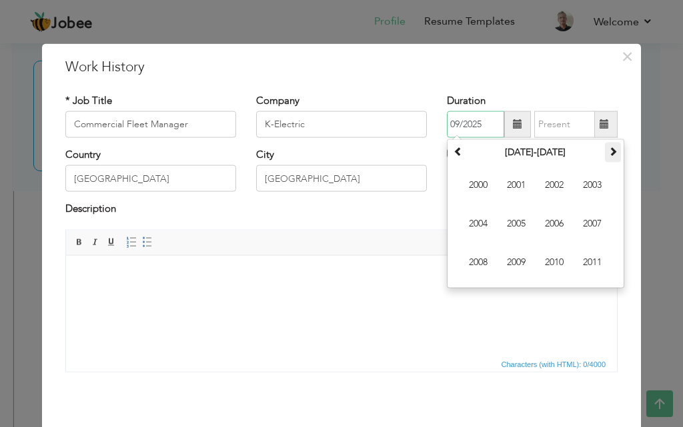
click at [610, 153] on span at bounding box center [612, 151] width 9 height 9
click at [596, 228] on span "2017" at bounding box center [592, 224] width 36 height 36
click at [498, 181] on span "Feb" at bounding box center [516, 185] width 36 height 36
type input "02/2017"
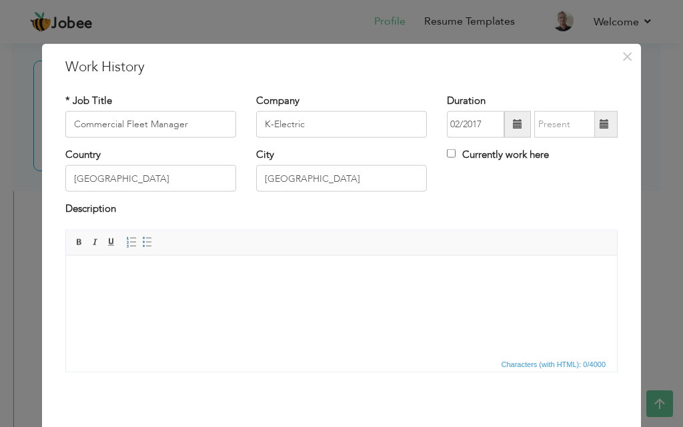
click at [592, 126] on span at bounding box center [605, 124] width 26 height 27
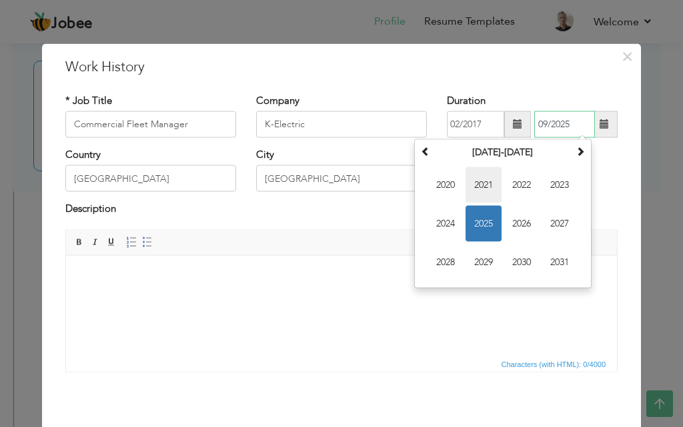
click at [476, 188] on span "2021" at bounding box center [483, 185] width 36 height 36
click at [0, 0] on span "Feb" at bounding box center [0, 0] width 0 height 0
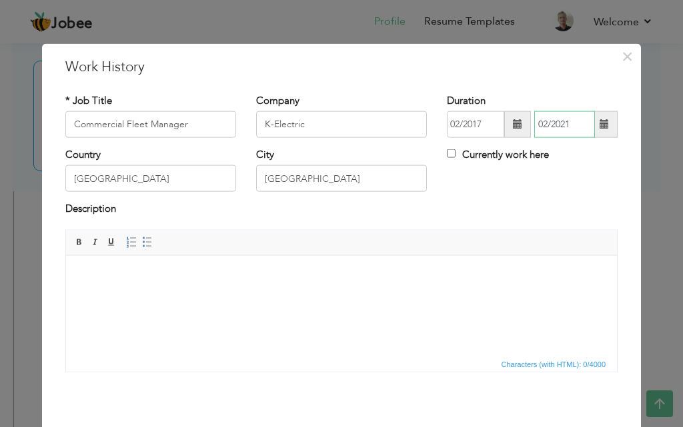
click at [569, 130] on input "02/2021" at bounding box center [564, 124] width 61 height 27
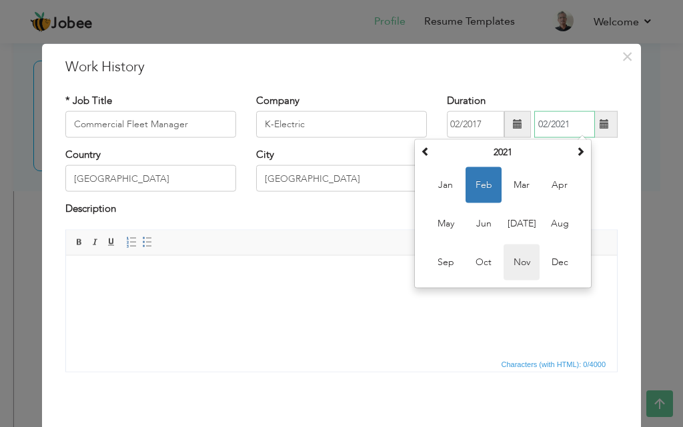
click at [520, 268] on span "Nov" at bounding box center [522, 263] width 36 height 36
type input "11/2021"
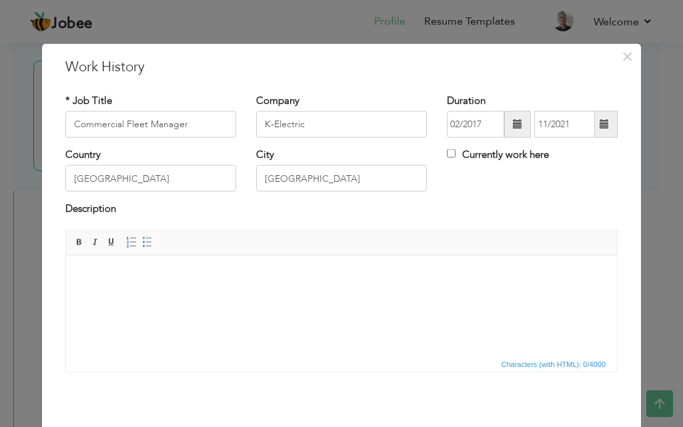
click at [256, 291] on html at bounding box center [341, 275] width 551 height 41
click at [333, 290] on html at bounding box center [341, 275] width 551 height 41
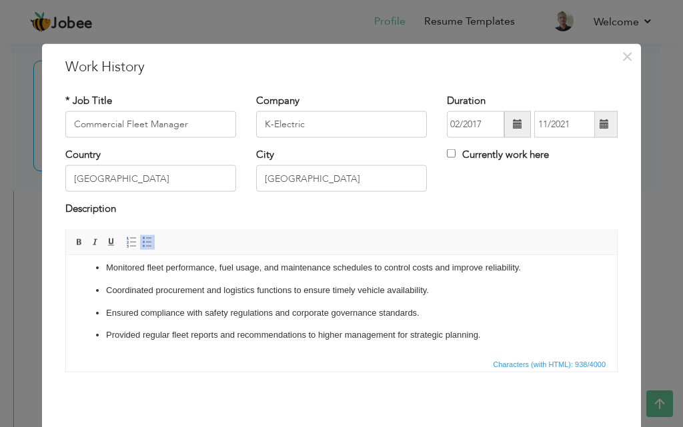
scroll to position [53, 0]
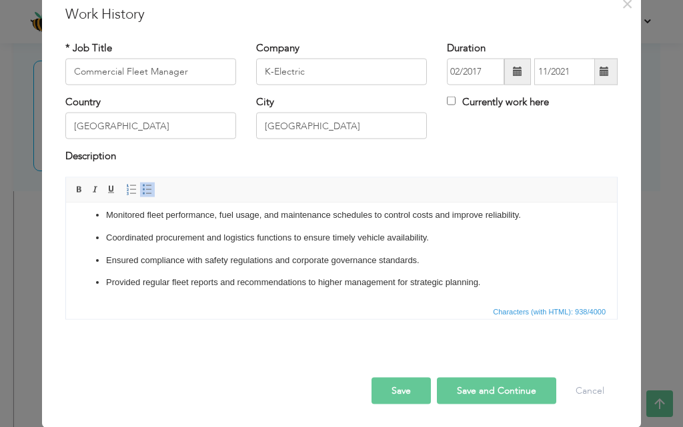
click at [406, 391] on button "Save" at bounding box center [400, 390] width 59 height 27
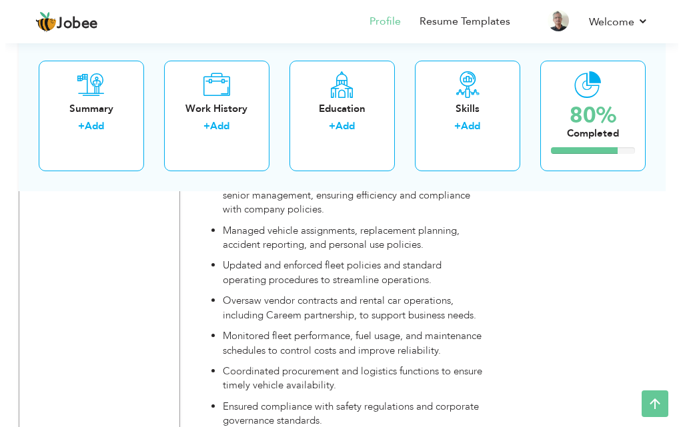
scroll to position [2085, 0]
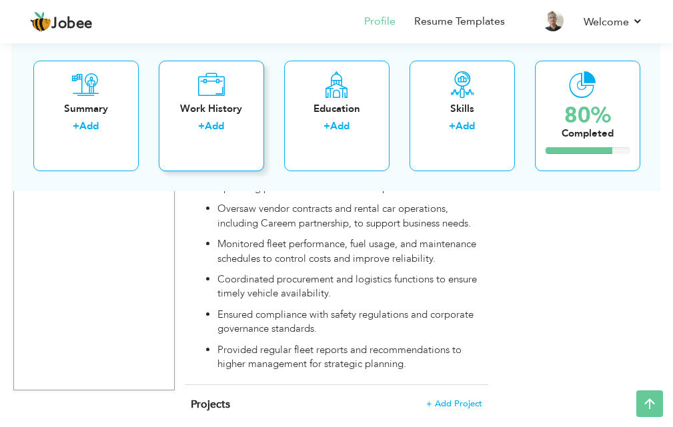
click at [241, 112] on div "Work History" at bounding box center [211, 108] width 84 height 14
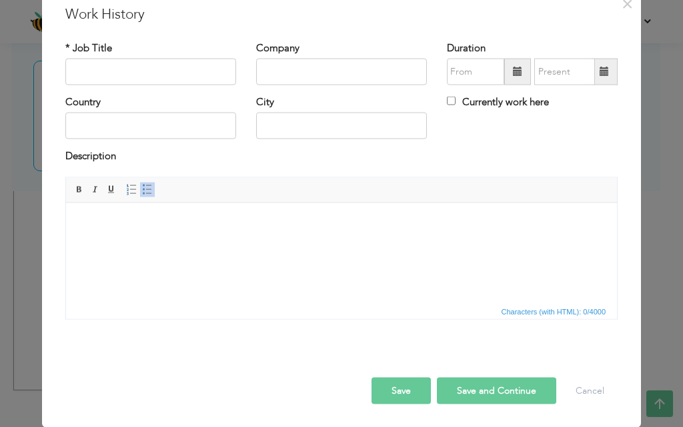
scroll to position [0, 0]
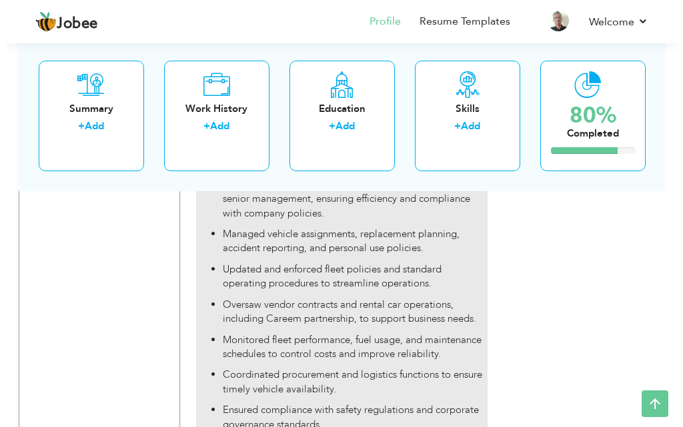
scroll to position [1818, 0]
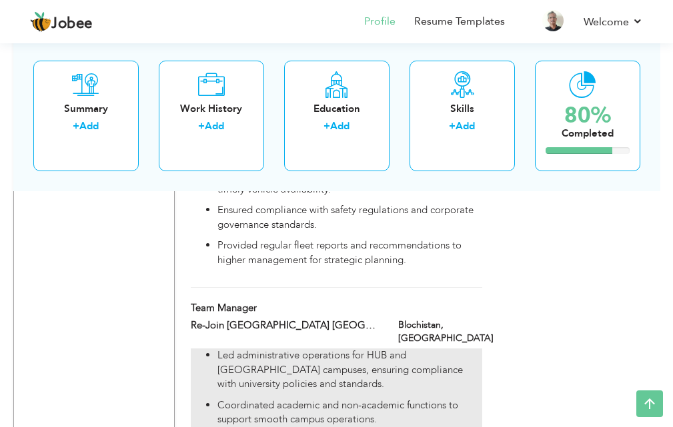
click at [245, 349] on p "Led administrative operations for HUB and [GEOGRAPHIC_DATA] campuses, ensuring …" at bounding box center [349, 370] width 265 height 43
type input "Team Manager"
type input "Re-Join [GEOGRAPHIC_DATA] [GEOGRAPHIC_DATA] campus [GEOGRAPHIC_DATA].."
type input "[GEOGRAPHIC_DATA]"
type input "Blochistan"
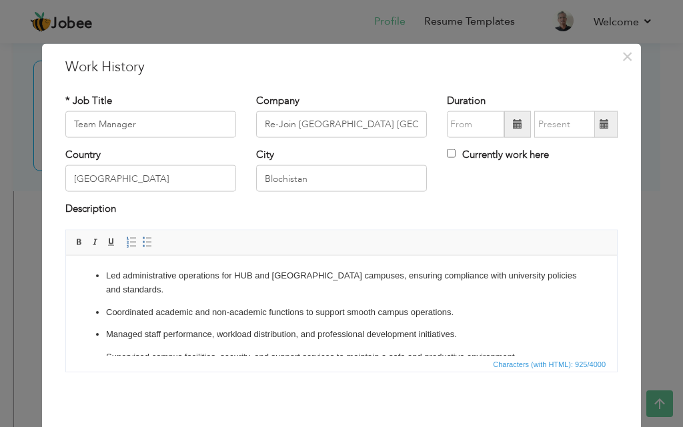
click at [513, 123] on span at bounding box center [517, 123] width 9 height 9
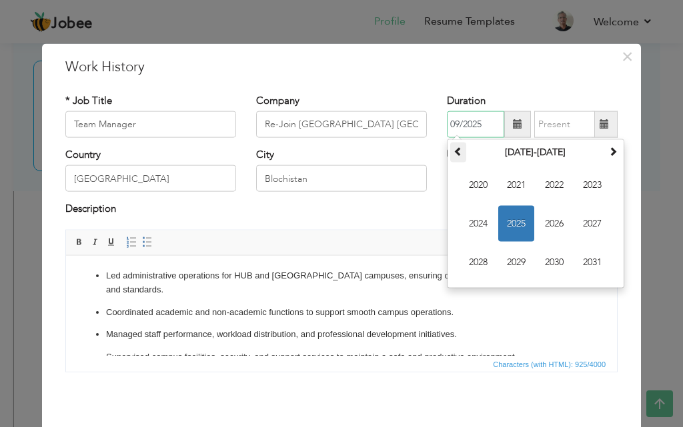
click at [453, 155] on span at bounding box center [457, 151] width 9 height 9
click at [574, 257] on span "2021" at bounding box center [592, 263] width 36 height 36
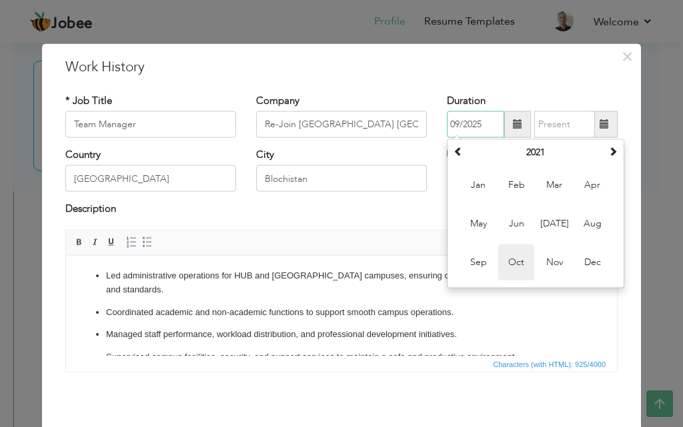
click at [502, 263] on span "Oct" at bounding box center [516, 263] width 36 height 36
type input "10/2021"
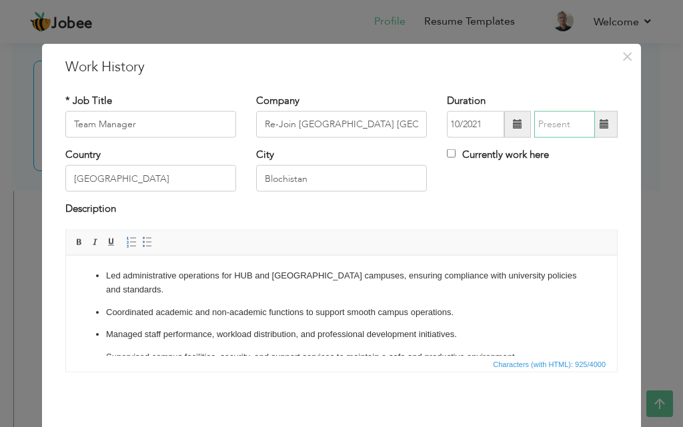
click at [580, 122] on input "text" at bounding box center [564, 124] width 61 height 27
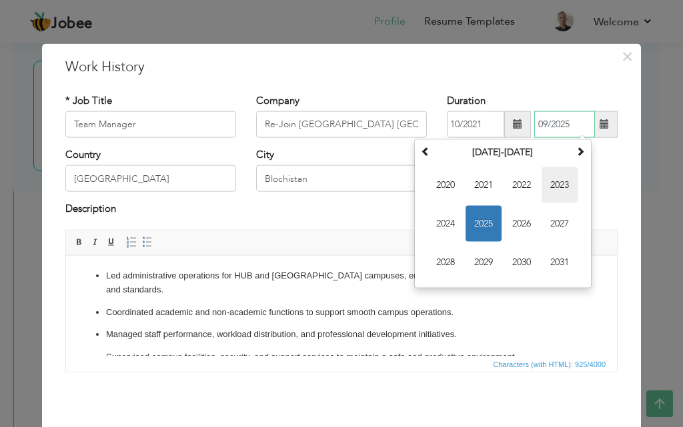
click at [542, 190] on span "2023" at bounding box center [560, 185] width 36 height 36
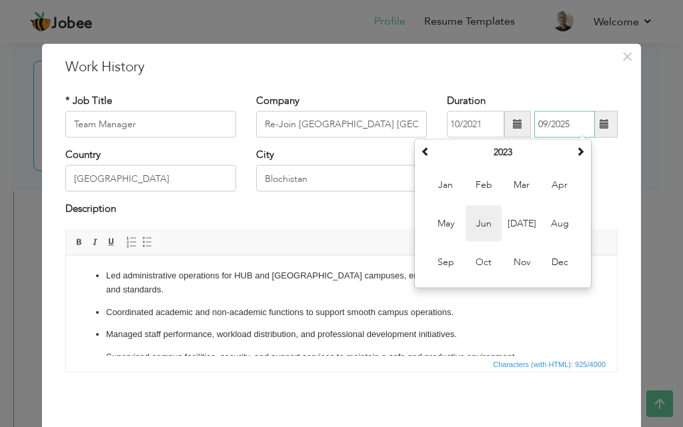
click at [486, 227] on span "Jun" at bounding box center [483, 224] width 36 height 36
type input "06/2023"
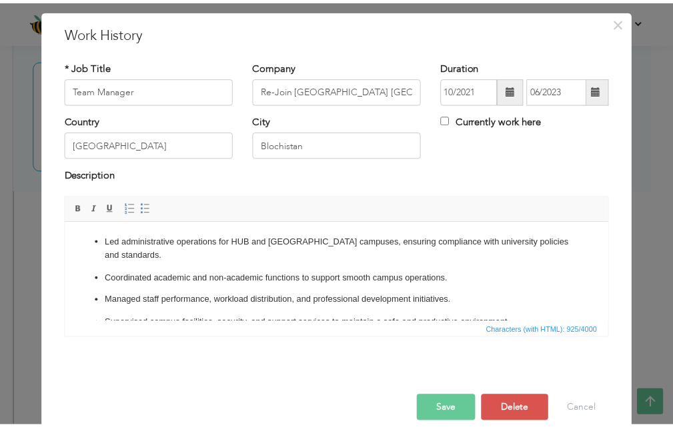
scroll to position [53, 0]
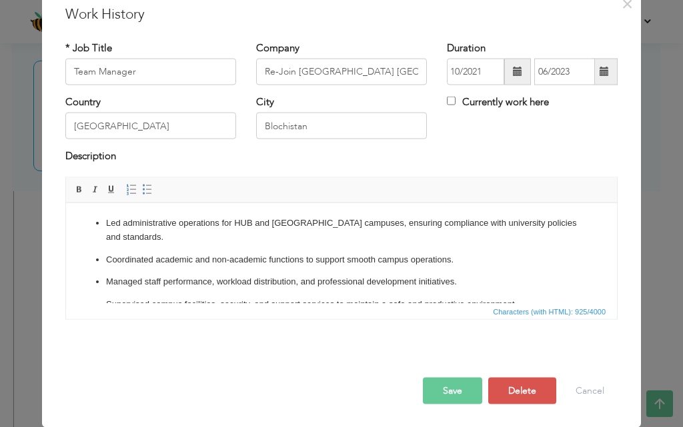
click at [437, 378] on button "Save" at bounding box center [452, 390] width 59 height 27
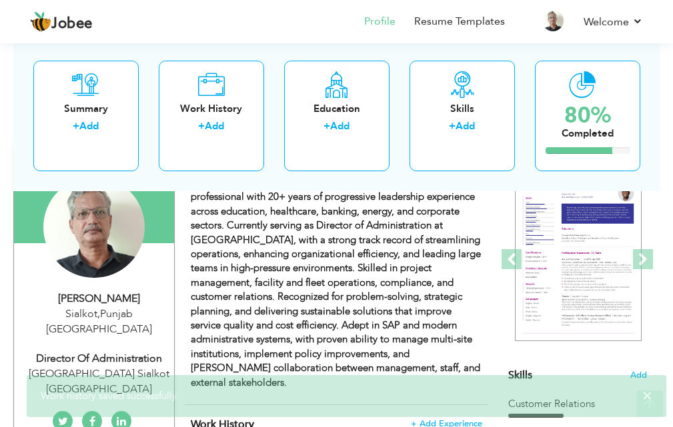
scroll to position [133, 0]
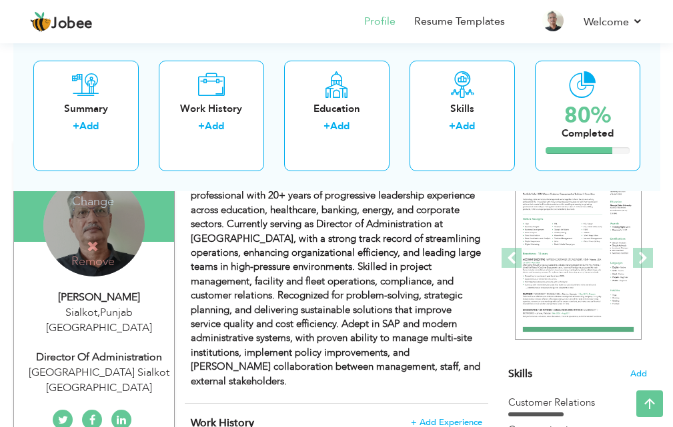
click at [117, 263] on h4 "Remove" at bounding box center [92, 254] width 95 height 29
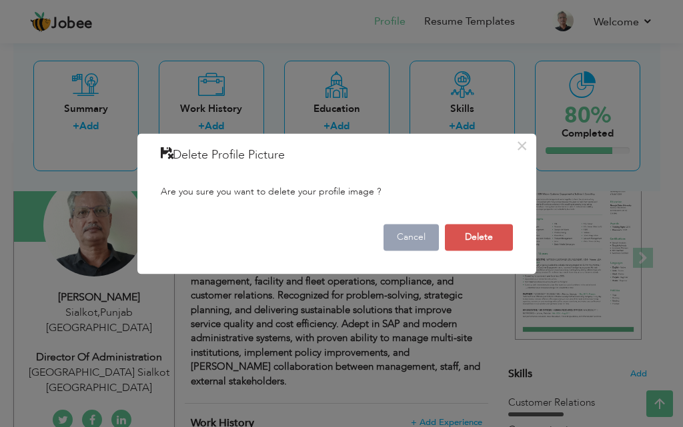
click at [400, 249] on button "Cancel" at bounding box center [410, 237] width 55 height 27
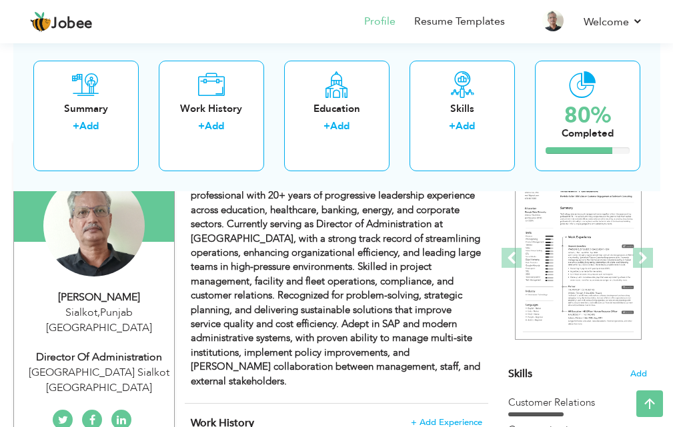
click at [33, 296] on div "[PERSON_NAME]" at bounding box center [99, 297] width 151 height 15
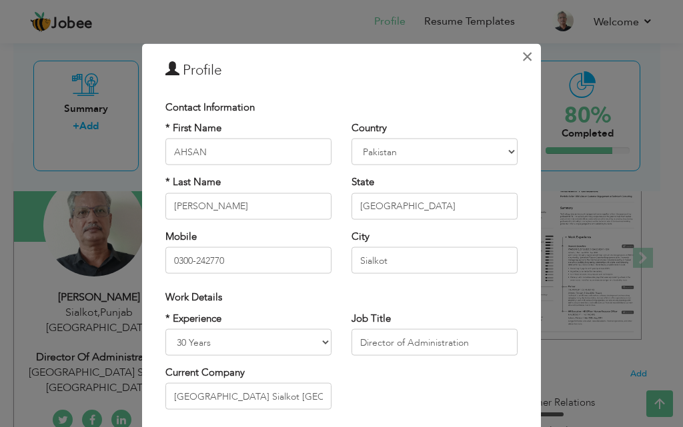
click at [528, 53] on span "×" at bounding box center [527, 56] width 11 height 24
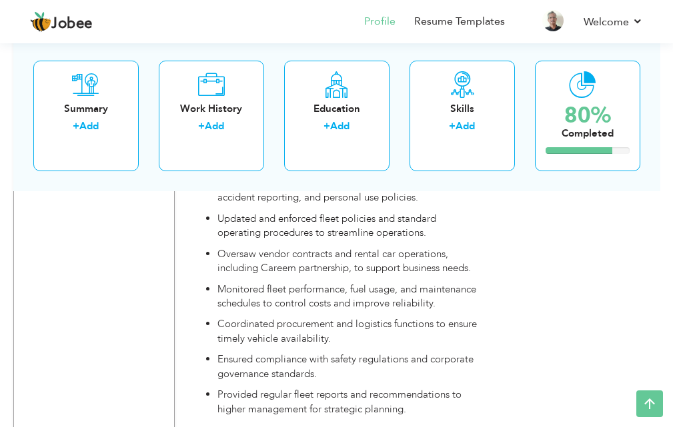
scroll to position [1685, 0]
